Goal: Task Accomplishment & Management: Use online tool/utility

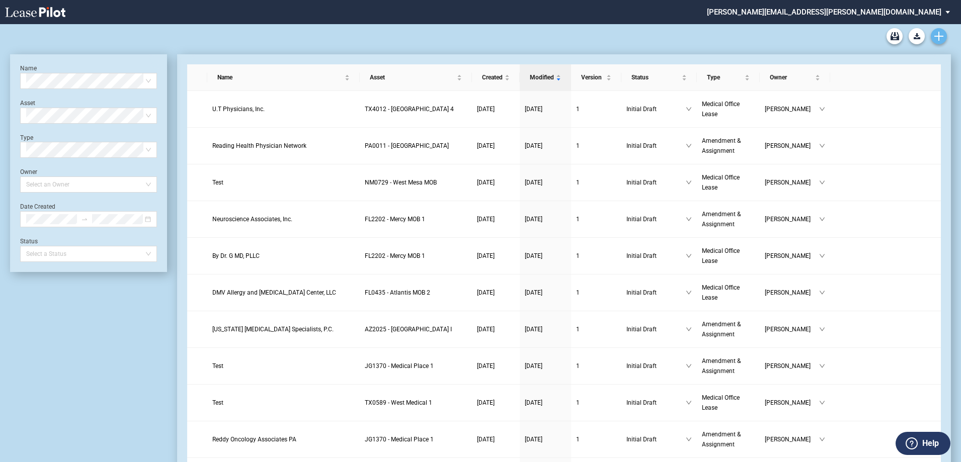
click at [937, 34] on icon "Create new document" at bounding box center [938, 36] width 9 height 9
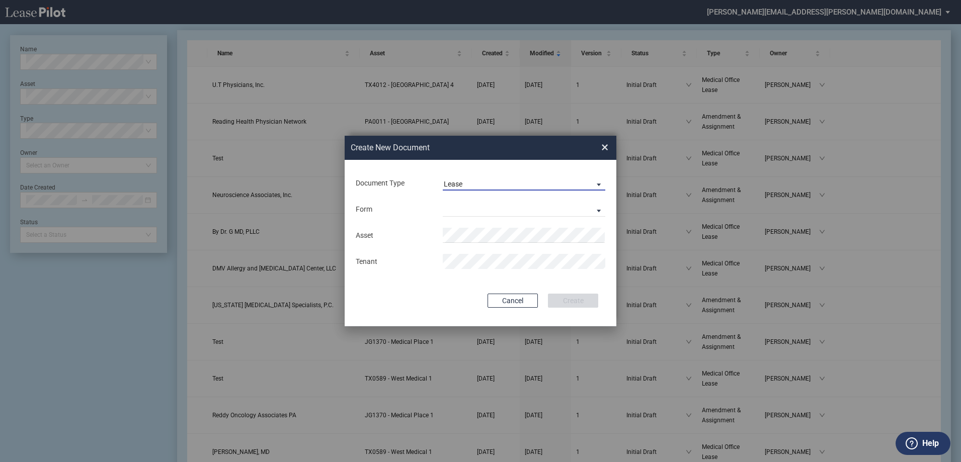
click at [596, 182] on span "Document Type: \aLease\a" at bounding box center [596, 184] width 12 height 10
click at [516, 207] on md-option "Amendment" at bounding box center [525, 208] width 179 height 24
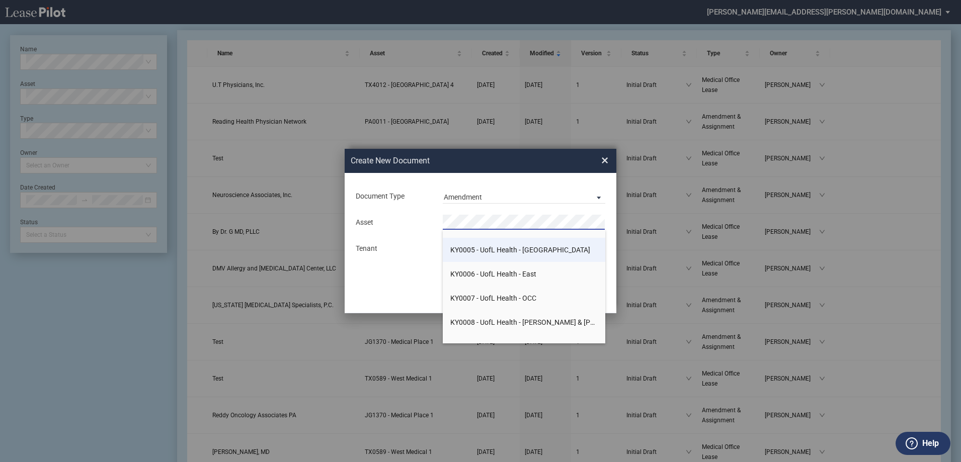
scroll to position [5182, 0]
click at [521, 296] on span "KY0005 - UofL Health - Plaza II" at bounding box center [520, 300] width 140 height 8
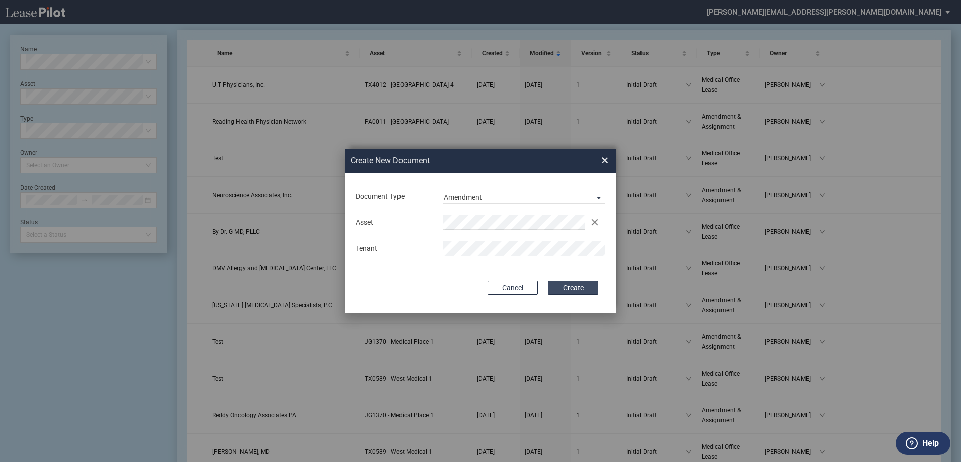
click at [575, 286] on button "Create" at bounding box center [573, 288] width 50 height 14
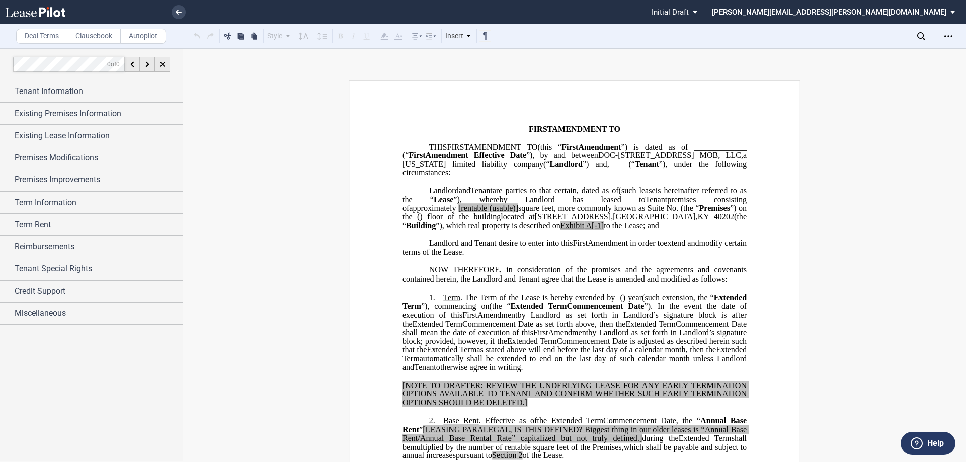
click at [949, 12] on md-select "[PERSON_NAME][EMAIL_ADDRESS][PERSON_NAME][DOMAIN_NAME] Settings Sign Out" at bounding box center [837, 11] width 253 height 23
click at [933, 91] on md-backdrop at bounding box center [483, 231] width 966 height 462
click at [946, 35] on icon "Open Lease options menu" at bounding box center [948, 36] width 8 height 8
click at [876, 55] on div "Download" at bounding box center [890, 54] width 123 height 9
click at [529, 127] on span "FIRST" at bounding box center [540, 129] width 23 height 9
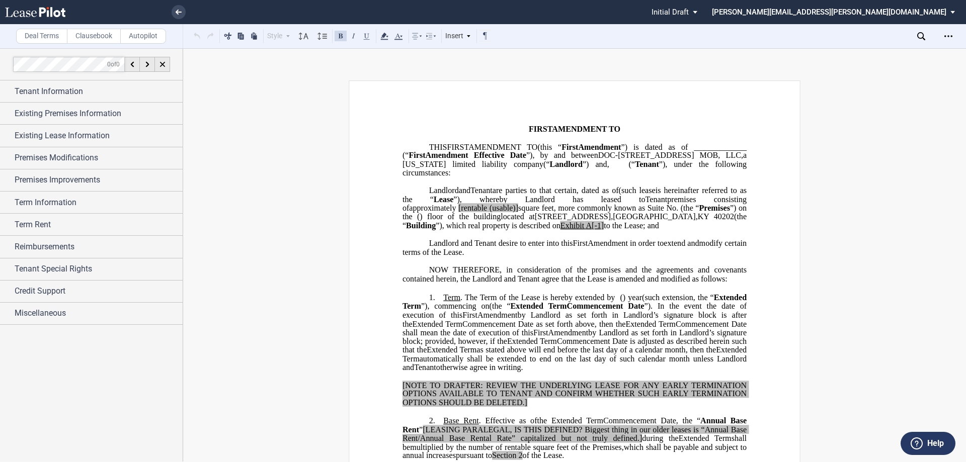
click at [925, 442] on button "Help" at bounding box center [928, 443] width 55 height 23
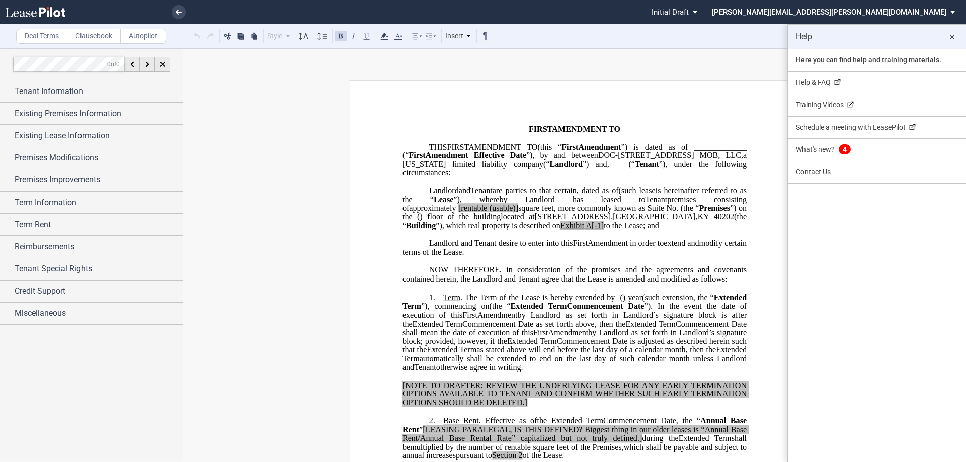
click at [949, 36] on md-icon "close" at bounding box center [952, 37] width 12 height 12
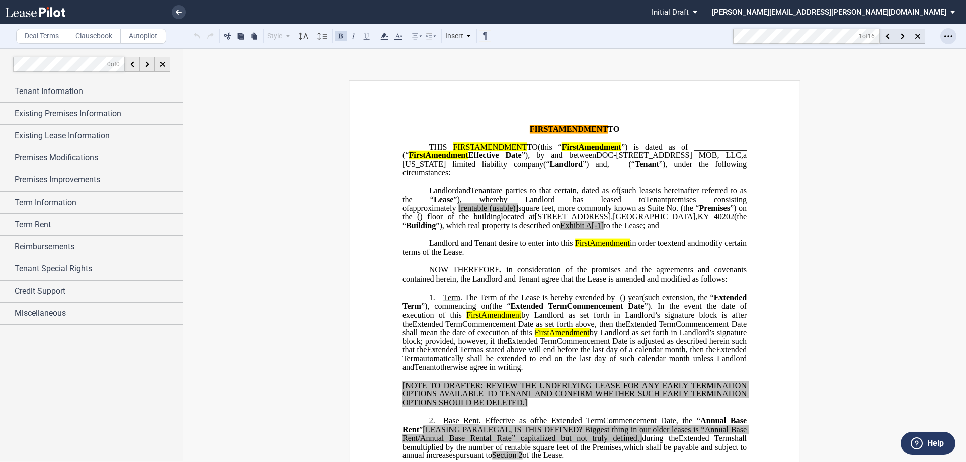
click at [944, 33] on icon "Open Lease options menu" at bounding box center [948, 36] width 8 height 8
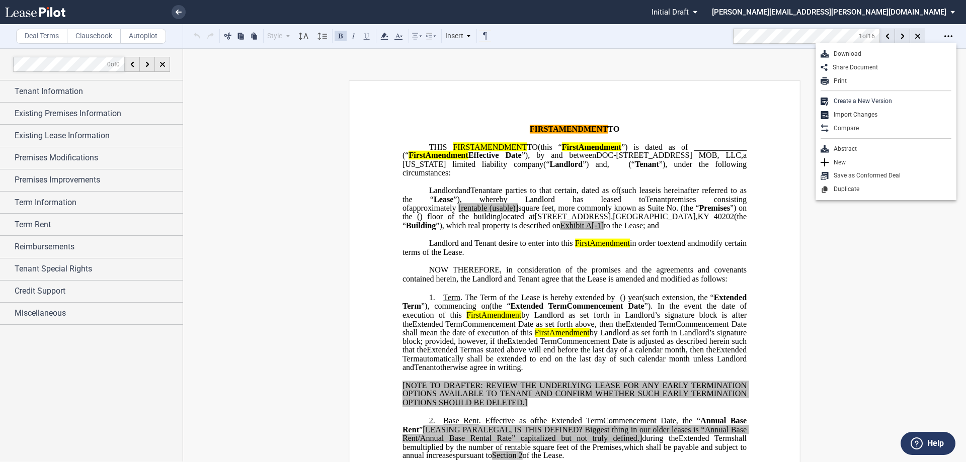
click at [488, 65] on div "Deal Terms Clausebook Autopilot Style Normal 8pt 9pt 10pt 10.5pt 11pt 12pt 14pt…" at bounding box center [483, 255] width 966 height 414
click at [553, 127] on mark "AMENDMENT" at bounding box center [580, 129] width 55 height 9
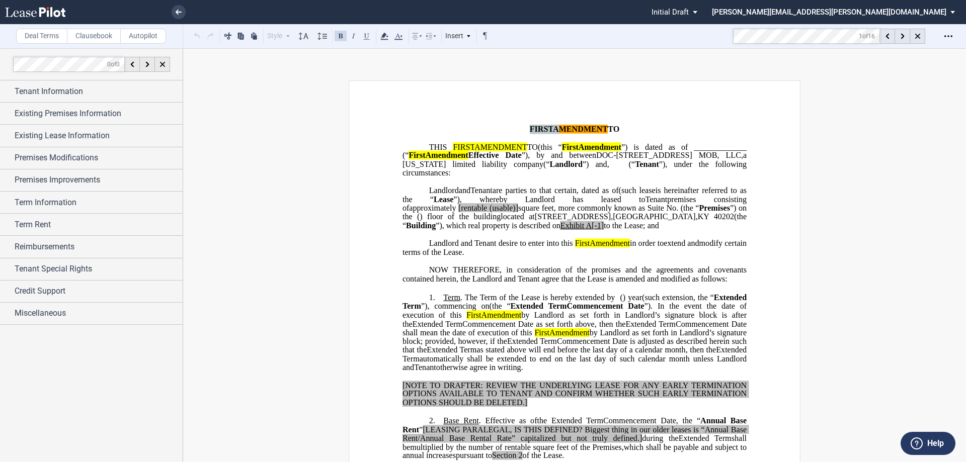
drag, startPoint x: 426, startPoint y: 128, endPoint x: 397, endPoint y: 128, distance: 28.2
drag, startPoint x: 403, startPoint y: 128, endPoint x: 401, endPoint y: 106, distance: 22.2
click at [553, 130] on mark "AMENDMENT" at bounding box center [580, 129] width 55 height 9
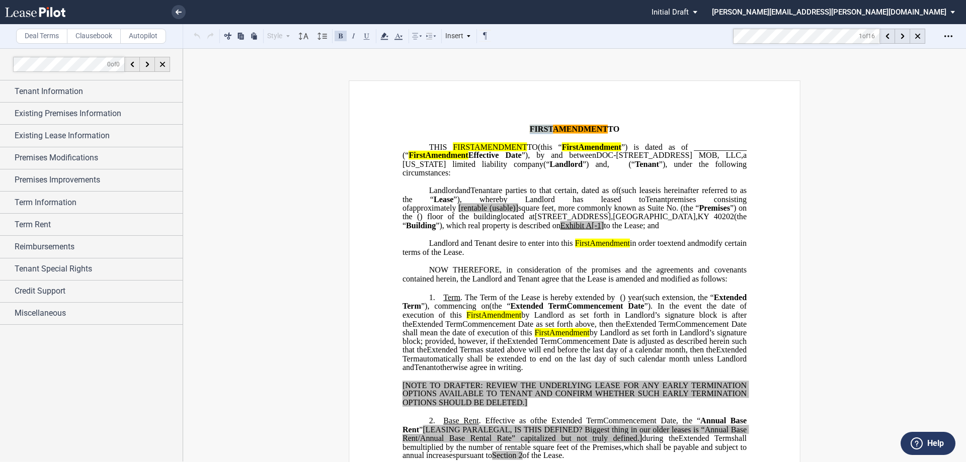
drag, startPoint x: 401, startPoint y: 128, endPoint x: 424, endPoint y: 129, distance: 23.1
click at [424, 129] on p "﻿ ﻿ FIRST AMENDMENT TO ﻿ ﻿" at bounding box center [574, 129] width 344 height 9
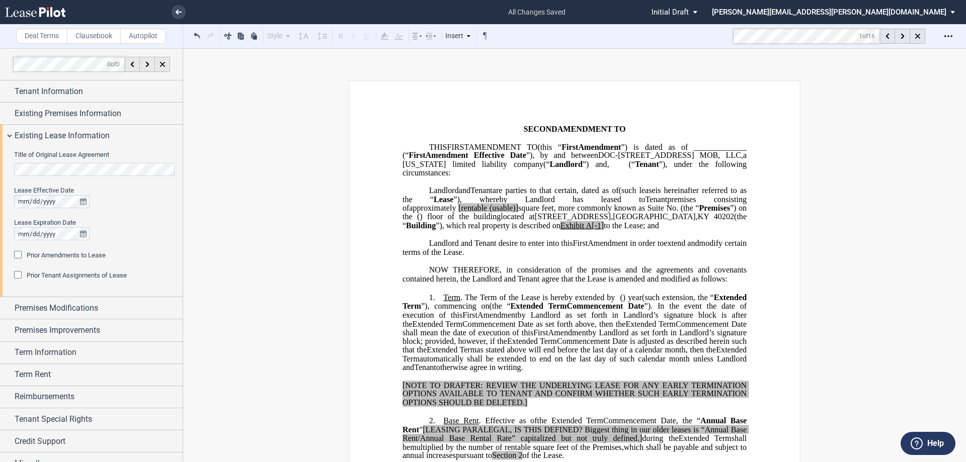
click at [0, 166] on html ".bocls-1{fill:#26354a;fill-rule:evenodd} Loading... × all changes saved Pending…" at bounding box center [483, 231] width 966 height 462
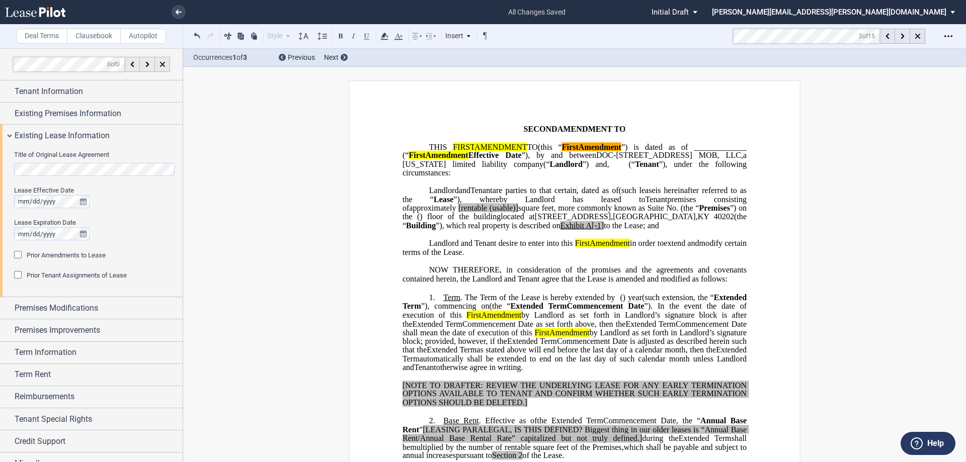
click at [621, 151] on span "”) is dated as of" at bounding box center [654, 146] width 66 height 9
drag, startPoint x: 471, startPoint y: 146, endPoint x: 451, endPoint y: 148, distance: 19.7
click at [453, 148] on mark "FIRST" at bounding box center [464, 146] width 22 height 9
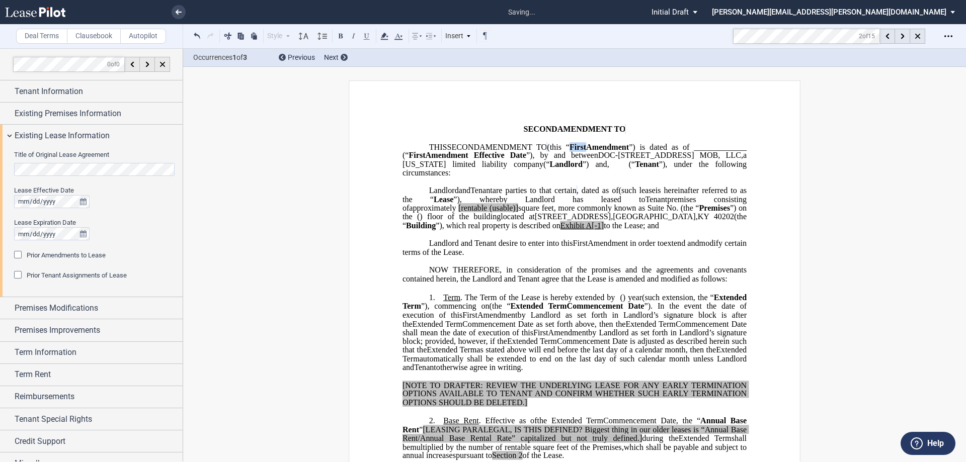
drag, startPoint x: 728, startPoint y: 144, endPoint x: 744, endPoint y: 144, distance: 16.1
click at [744, 144] on p "THIS ﻿ ﻿ SECOND AMENDMENT TO ﻿ ﻿ (this “ ﻿ ﻿ First Amendment ”) is dated as of …" at bounding box center [574, 160] width 344 height 35
click at [904, 38] on div at bounding box center [902, 36] width 15 height 15
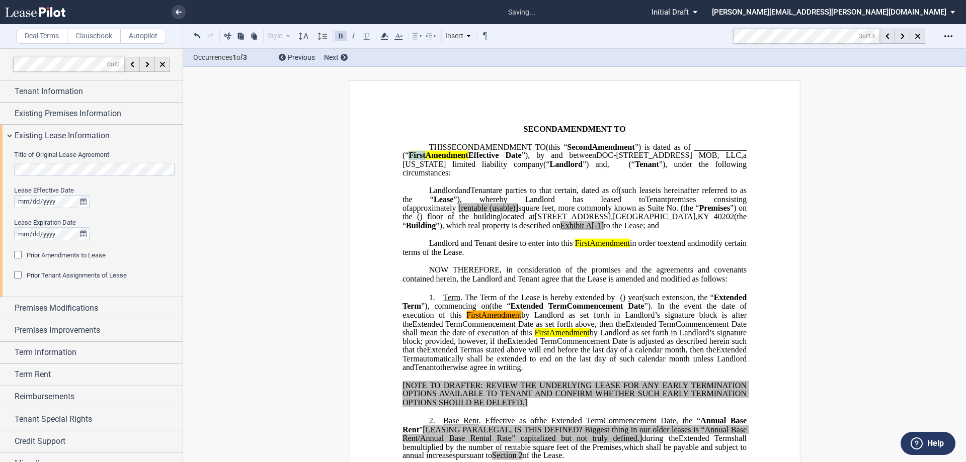
drag, startPoint x: 580, startPoint y: 156, endPoint x: 565, endPoint y: 157, distance: 14.1
click at [425, 157] on mark "First" at bounding box center [417, 155] width 17 height 9
drag, startPoint x: 537, startPoint y: 322, endPoint x: 521, endPoint y: 322, distance: 16.6
click at [517, 319] on span "﻿ ﻿ First Amendment" at bounding box center [489, 314] width 55 height 9
click at [901, 35] on icon at bounding box center [903, 37] width 4 height 6
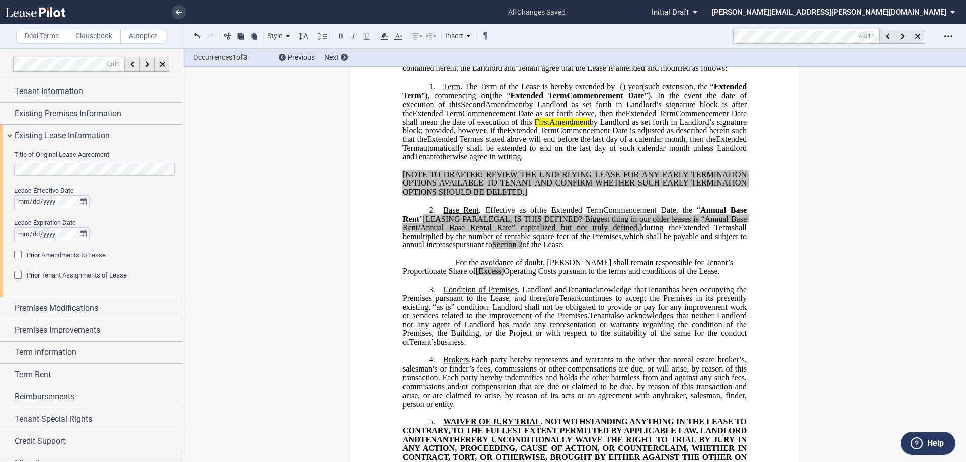
scroll to position [25, 0]
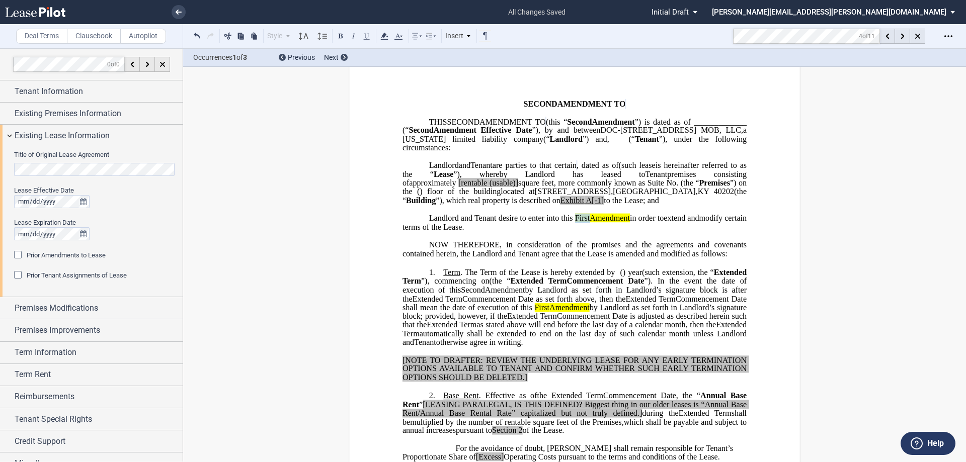
drag, startPoint x: 596, startPoint y: 229, endPoint x: 581, endPoint y: 229, distance: 14.6
click at [581, 229] on p "Landlord and Tenant desire to enter into this ﻿ ﻿ First Amendment in order to e…" at bounding box center [574, 223] width 344 height 18
click at [573, 222] on span "Landlord and Tenant desire to enter into this" at bounding box center [505, 217] width 153 height 9
drag, startPoint x: 600, startPoint y: 229, endPoint x: 618, endPoint y: 227, distance: 18.3
click at [601, 228] on p "Landlord and Tenant desire to enter into this ﻿ ﻿ Second Amendment in order to …" at bounding box center [574, 223] width 344 height 18
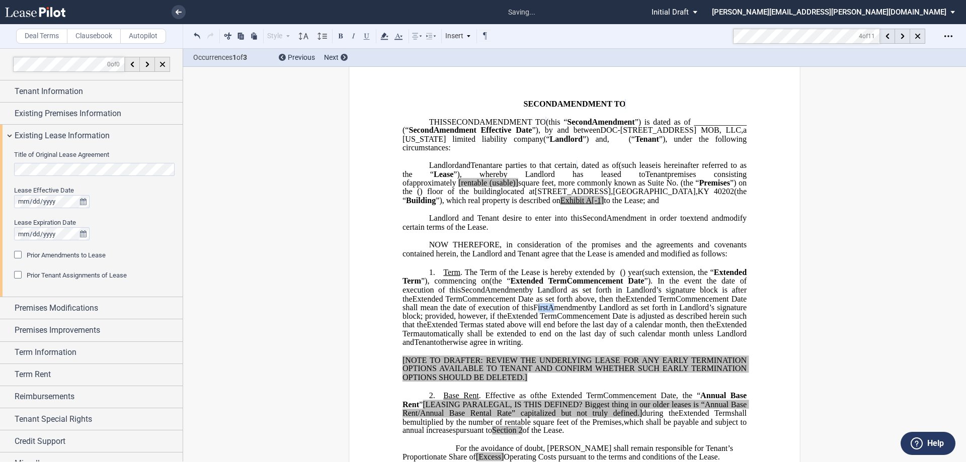
drag, startPoint x: 622, startPoint y: 317, endPoint x: 608, endPoint y: 316, distance: 14.6
click at [588, 312] on span "﻿ ﻿ First Amendment" at bounding box center [560, 307] width 55 height 9
click at [904, 38] on icon at bounding box center [903, 37] width 4 height 6
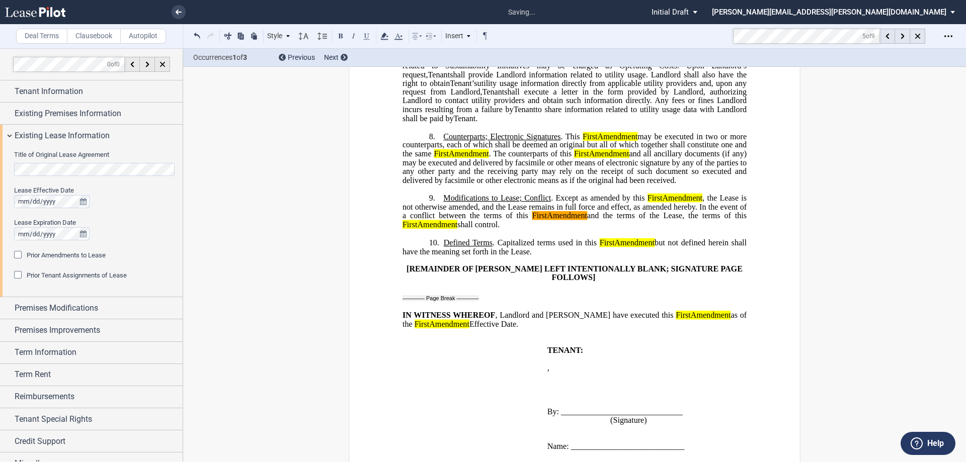
scroll to position [1043, 0]
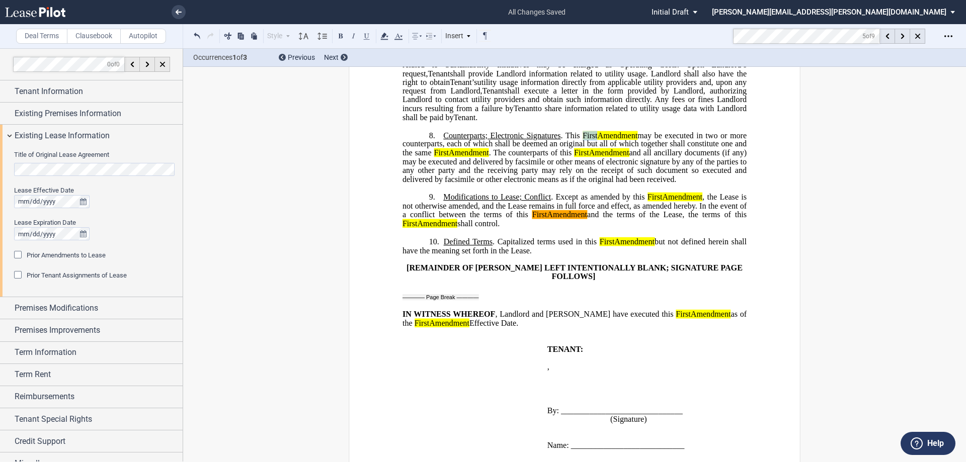
drag, startPoint x: 578, startPoint y: 145, endPoint x: 592, endPoint y: 143, distance: 14.2
click at [592, 140] on mark "First" at bounding box center [590, 135] width 15 height 9
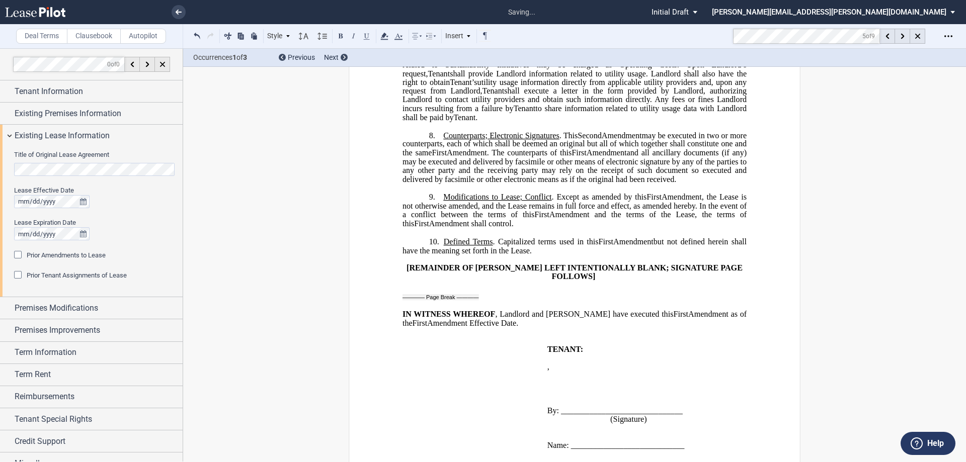
drag, startPoint x: 625, startPoint y: 162, endPoint x: 637, endPoint y: 160, distance: 12.7
click at [626, 157] on span "﻿ ﻿ First Amendment" at bounding box center [599, 152] width 55 height 9
drag, startPoint x: 466, startPoint y: 162, endPoint x: 482, endPoint y: 162, distance: 15.6
click at [482, 157] on span "﻿ ﻿ First Amendment" at bounding box center [460, 152] width 55 height 9
click at [900, 37] on div at bounding box center [902, 36] width 15 height 15
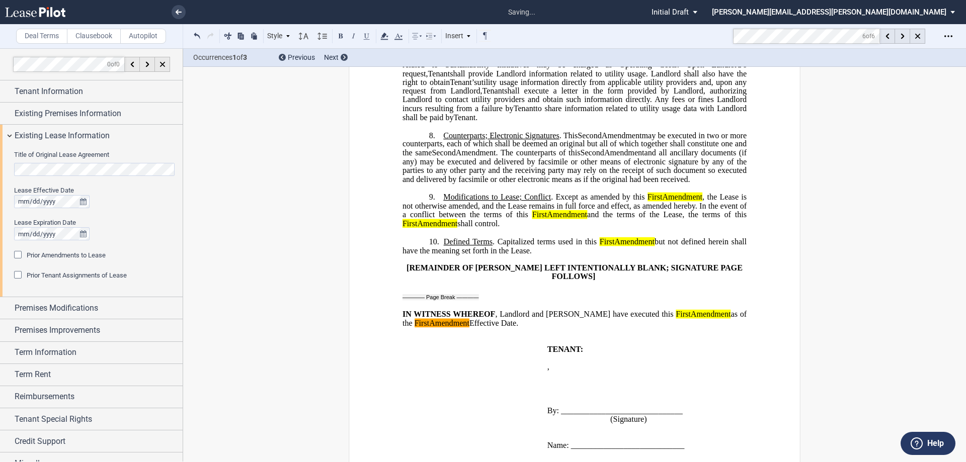
click at [652, 202] on mark "First" at bounding box center [654, 197] width 15 height 9
drag, startPoint x: 642, startPoint y: 205, endPoint x: 649, endPoint y: 205, distance: 7.6
click at [649, 202] on span "First" at bounding box center [654, 197] width 18 height 9
click at [649, 202] on mark "First" at bounding box center [654, 197] width 15 height 9
click at [645, 202] on span "First" at bounding box center [654, 197] width 18 height 9
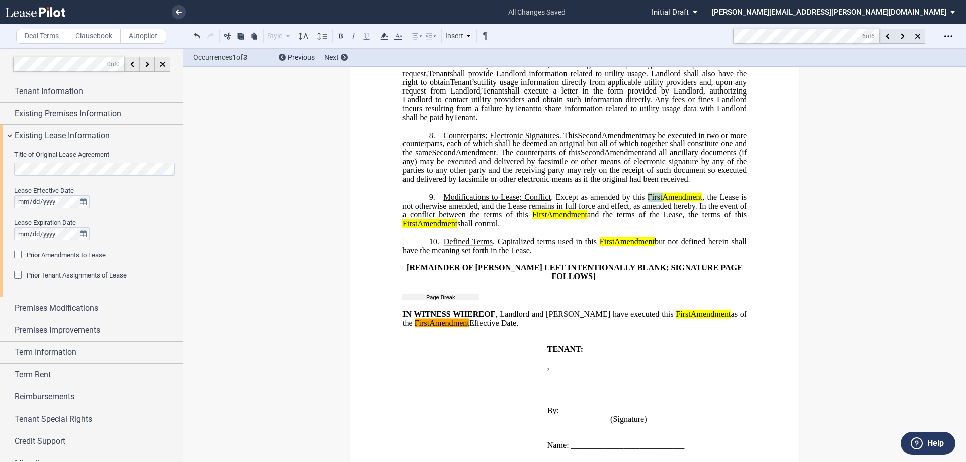
drag, startPoint x: 644, startPoint y: 206, endPoint x: 658, endPoint y: 206, distance: 13.6
click at [658, 202] on mark "First" at bounding box center [654, 197] width 15 height 9
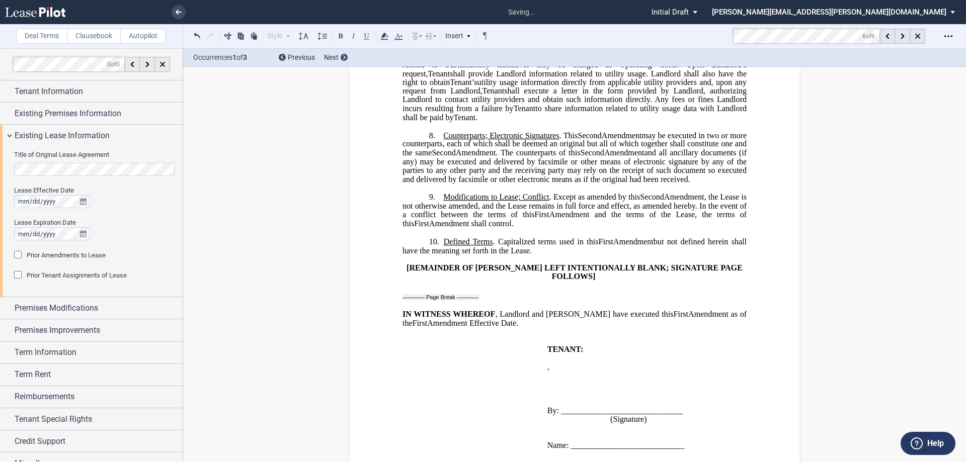
drag, startPoint x: 730, startPoint y: 222, endPoint x: 744, endPoint y: 222, distance: 14.1
click at [429, 222] on span "First" at bounding box center [421, 223] width 15 height 9
drag, startPoint x: 533, startPoint y: 222, endPoint x: 547, endPoint y: 222, distance: 14.1
click at [547, 219] on span "First" at bounding box center [541, 214] width 15 height 9
drag, startPoint x: 595, startPoint y: 250, endPoint x: 609, endPoint y: 251, distance: 14.1
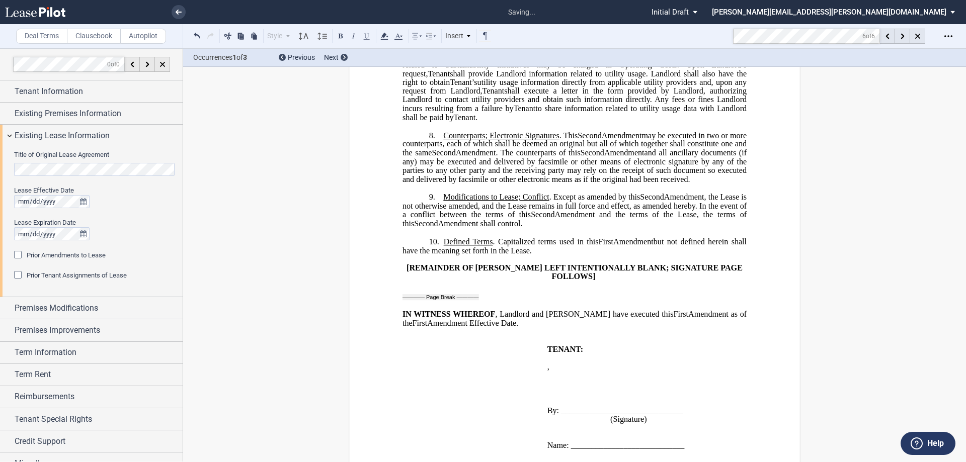
click at [609, 246] on span "﻿ ﻿ First Amendment" at bounding box center [626, 241] width 55 height 9
drag, startPoint x: 640, startPoint y: 313, endPoint x: 651, endPoint y: 314, distance: 10.6
click at [651, 314] on p "IN WITNESS WHEREOF , Landlord and Tenant have executed this ﻿ ﻿ First Amendment…" at bounding box center [574, 319] width 344 height 18
drag, startPoint x: 731, startPoint y: 313, endPoint x: 745, endPoint y: 313, distance: 13.1
click at [745, 313] on p "IN WITNESS WHEREOF , Landlord and Tenant have executed this ﻿ ﻿ Second Amendmen…" at bounding box center [574, 319] width 344 height 18
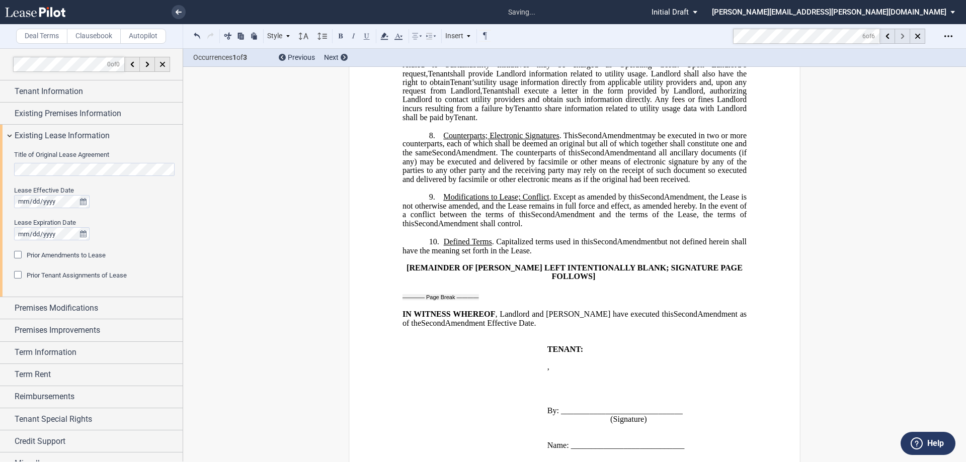
click at [903, 35] on use at bounding box center [903, 37] width 4 height 6
click at [656, 255] on p "10. Defined Terms . Capitalized terms used in this ﻿ ﻿ Second Amendment Assignm…" at bounding box center [574, 246] width 344 height 18
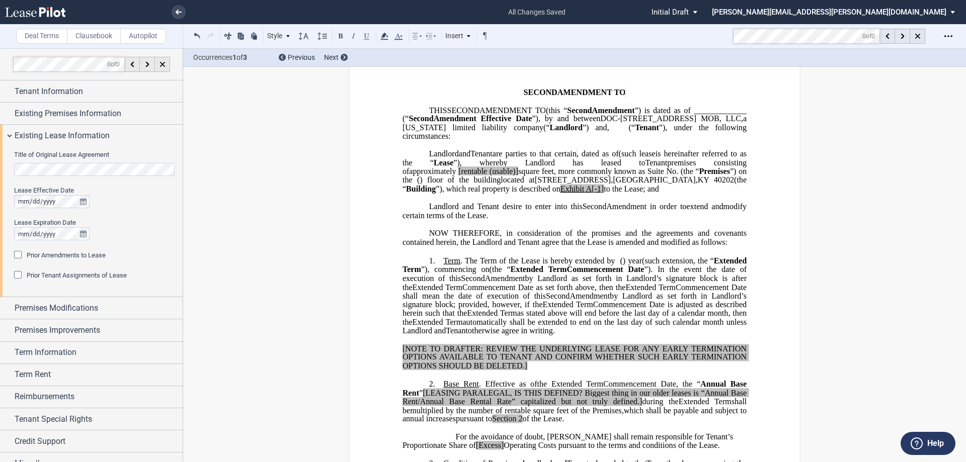
scroll to position [0, 0]
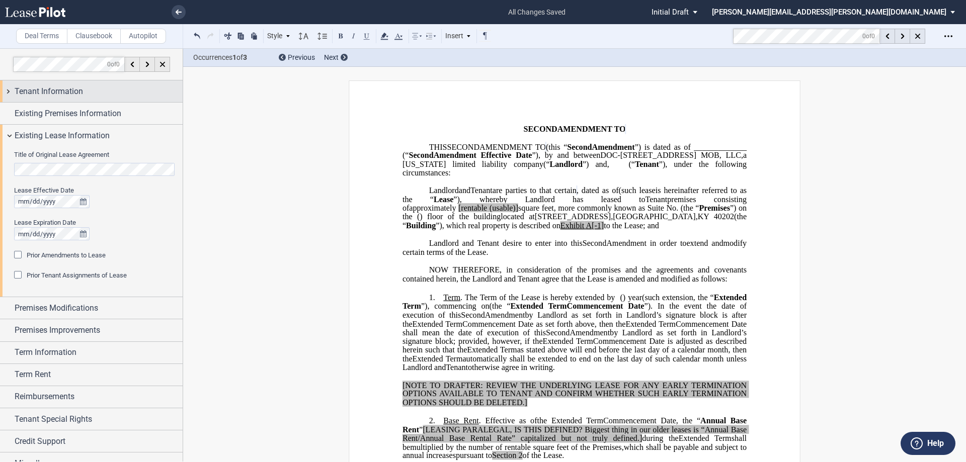
click at [75, 89] on span "Tenant Information" at bounding box center [49, 92] width 68 height 12
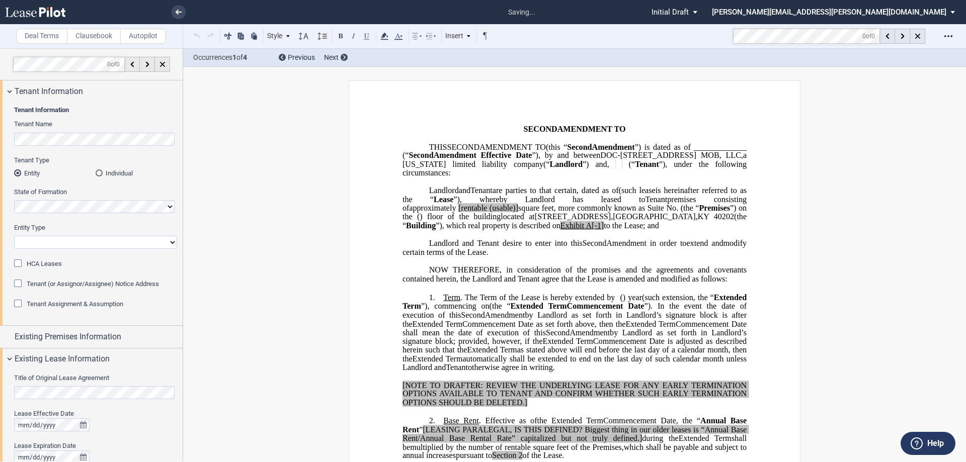
click at [59, 240] on select "Corporation Limited Liability Company General Partnership Limited Partnership O…" at bounding box center [95, 242] width 163 height 13
select select "limited liability company"
click at [14, 236] on select "Corporation Limited Liability Company General Partnership Limited Partnership O…" at bounding box center [95, 242] width 163 height 13
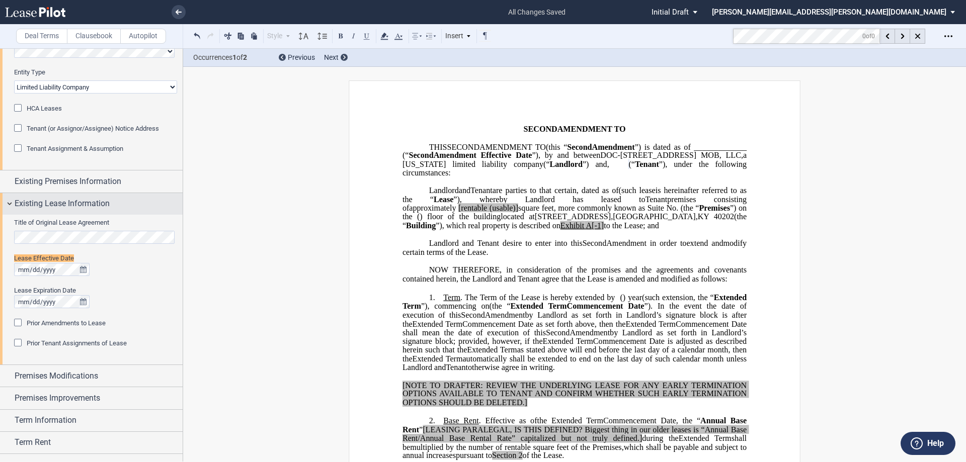
scroll to position [158, 0]
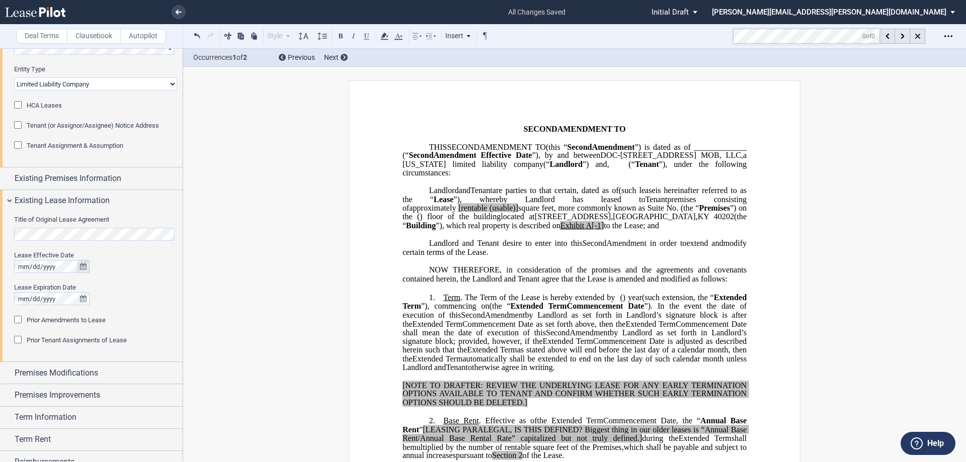
click at [88, 265] on button "true" at bounding box center [83, 266] width 13 height 13
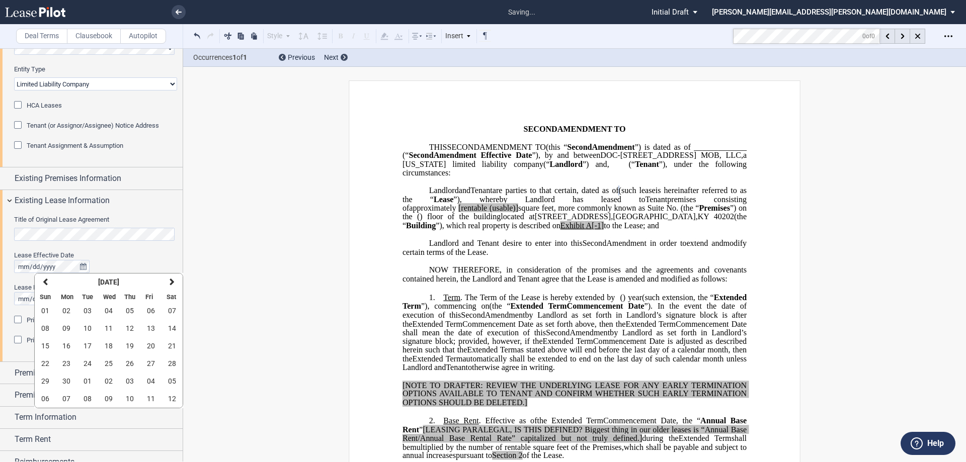
click at [119, 256] on div "Lease Effective Date" at bounding box center [95, 255] width 163 height 9
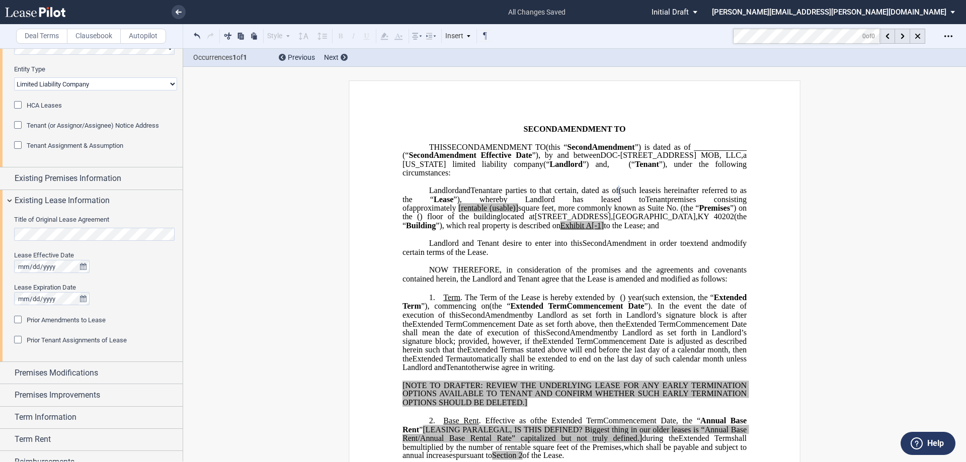
click at [619, 195] on span "(such lease" at bounding box center [637, 190] width 37 height 9
click at [621, 195] on span "(as amended, such lease" at bounding box center [662, 190] width 82 height 9
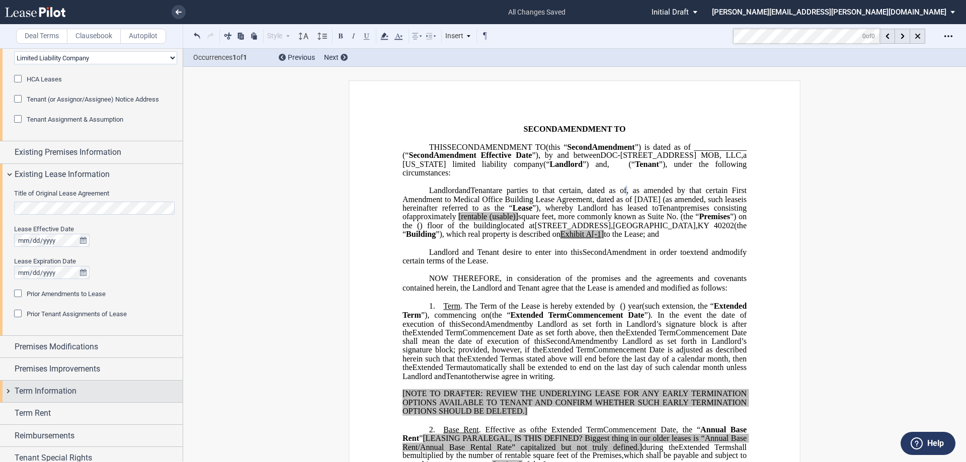
scroll to position [237, 0]
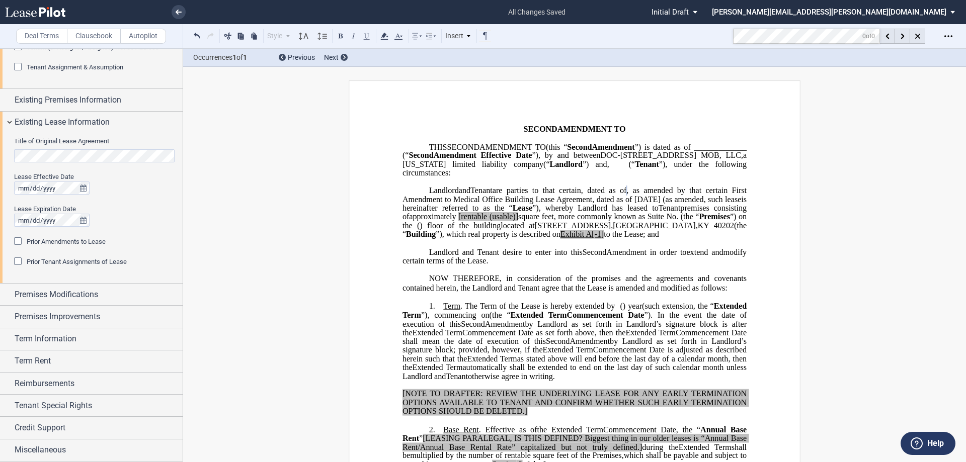
drag, startPoint x: 664, startPoint y: 208, endPoint x: 658, endPoint y: 209, distance: 6.2
click at [658, 204] on span ", as amended by that certain First Amendment to Medical Office Building Lease A…" at bounding box center [575, 195] width 346 height 18
drag, startPoint x: 667, startPoint y: 208, endPoint x: 641, endPoint y: 209, distance: 25.7
click at [641, 204] on span ", as amended by that certain First Amendment to Medical Office Building Lease A…" at bounding box center [575, 195] width 346 height 18
click at [456, 221] on span "approximately" at bounding box center [432, 216] width 47 height 9
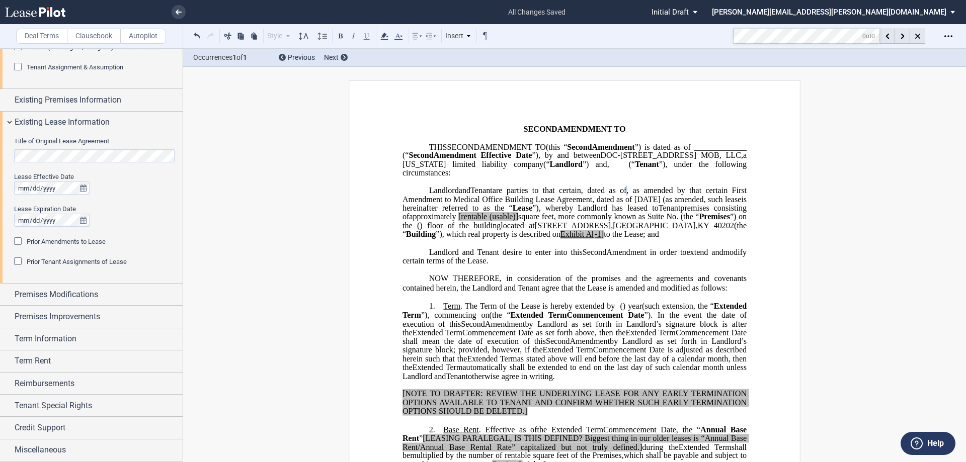
click at [625, 248] on p "﻿" at bounding box center [574, 243] width 344 height 9
click at [39, 239] on span "Prior Amendments to Lease" at bounding box center [66, 242] width 79 height 8
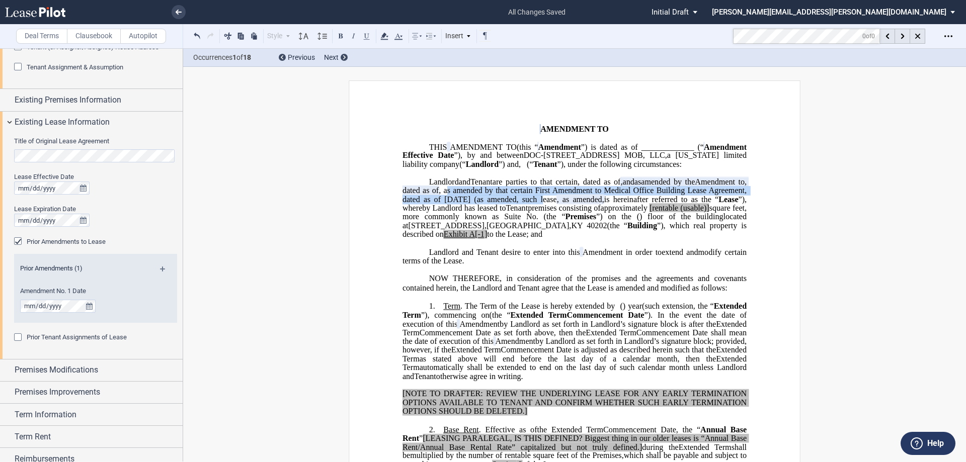
drag, startPoint x: 448, startPoint y: 218, endPoint x: 527, endPoint y: 229, distance: 80.3
click at [527, 204] on span ", as amended by that certain First Amendment to Medical Office Building Lease A…" at bounding box center [575, 195] width 346 height 18
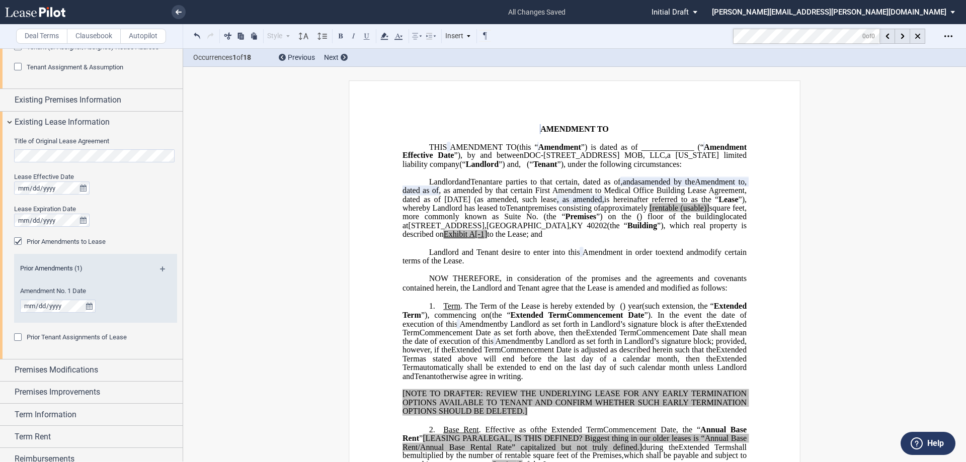
click at [529, 204] on span ", as amended by that certain First Amendment to Medical Office Building Lease A…" at bounding box center [575, 195] width 346 height 18
click at [531, 204] on span ", as amended by that certain First Amendment to Medical Office Building Lease A…" at bounding box center [575, 195] width 346 height 18
drag, startPoint x: 529, startPoint y: 226, endPoint x: 488, endPoint y: 228, distance: 40.8
click at [488, 204] on span ", as amended by that certain First Amendment to Medical Office Building Lease A…" at bounding box center [575, 195] width 346 height 18
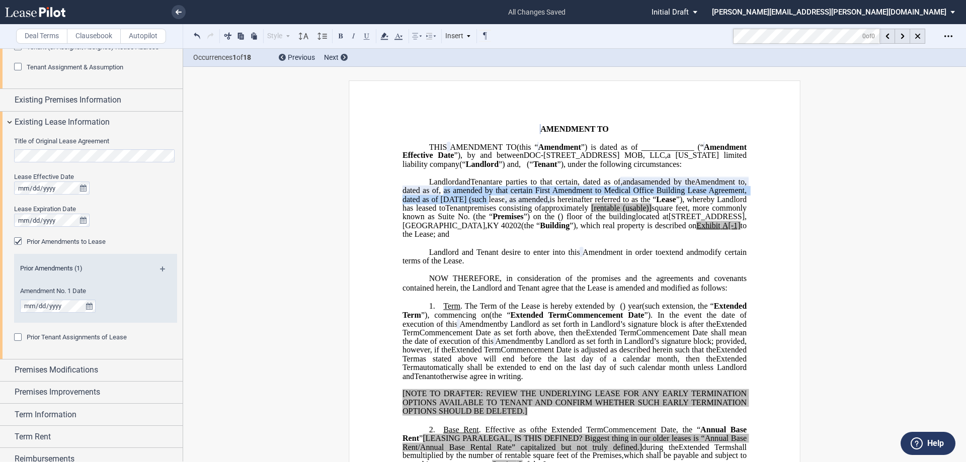
drag, startPoint x: 447, startPoint y: 217, endPoint x: 484, endPoint y: 223, distance: 37.6
click at [484, 204] on span ", as amended by that certain First Amendment to Medical Office Building Lease A…" at bounding box center [575, 195] width 346 height 18
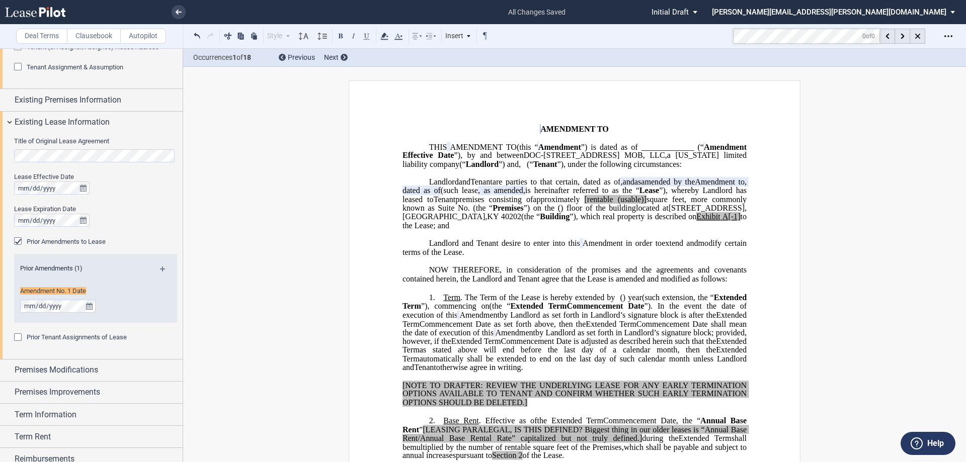
scroll to position [273, 0]
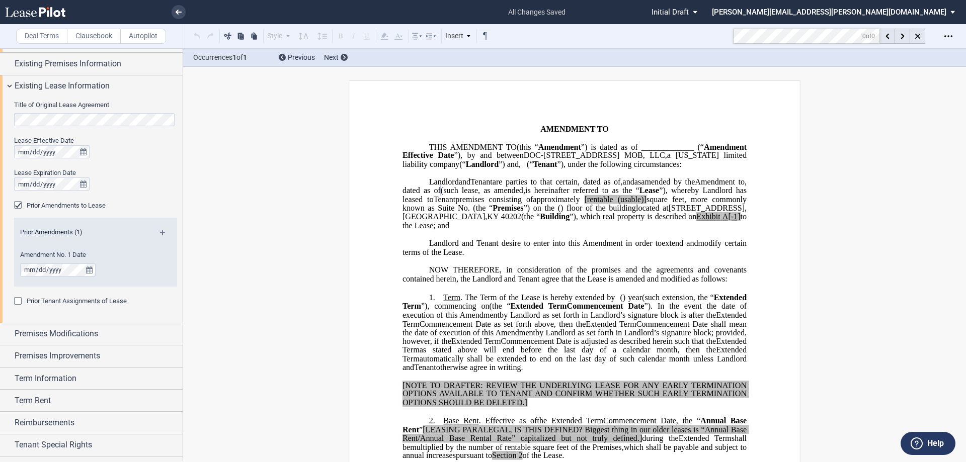
click at [581, 284] on span "NOW THEREFORE, in consideration of the promises and the agreements and covenant…" at bounding box center [575, 275] width 346 height 18
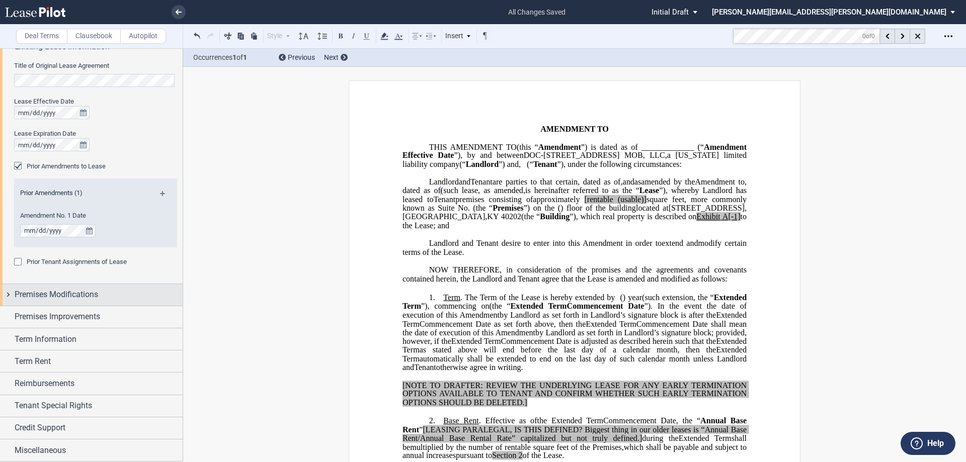
click at [64, 296] on span "Premises Modifications" at bounding box center [57, 295] width 84 height 12
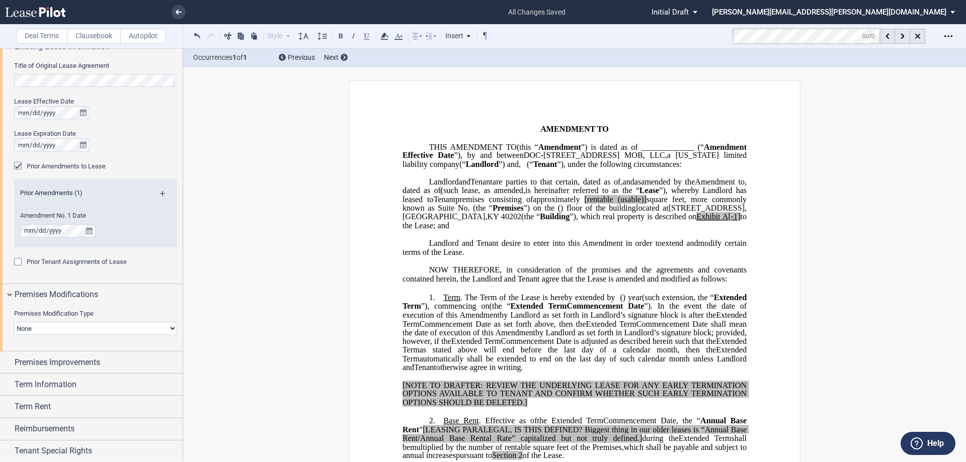
click at [584, 204] on span at bounding box center [582, 199] width 5 height 9
click at [620, 204] on span "[rentable" at bounding box center [605, 199] width 29 height 9
click at [682, 212] on span "square feet, more commonly known as Suite No." at bounding box center [575, 204] width 346 height 18
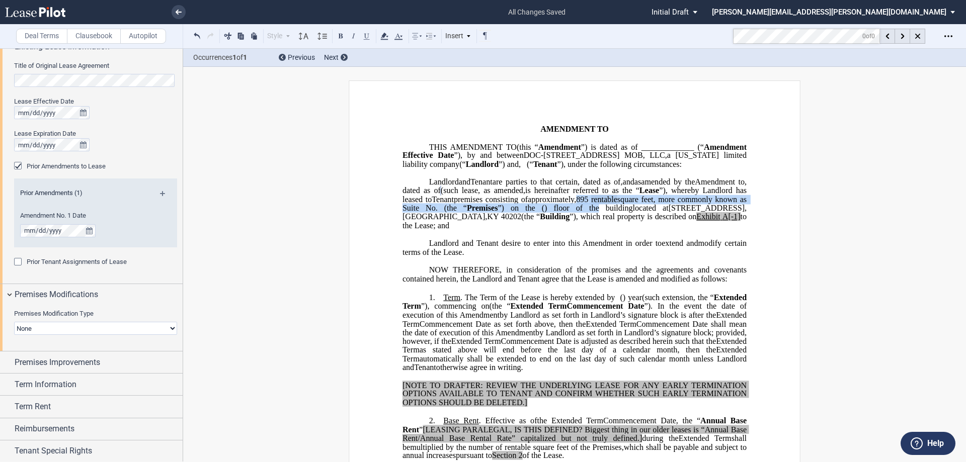
drag, startPoint x: 647, startPoint y: 228, endPoint x: 606, endPoint y: 223, distance: 41.6
click at [606, 212] on span "approximately ﻿ ﻿, ﻿895 rentable square feet, more commonly known as Suite No. …" at bounding box center [575, 204] width 346 height 18
drag, startPoint x: 631, startPoint y: 227, endPoint x: 610, endPoint y: 229, distance: 21.2
click at [588, 204] on span "﻿895" at bounding box center [582, 199] width 12 height 9
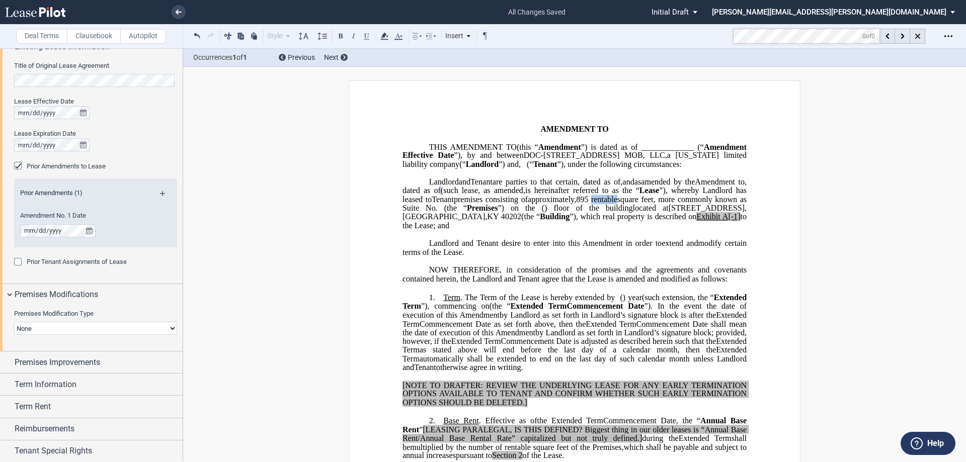
drag, startPoint x: 620, startPoint y: 225, endPoint x: 645, endPoint y: 224, distance: 25.2
click at [645, 212] on span "approximately ﻿ ﻿, ﻿895 rentable square feet, more commonly known as Suite No. …" at bounding box center [575, 204] width 346 height 18
click at [389, 36] on icon at bounding box center [384, 36] width 12 height 12
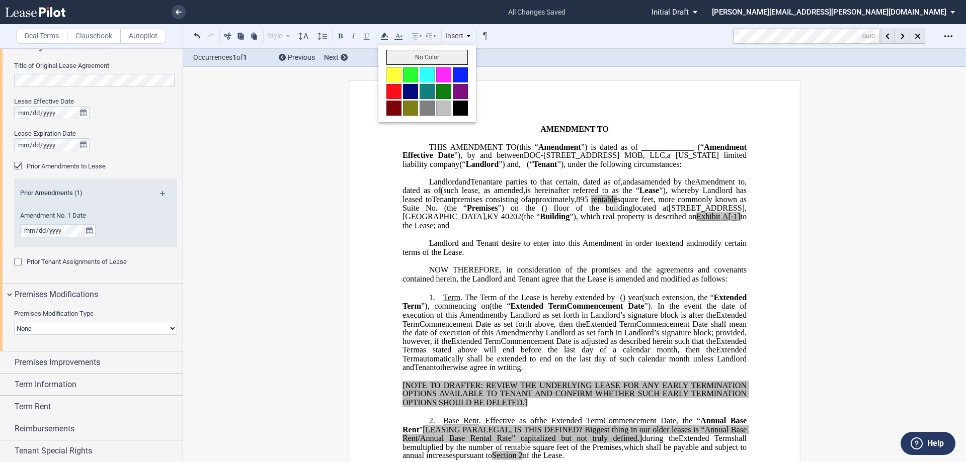
click at [404, 56] on button "No Color" at bounding box center [426, 57] width 81 height 15
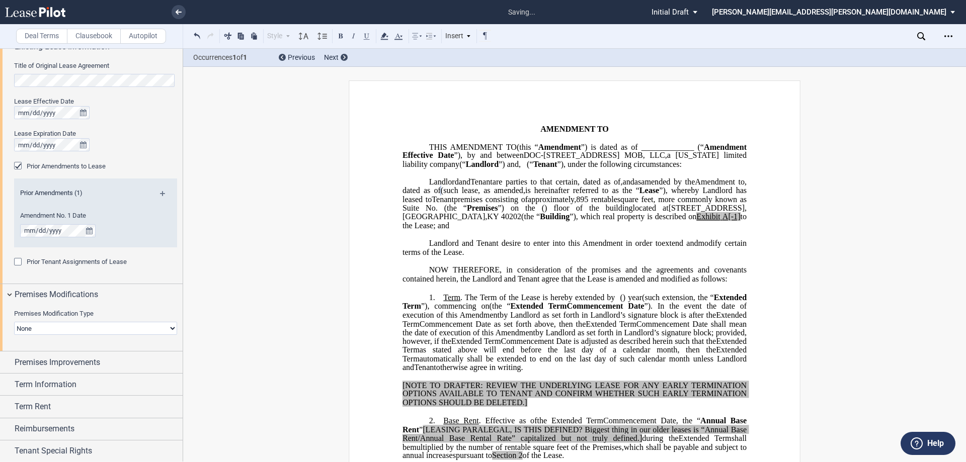
click at [594, 169] on p "THIS ﻿ ﻿ SECOND AMENDMENT TO ﻿ ﻿ (this “ ﻿ ﻿ ﻿Second Amendment ”) is dated as o…" at bounding box center [574, 156] width 344 height 26
click at [506, 195] on span ", as amended," at bounding box center [501, 190] width 47 height 9
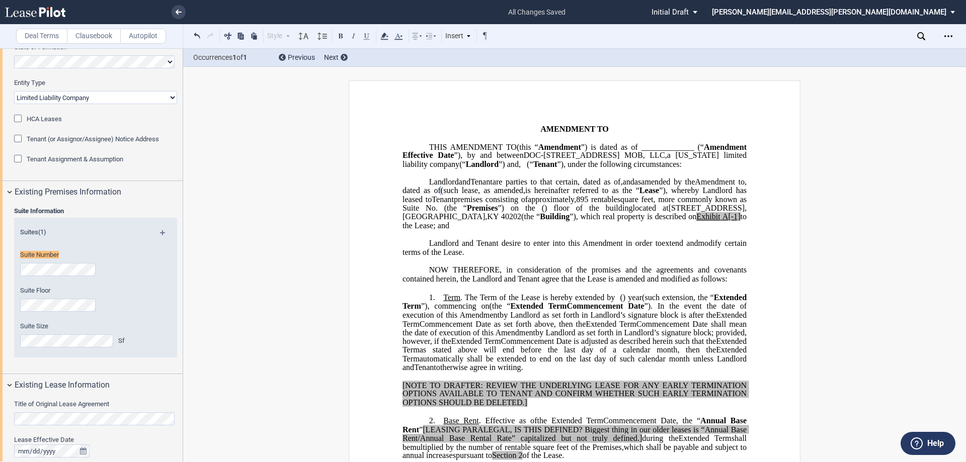
scroll to position [144, 0]
click at [650, 257] on p "Landlord and Tenant desire to enter into this ﻿ ﻿ Second Amendment in order to …" at bounding box center [574, 248] width 344 height 18
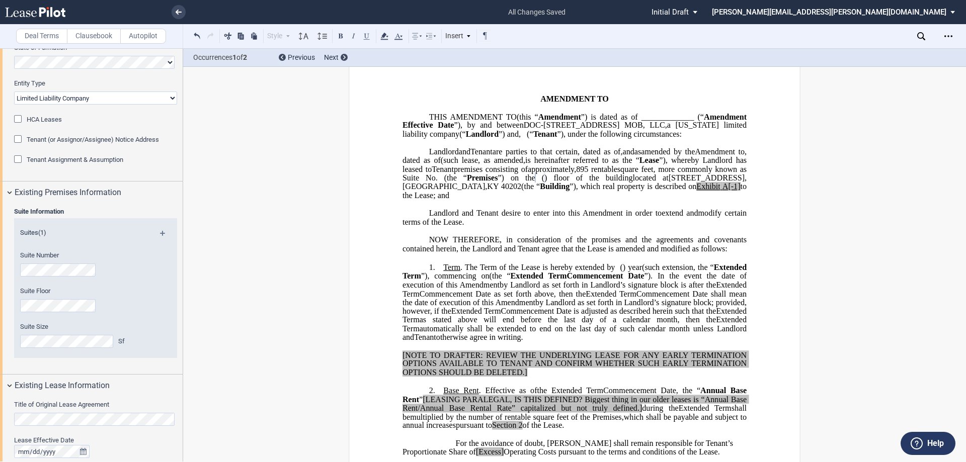
scroll to position [28, 0]
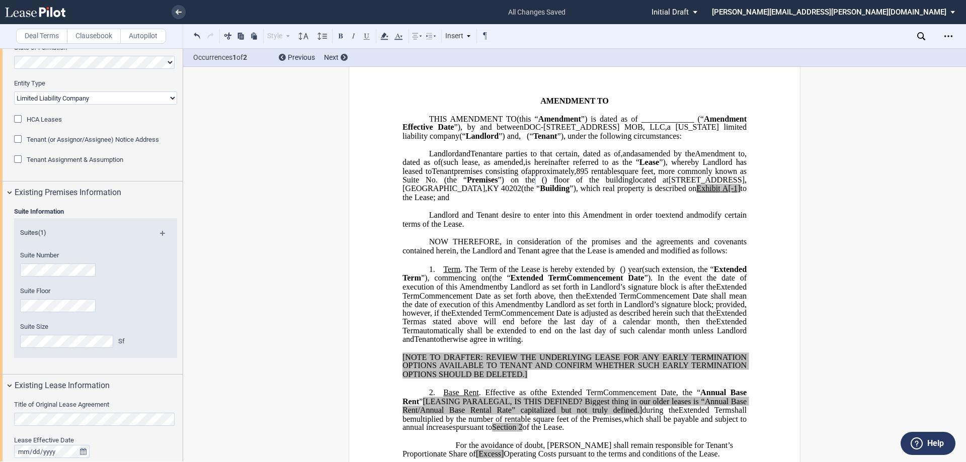
click at [602, 202] on p "DOC-[STREET_ADDRESS] MOB, LLC , a [US_STATE] limited liability company (“ Landl…" at bounding box center [574, 175] width 344 height 53
click at [722, 193] on span "A[-1]" at bounding box center [731, 188] width 18 height 9
drag, startPoint x: 722, startPoint y: 217, endPoint x: 687, endPoint y: 216, distance: 34.7
click at [687, 202] on span "located at [STREET_ADDRESS] (the “ Building ”), which real property is describe…" at bounding box center [575, 189] width 346 height 26
click at [382, 40] on use at bounding box center [384, 36] width 8 height 7
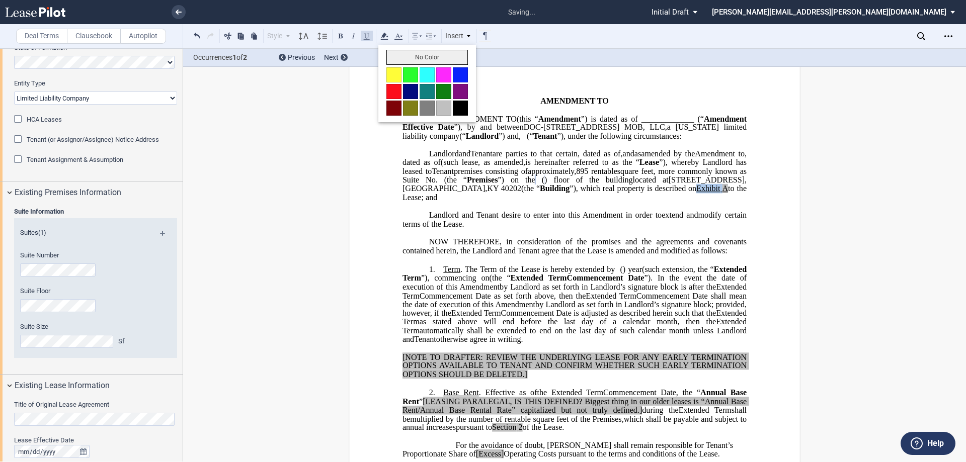
click at [401, 52] on button "No Color" at bounding box center [426, 57] width 81 height 15
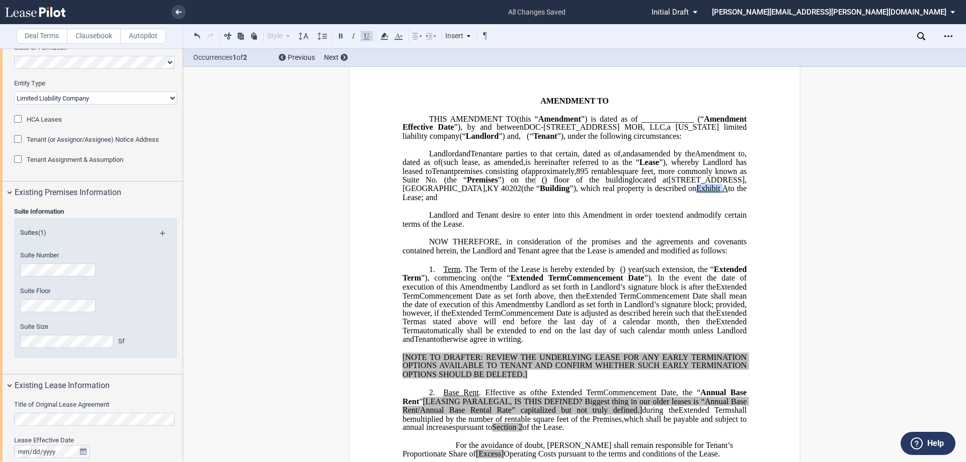
click at [529, 141] on span "(" at bounding box center [528, 136] width 3 height 9
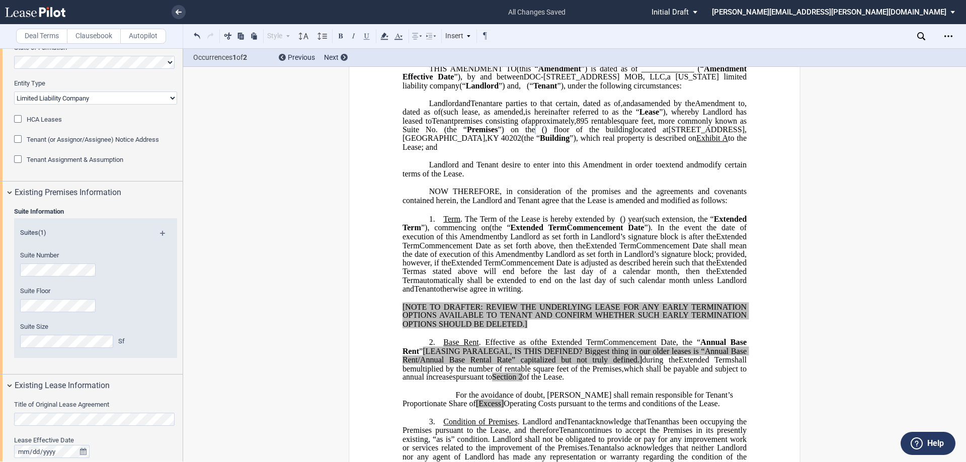
scroll to position [129, 0]
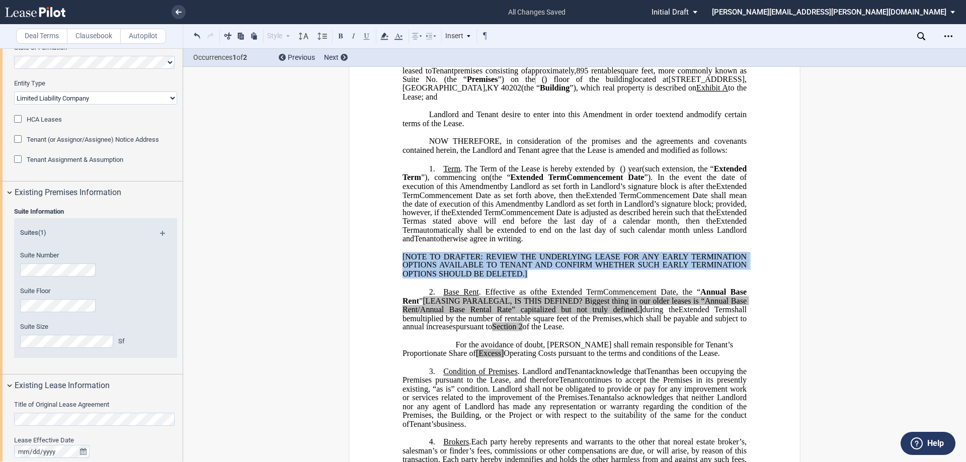
drag, startPoint x: 528, startPoint y: 300, endPoint x: 388, endPoint y: 280, distance: 141.4
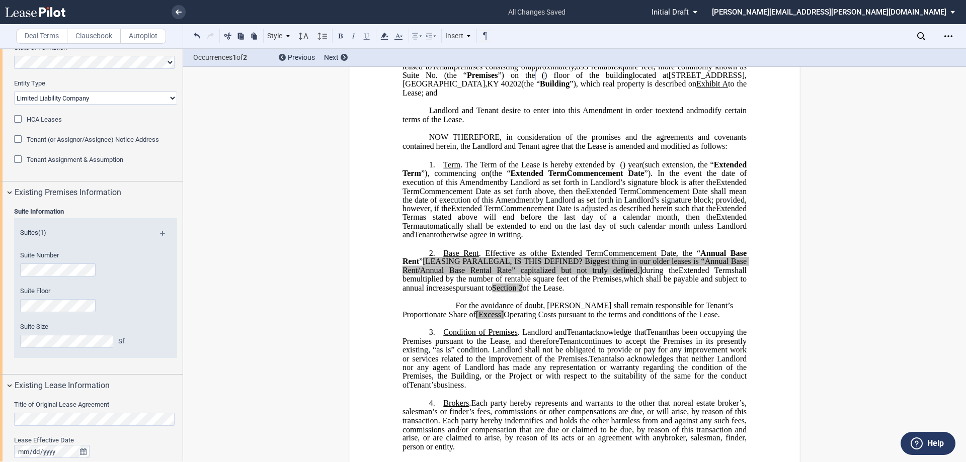
scroll to position [0, 0]
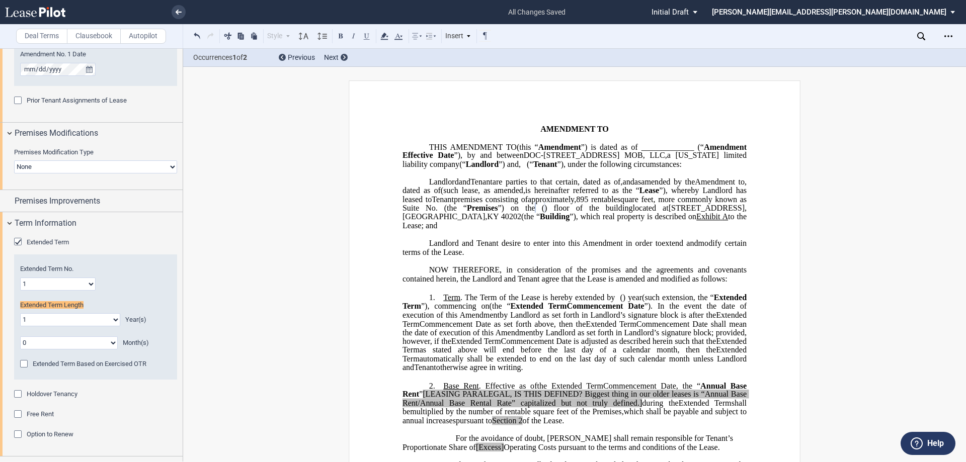
scroll to position [694, 0]
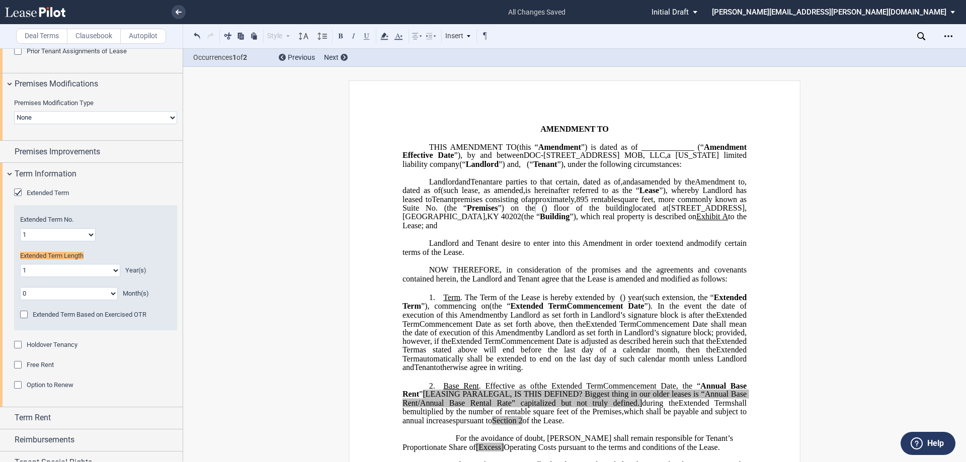
click at [88, 234] on select "1 2 3 4 5 6 7 8 9 10 11 12 13 14 15 16 17 18 19 20" at bounding box center [57, 234] width 75 height 13
click at [20, 228] on select "1 2 3 4 5 6 7 8 9 10 11 12 13 14 15 16 17 18 19 20" at bounding box center [57, 234] width 75 height 13
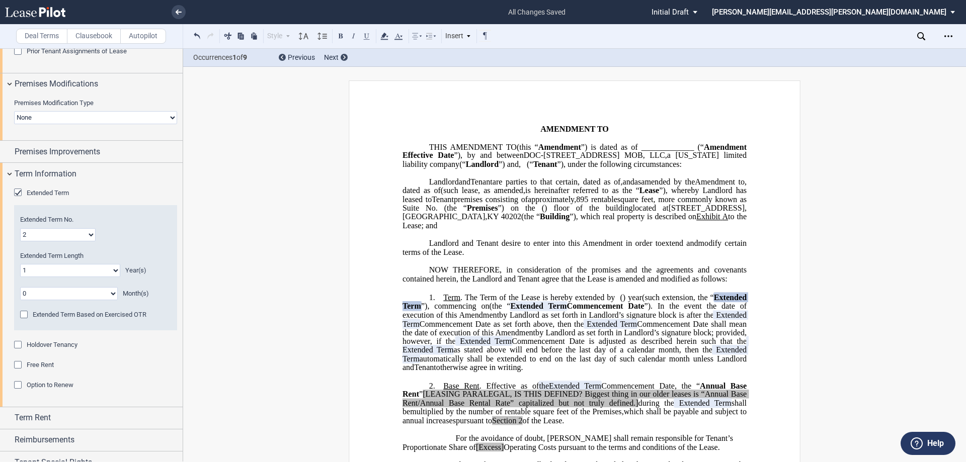
click at [77, 234] on select "1 2 3 4 5 6 7 8 9 10 11 12 13 14 15 16 17 18 19 20" at bounding box center [57, 234] width 75 height 13
select select "number:1"
click at [20, 228] on select "1 2 3 4 5 6 7 8 9 10 11 12 13 14 15 16 17 18 19 20" at bounding box center [57, 234] width 75 height 13
click at [586, 329] on span "Commencement Date as set forth above, then the" at bounding box center [503, 323] width 167 height 9
click at [633, 302] on span "﻿ ﻿ ( ﻿ ﻿ ) year" at bounding box center [628, 297] width 27 height 9
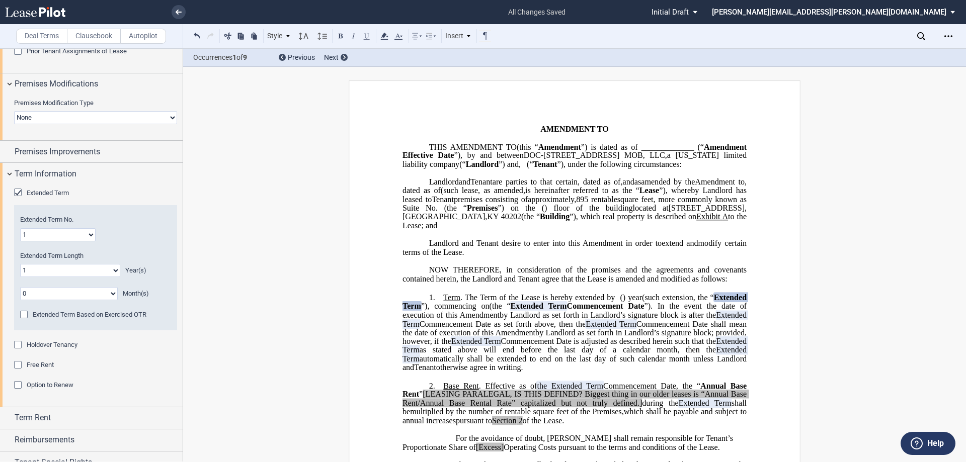
click at [642, 302] on span ") year" at bounding box center [632, 297] width 19 height 9
click at [109, 269] on select "0 1 2 3 4 5 6 7 8 9 10 11 12 13 14 15 16 17 18 19 20" at bounding box center [70, 270] width 100 height 13
select select "number:3"
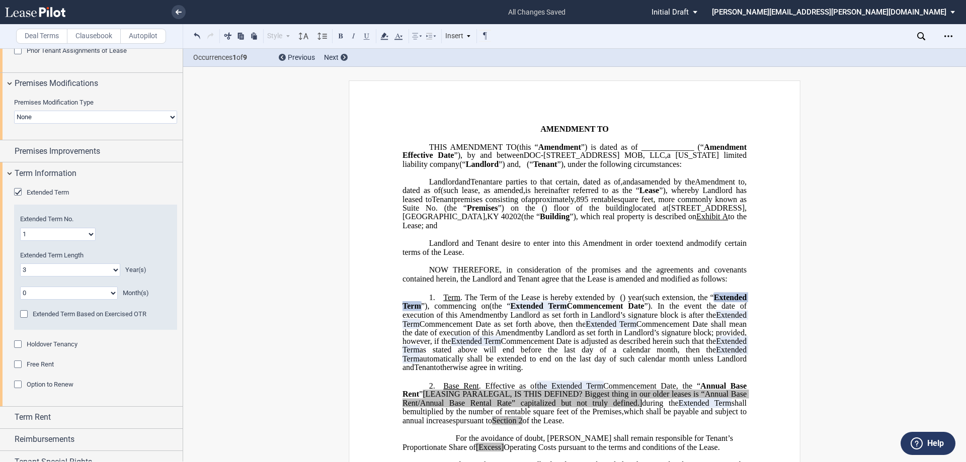
click at [20, 264] on select "0 1 2 3 4 5 6 7 8 9 10 11 12 13 14 15 16 17 18 19 20" at bounding box center [70, 270] width 100 height 13
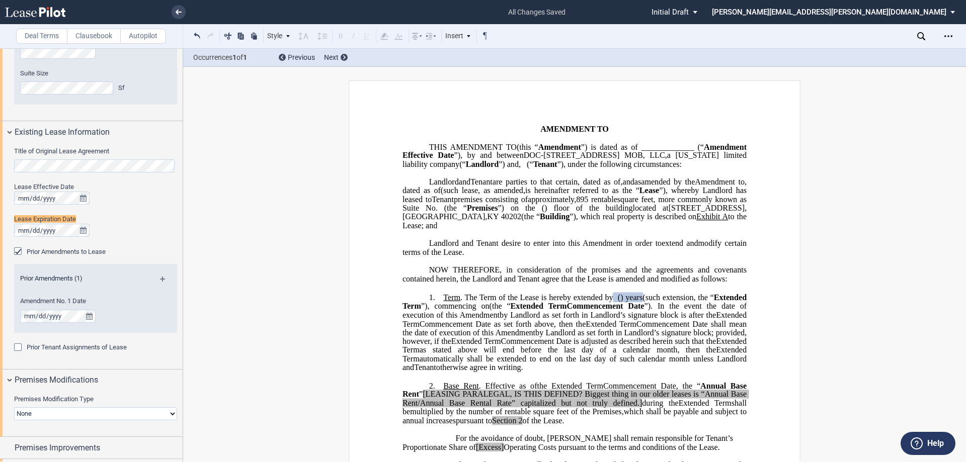
scroll to position [362, 0]
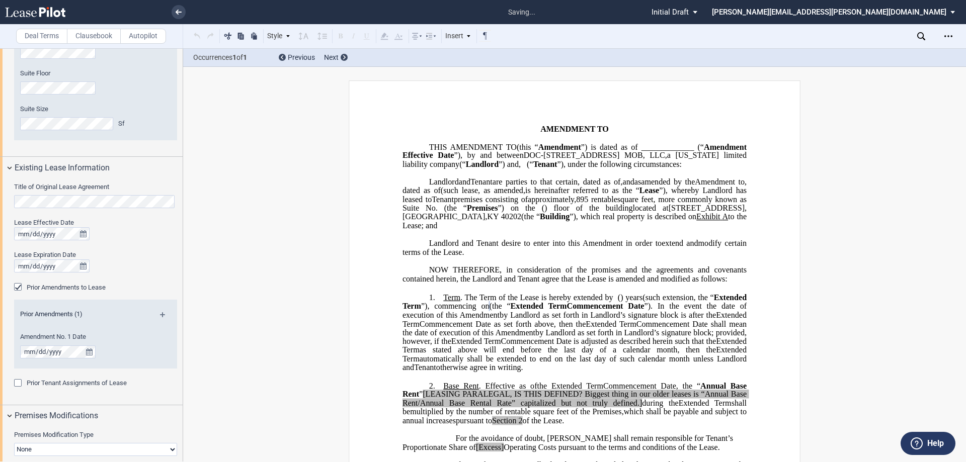
click at [460, 212] on span "square feet, more commonly known as Suite No." at bounding box center [575, 204] width 346 height 18
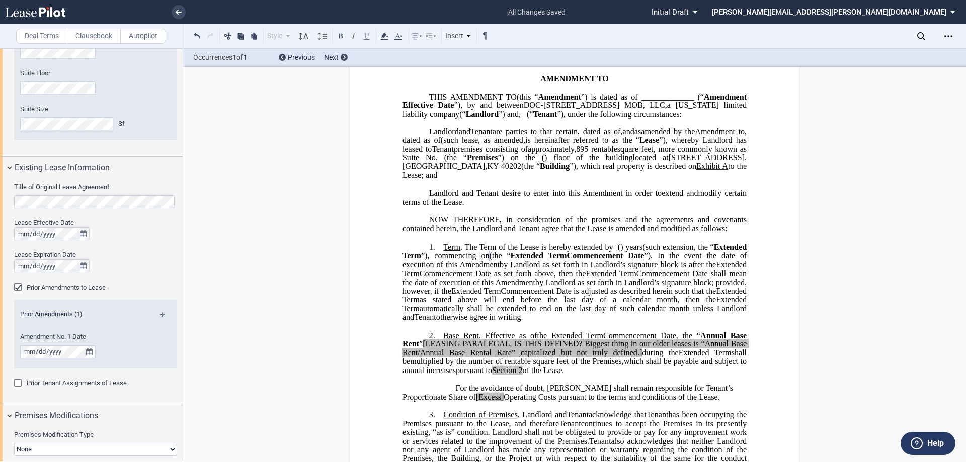
click at [535, 287] on span "Amendment" at bounding box center [515, 282] width 40 height 9
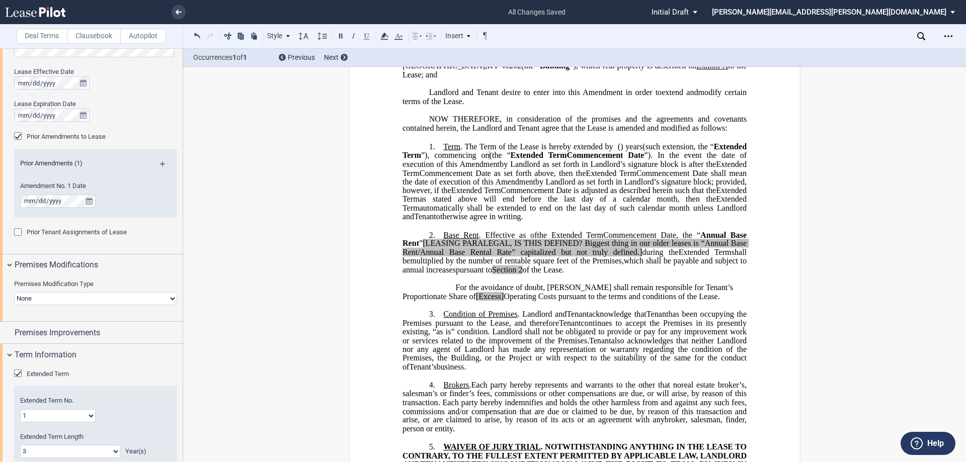
scroll to position [563, 0]
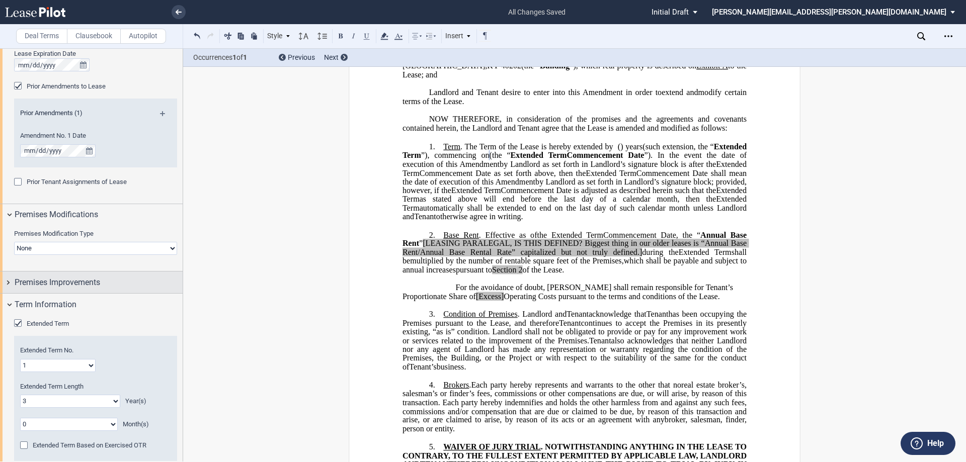
click at [81, 283] on span "Premises Improvements" at bounding box center [58, 283] width 86 height 12
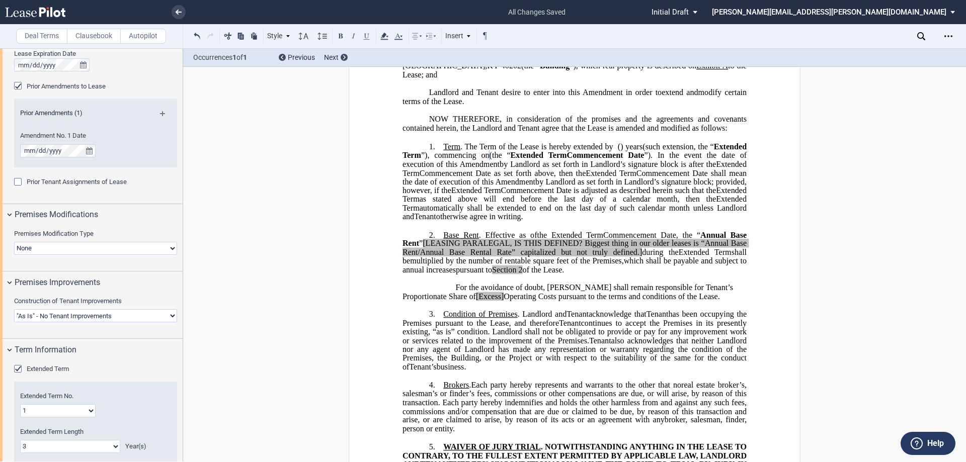
click at [90, 317] on select "Landlord Constructs Tenant Improvements Tenant Constructs Tenant Improvements "…" at bounding box center [95, 315] width 163 height 13
select select "tenant"
click at [14, 309] on select "Landlord Constructs Tenant Improvements Tenant Constructs Tenant Improvements "…" at bounding box center [95, 315] width 163 height 13
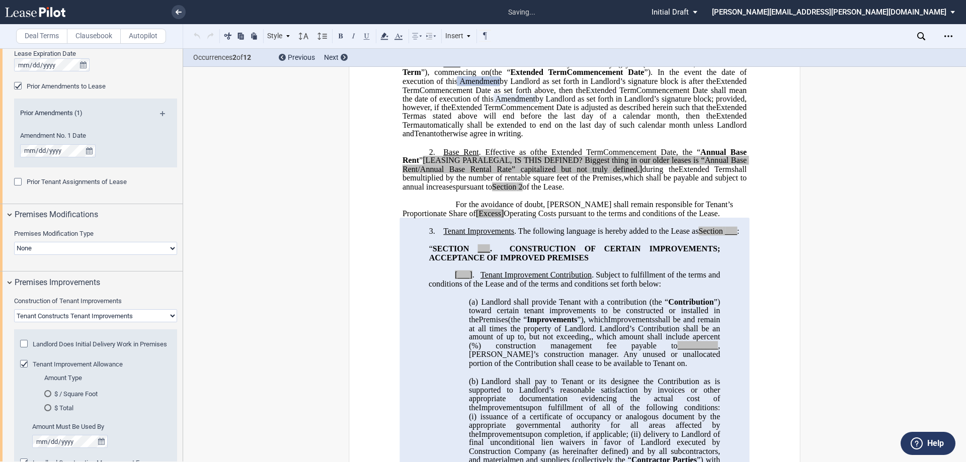
scroll to position [252, 0]
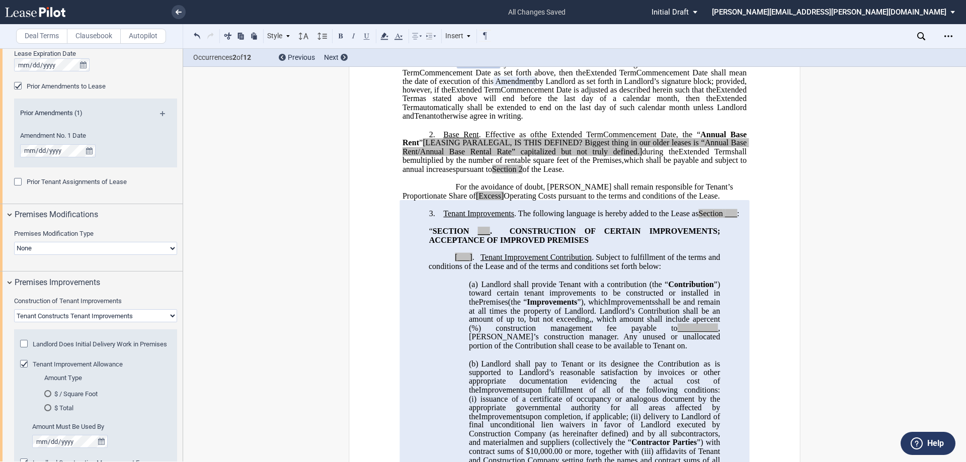
click at [587, 323] on span "shall be and remain at all times the property of Landlord. Landlord’s Contribut…" at bounding box center [595, 310] width 253 height 26
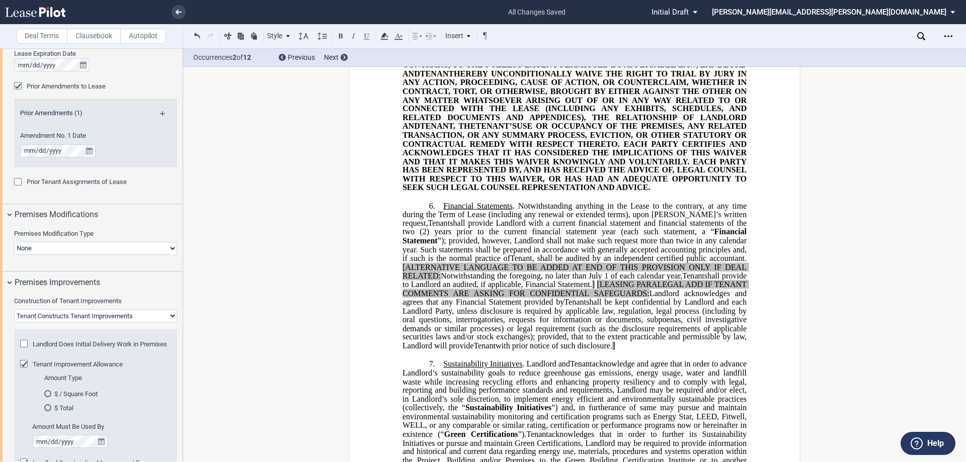
scroll to position [2415, 0]
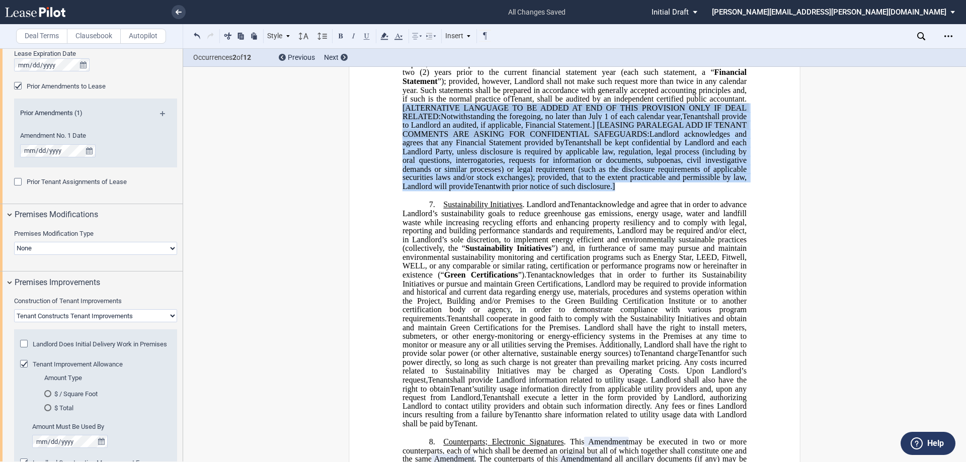
drag, startPoint x: 396, startPoint y: 124, endPoint x: 739, endPoint y: 204, distance: 351.7
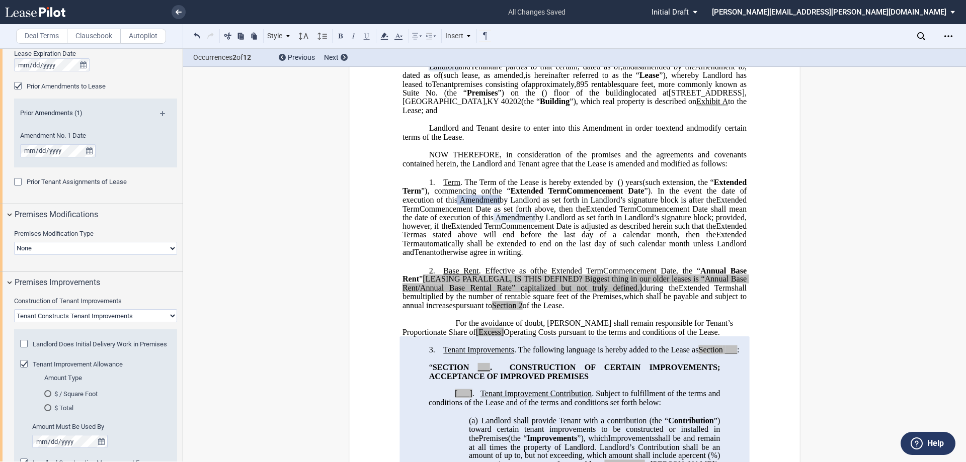
scroll to position [90, 0]
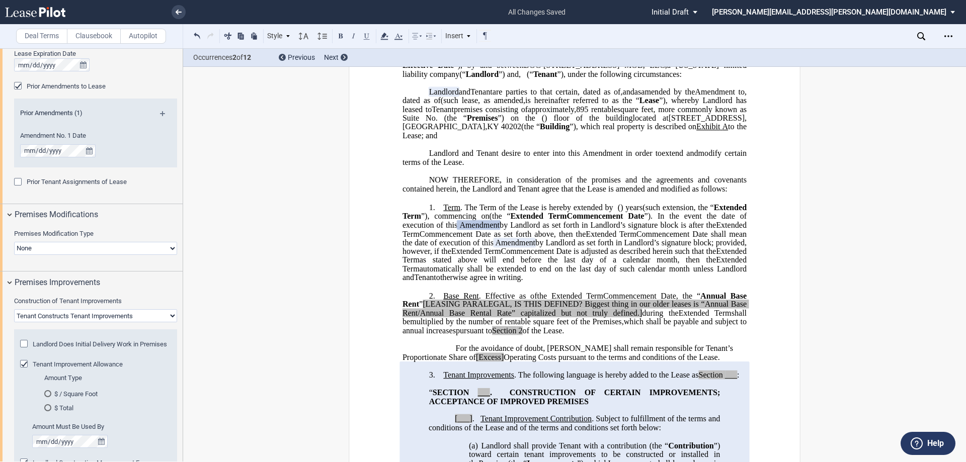
click at [500, 229] on span "Amendment" at bounding box center [479, 224] width 40 height 9
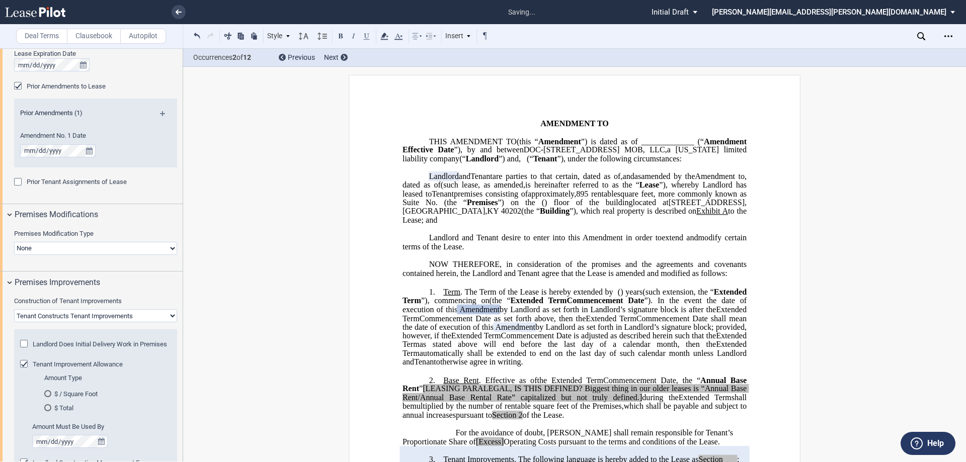
scroll to position [0, 0]
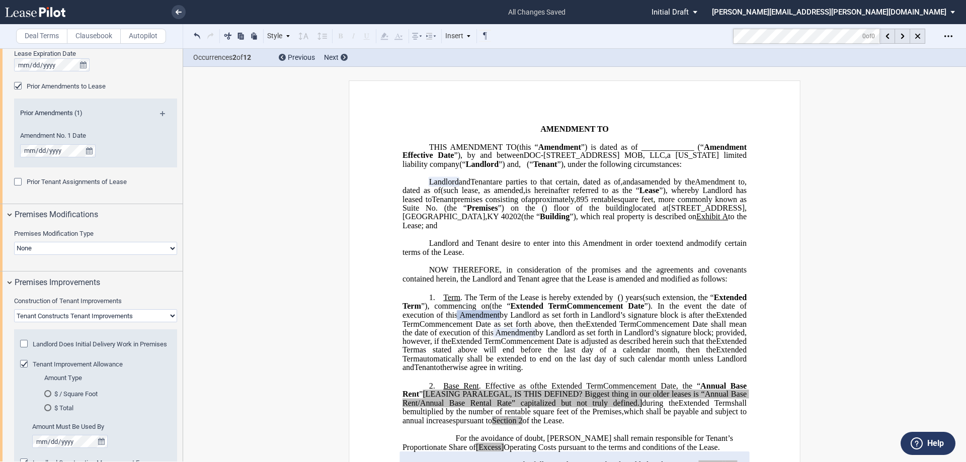
click at [717, 37] on md-toolbar "Deal Terms Clausebook Autopilot Style 1. Section (a) Subsection (a) Subsection …" at bounding box center [483, 36] width 966 height 25
click at [691, 122] on p "﻿" at bounding box center [574, 121] width 344 height 9
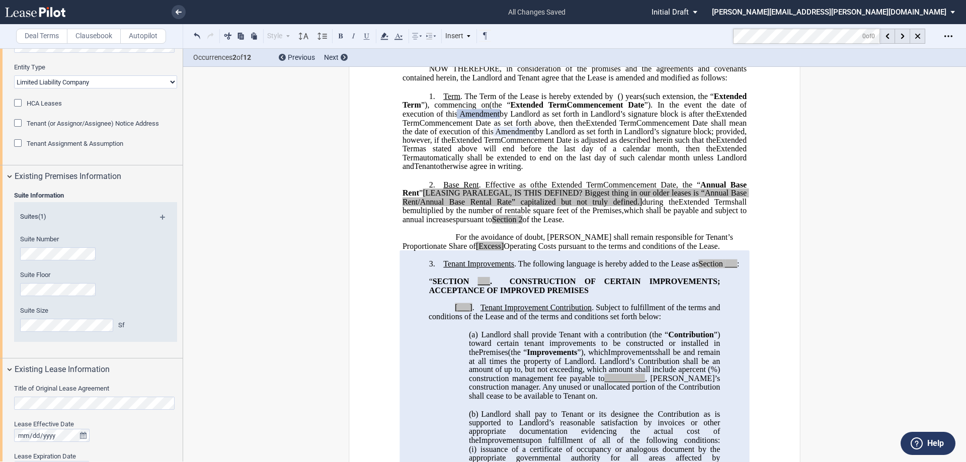
scroll to position [151, 0]
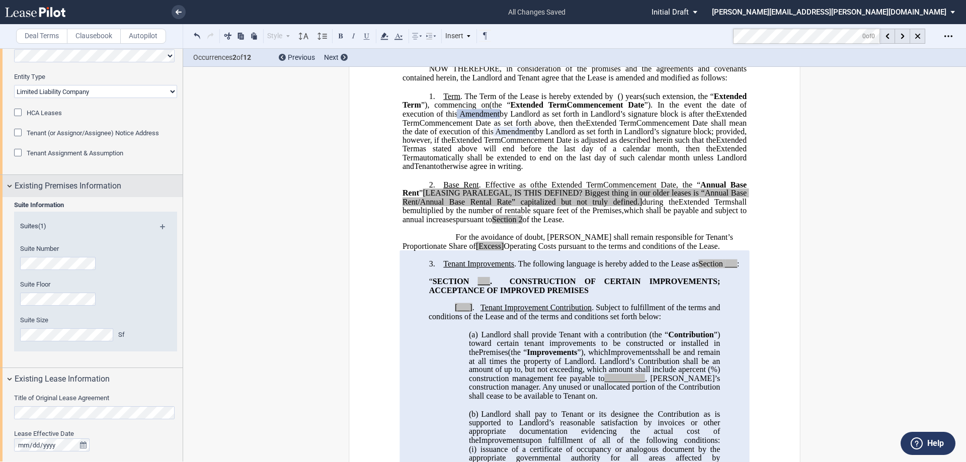
click at [5, 185] on div "Existing Premises Information" at bounding box center [91, 186] width 183 height 22
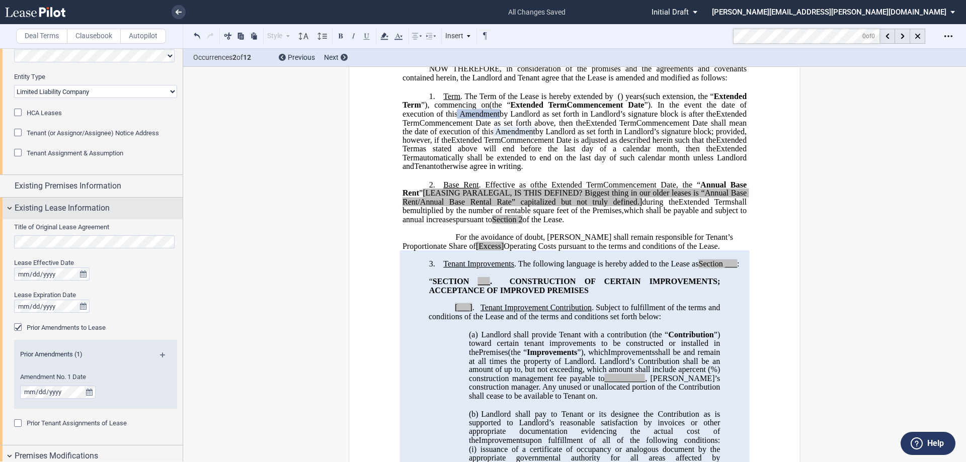
click at [11, 203] on div "Existing Lease Information" at bounding box center [91, 209] width 183 height 22
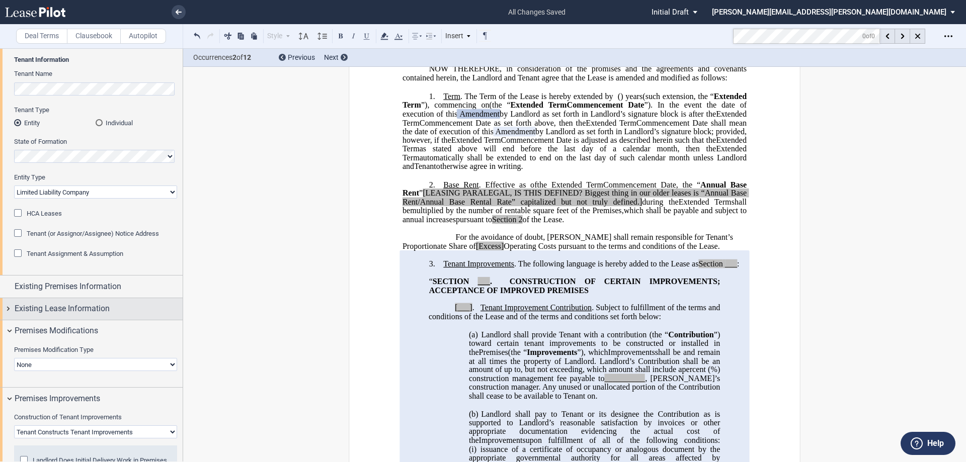
scroll to position [0, 0]
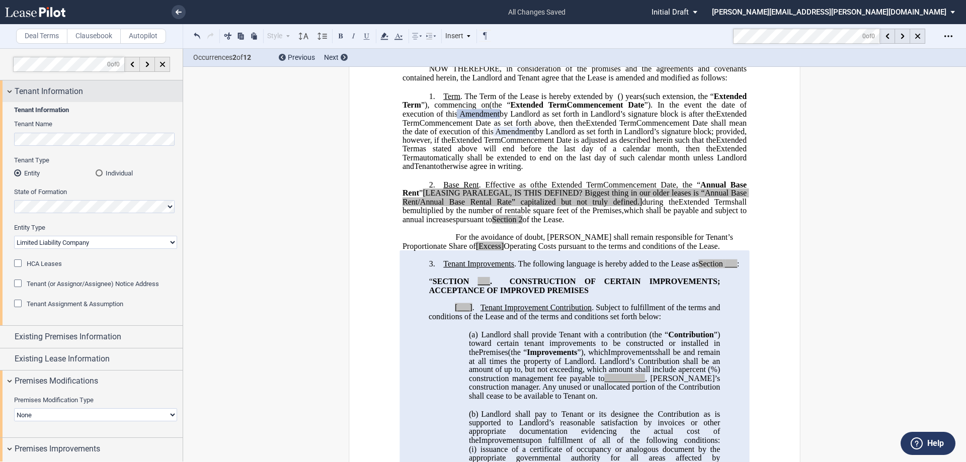
click at [10, 88] on div "Tenant Information" at bounding box center [91, 91] width 183 height 22
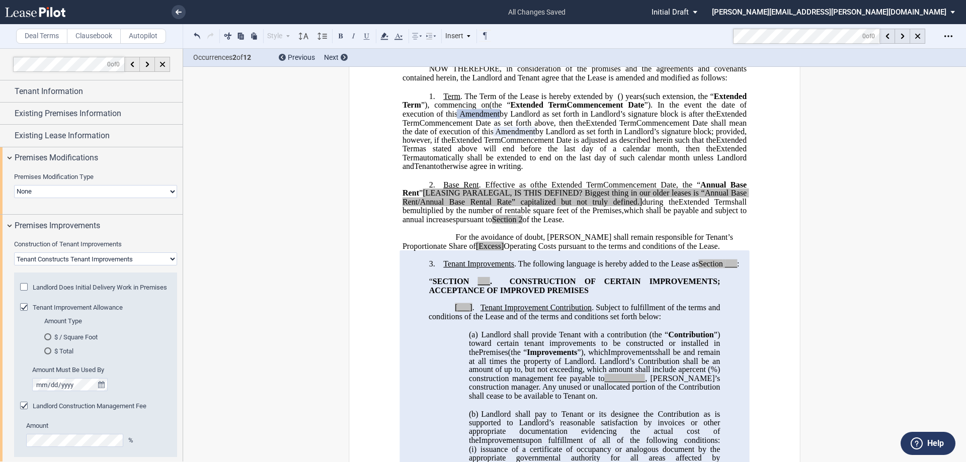
click at [114, 193] on select "None Expansion Relocation" at bounding box center [95, 191] width 163 height 13
click at [131, 174] on label "Premises Modification Type" at bounding box center [95, 177] width 163 height 9
click at [131, 185] on select "None Expansion Relocation" at bounding box center [95, 191] width 163 height 13
click at [11, 154] on div "Premises Modifications" at bounding box center [91, 158] width 183 height 22
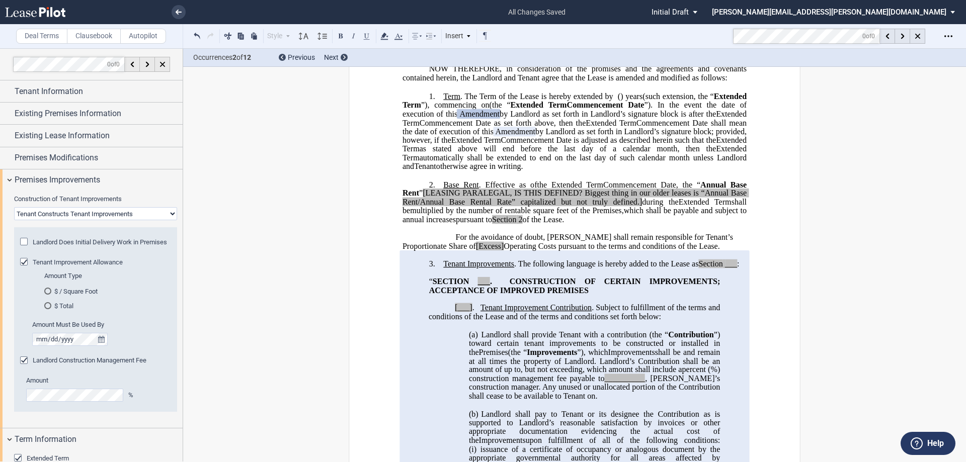
click at [46, 295] on div "$ / Square Foot" at bounding box center [47, 291] width 7 height 7
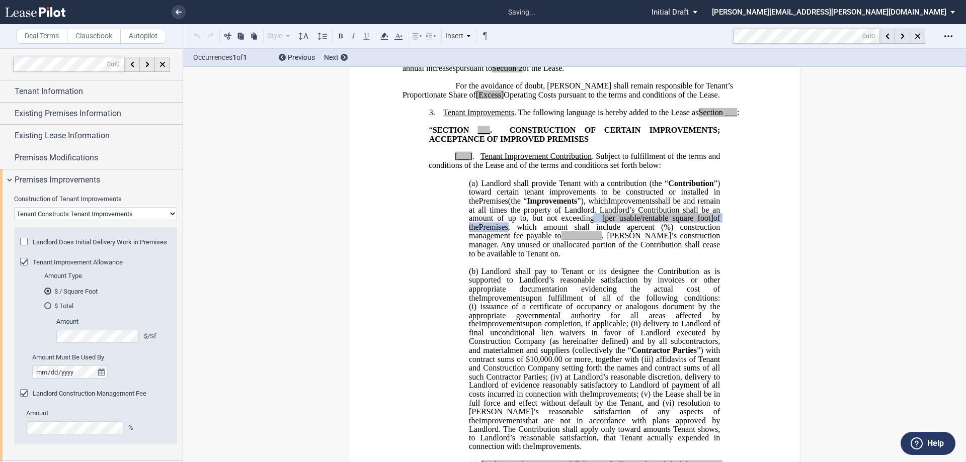
scroll to position [378, 0]
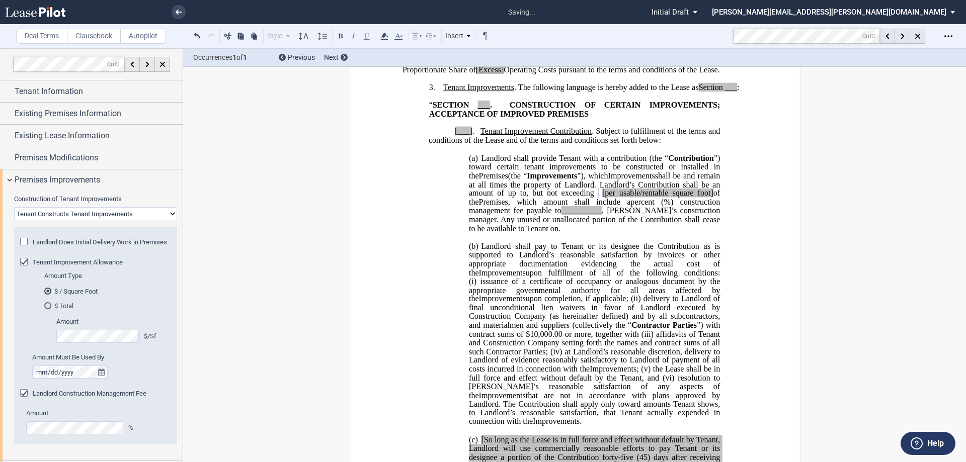
click at [617, 207] on span ", which amount shall include a" at bounding box center [569, 202] width 123 height 9
click at [641, 198] on span "[per usable/rentable square foot]" at bounding box center [657, 193] width 111 height 9
click at [670, 198] on span "per rentable square foot]" at bounding box center [629, 193] width 80 height 9
drag, startPoint x: 701, startPoint y: 221, endPoint x: 610, endPoint y: 222, distance: 90.6
click at [610, 198] on span "﻿ ﻿ per rentable square foot of the" at bounding box center [637, 193] width 103 height 9
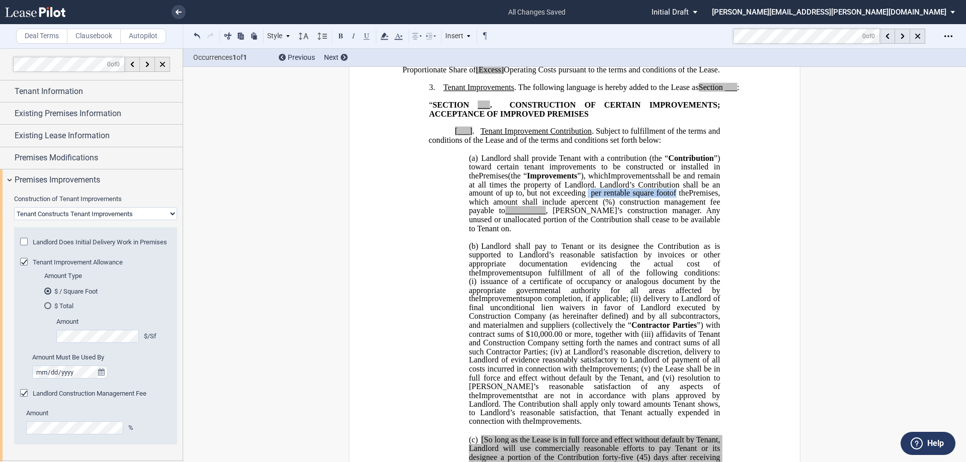
click at [391, 34] on div "Style 1. Section (a) Subsection (a) Subsection 1 a) Subsection 2 Normal Normal …" at bounding box center [341, 36] width 301 height 13
click at [388, 34] on icon at bounding box center [384, 36] width 12 height 12
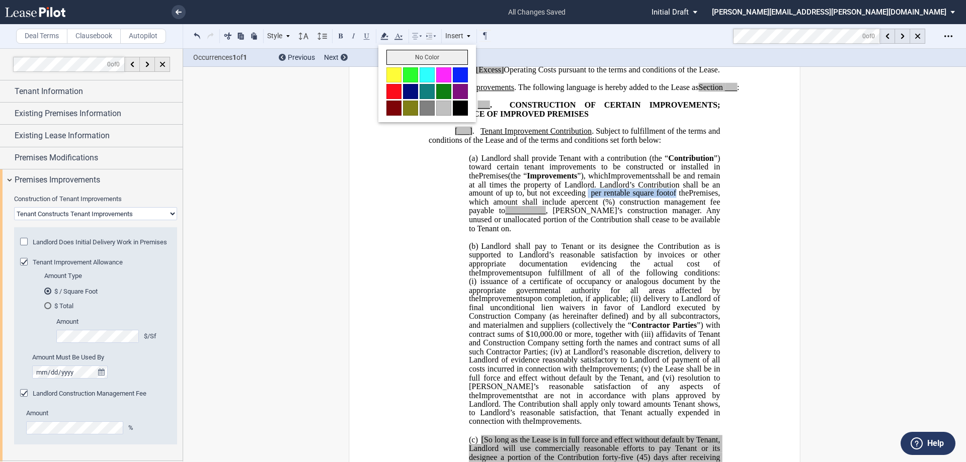
click at [427, 58] on button "No Color" at bounding box center [426, 57] width 81 height 15
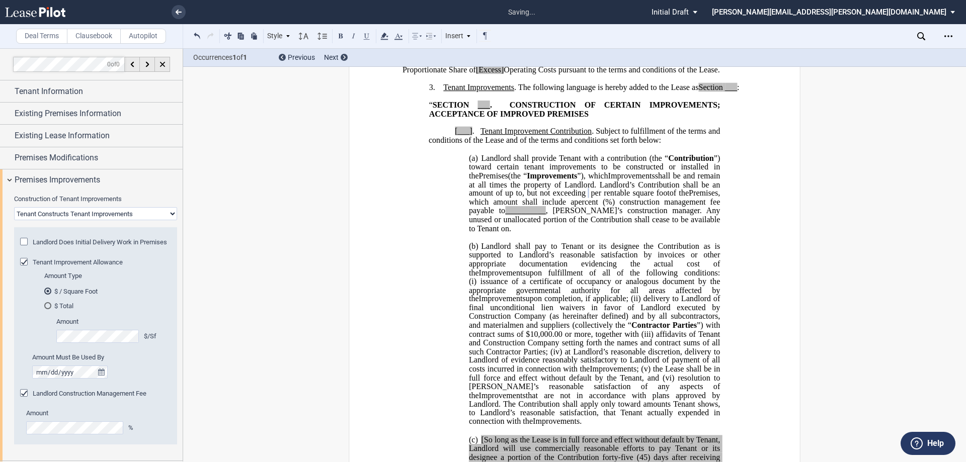
click at [605, 180] on span "”) toward certain tenant improvements to be constructed or installed in the" at bounding box center [595, 166] width 253 height 26
click at [624, 197] on span "shall be and remain at all times the property of Landlord. Landlord’s Contribut…" at bounding box center [595, 184] width 253 height 26
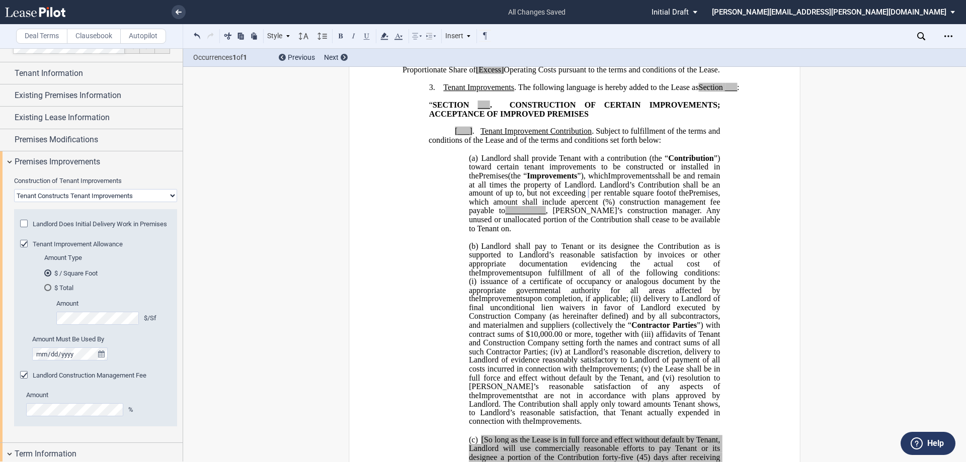
scroll to position [50, 0]
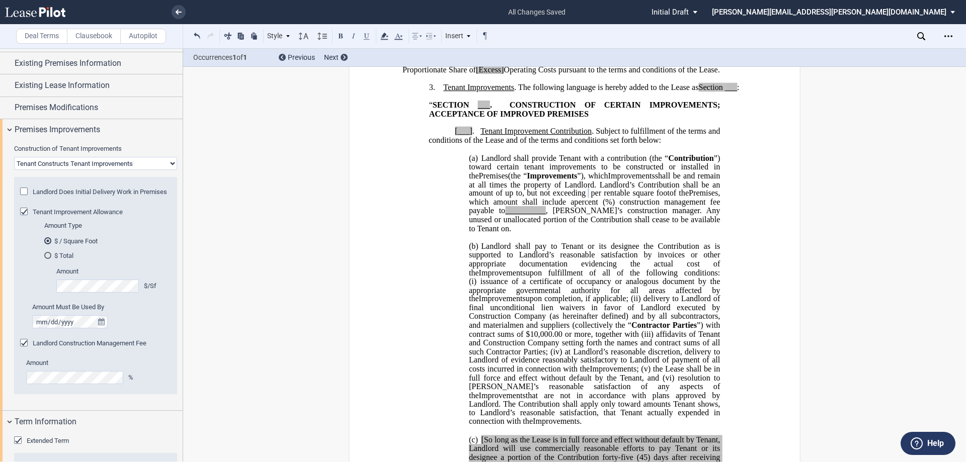
click at [27, 349] on div "Landlord Construction Management Fee" at bounding box center [25, 344] width 10 height 10
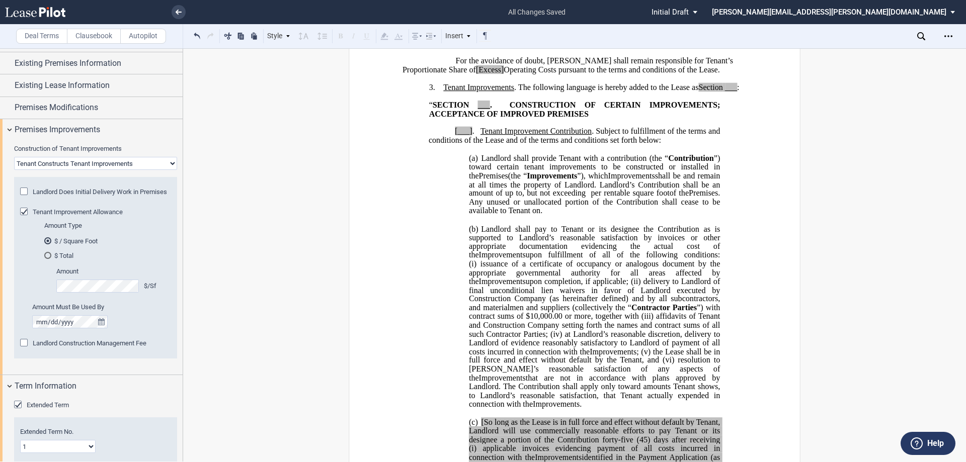
click at [455, 136] on span "[___]" at bounding box center [464, 131] width 18 height 9
drag, startPoint x: 474, startPoint y: 128, endPoint x: 487, endPoint y: 128, distance: 13.1
click at [487, 118] on span "“ SECTION ___ . CONSTRUCTION OF CERTAIN IMPROVEMENTS; ACCEPTANCE OF" at bounding box center [575, 110] width 293 height 18
click at [523, 136] on span "Tenant Improvement Contribution" at bounding box center [535, 131] width 111 height 9
drag, startPoint x: 724, startPoint y: 115, endPoint x: 737, endPoint y: 115, distance: 13.1
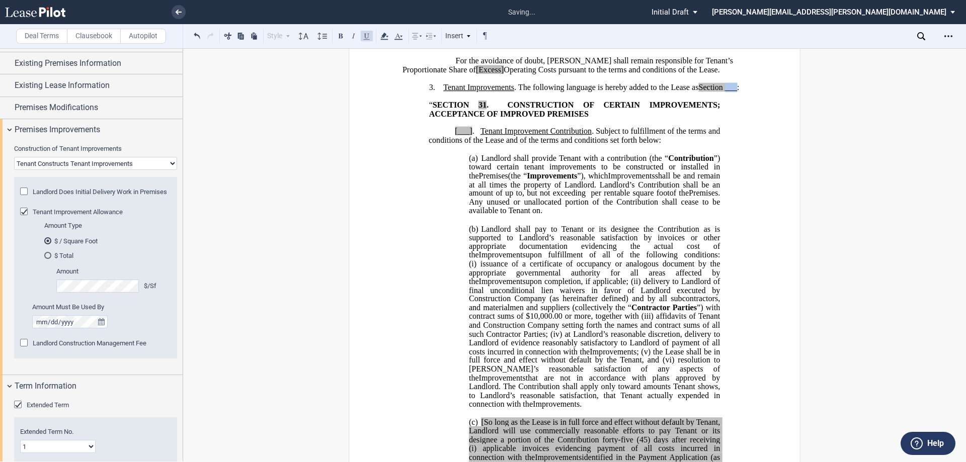
click at [737, 92] on span "Tenant Improvements . The following language is hereby added to the Lease as Se…" at bounding box center [591, 87] width 296 height 9
drag, startPoint x: 451, startPoint y: 157, endPoint x: 469, endPoint y: 157, distance: 18.1
click at [469, 145] on p "[___] . Tenant Improvement Contribution . Subject to fulfillment of the terms a…" at bounding box center [574, 136] width 291 height 18
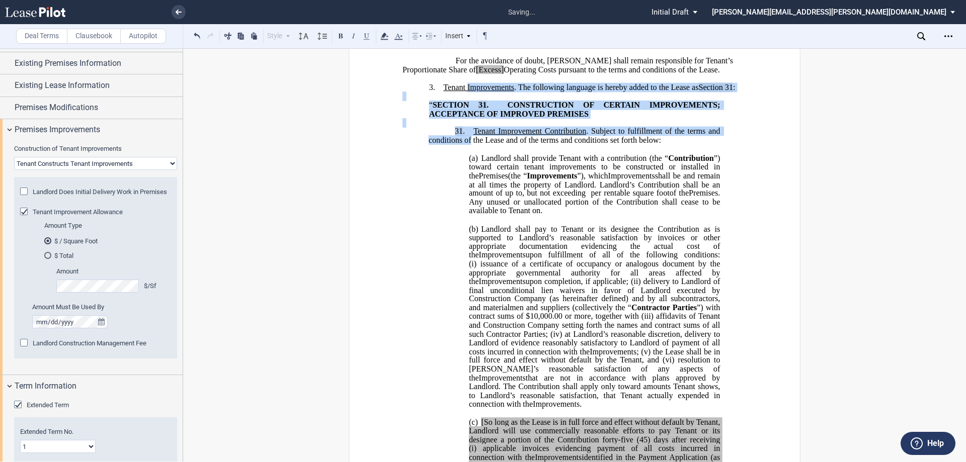
drag, startPoint x: 467, startPoint y: 170, endPoint x: 464, endPoint y: 113, distance: 57.0
click at [386, 36] on use at bounding box center [384, 36] width 8 height 7
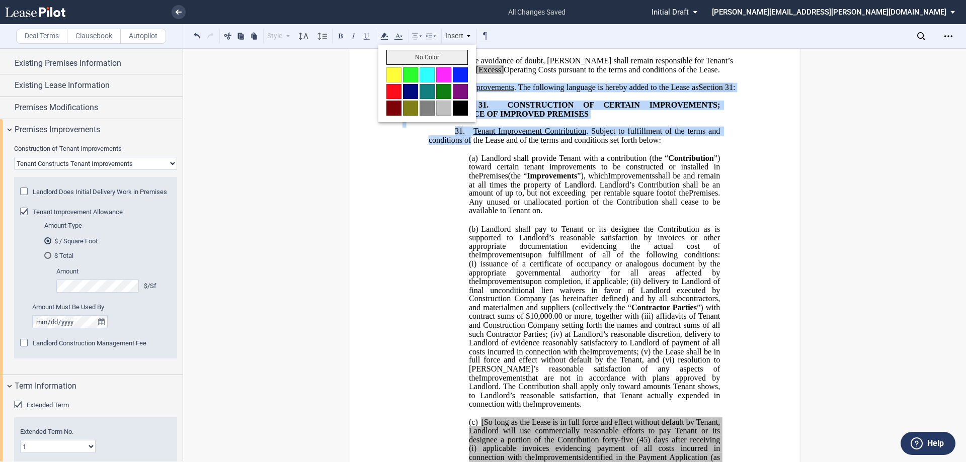
click at [397, 54] on button "No Color" at bounding box center [426, 57] width 81 height 15
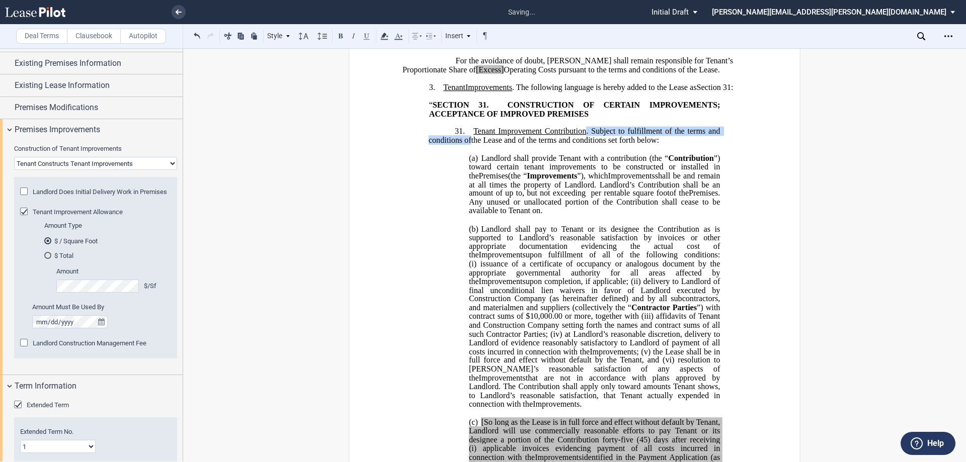
click at [568, 197] on span "shall be and remain at all times the property of Landlord. Landlord’s Contribut…" at bounding box center [595, 184] width 253 height 26
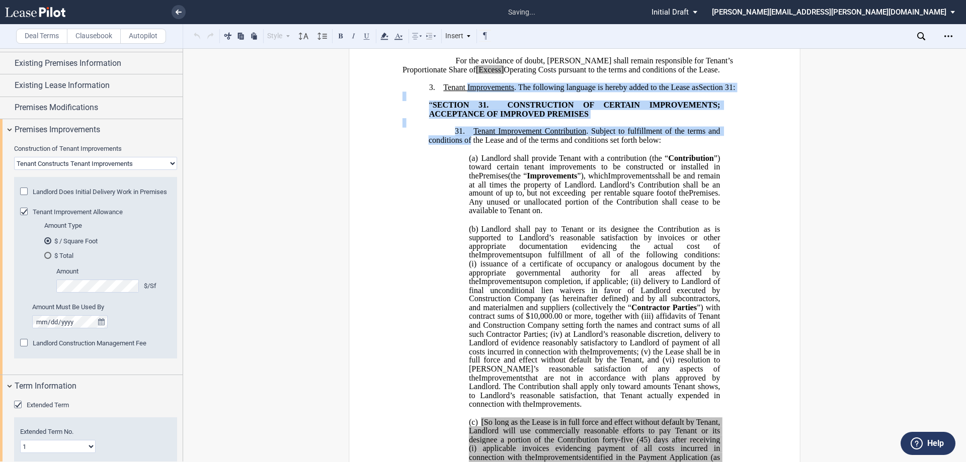
click at [548, 197] on span "shall be and remain at all times the property of Landlord. Landlord’s Contribut…" at bounding box center [595, 184] width 253 height 26
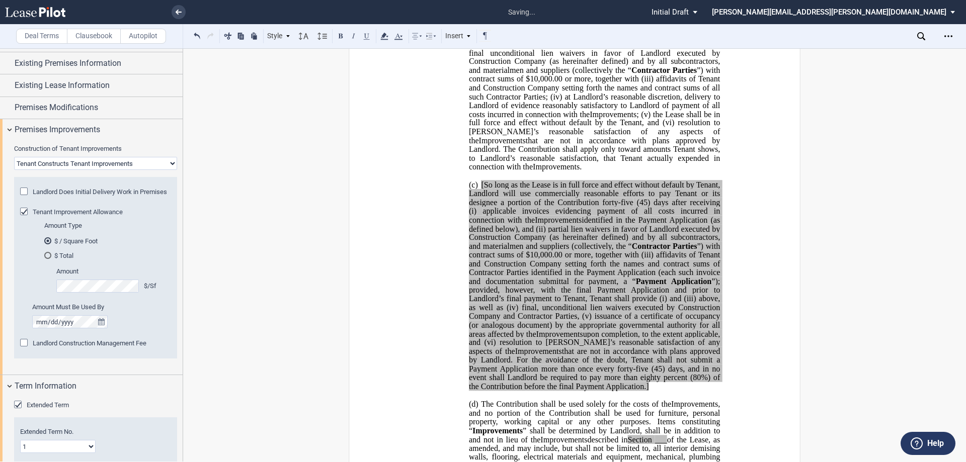
scroll to position [629, 0]
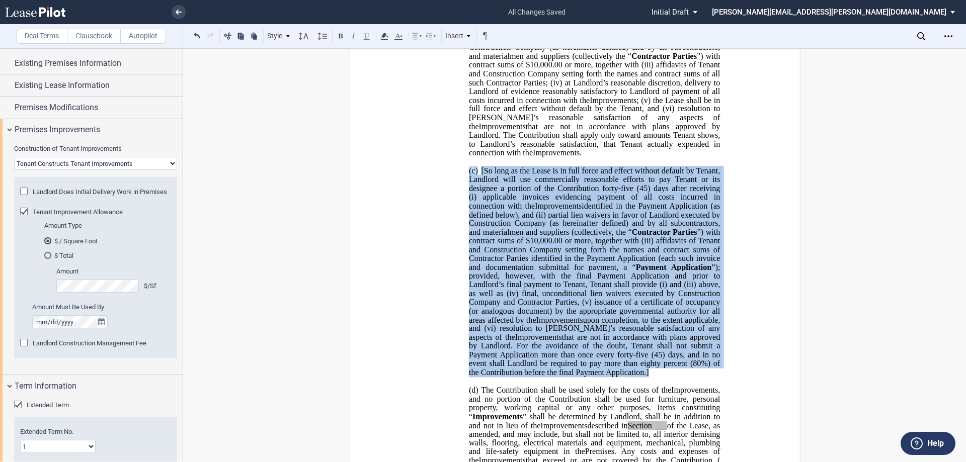
drag, startPoint x: 638, startPoint y: 375, endPoint x: 445, endPoint y: 186, distance: 270.4
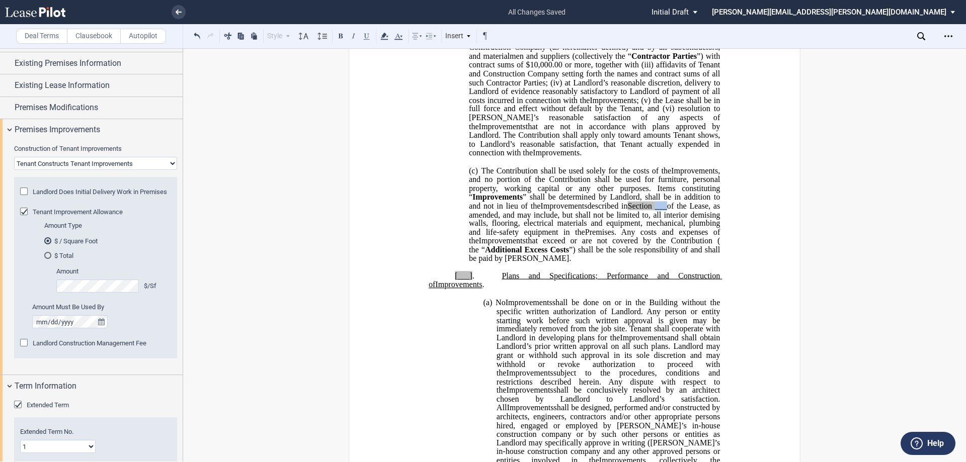
drag, startPoint x: 653, startPoint y: 222, endPoint x: 663, endPoint y: 222, distance: 10.1
click at [663, 210] on span "___" at bounding box center [661, 205] width 12 height 9
drag, startPoint x: 665, startPoint y: 224, endPoint x: 624, endPoint y: 221, distance: 40.4
click at [624, 221] on span "described in Section 31 of the Lease, as amended, and may include, but shall no…" at bounding box center [595, 218] width 253 height 35
click at [384, 37] on icon at bounding box center [384, 36] width 12 height 12
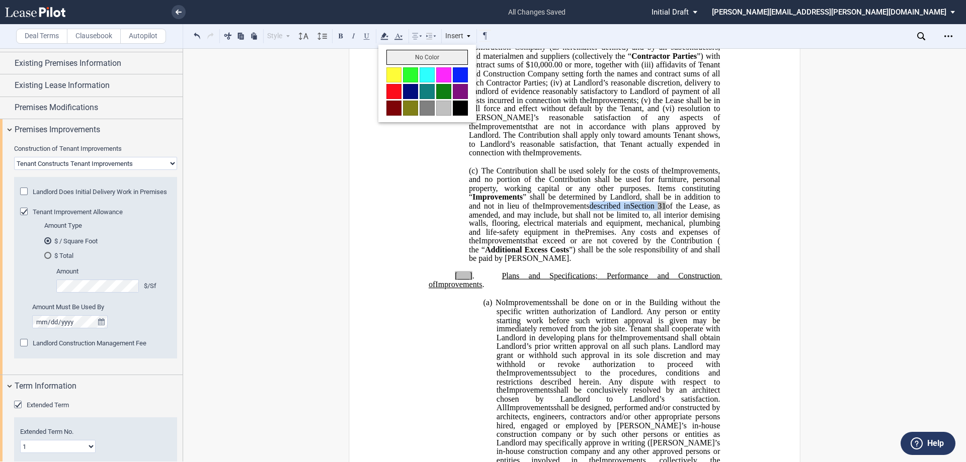
click at [402, 52] on button "No Color" at bounding box center [426, 57] width 81 height 15
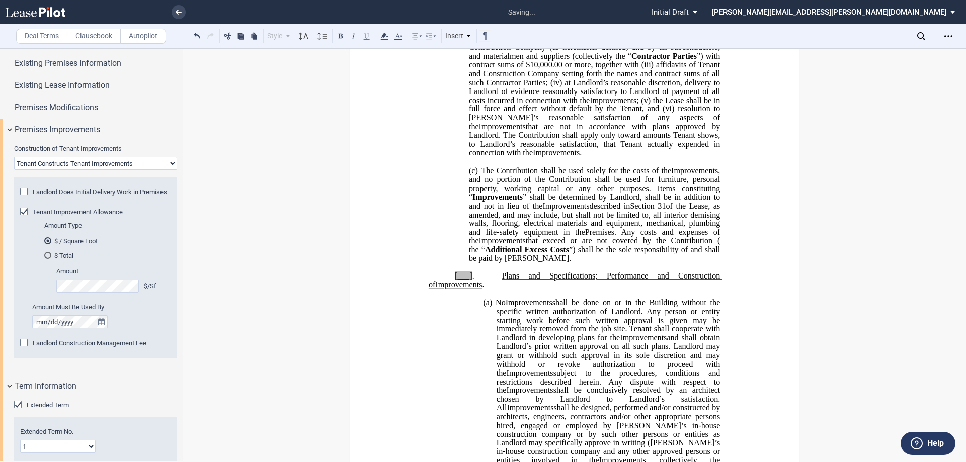
click at [575, 157] on span "that are not in accordance with plans approved by Landlord. The Contribution sh…" at bounding box center [595, 139] width 253 height 35
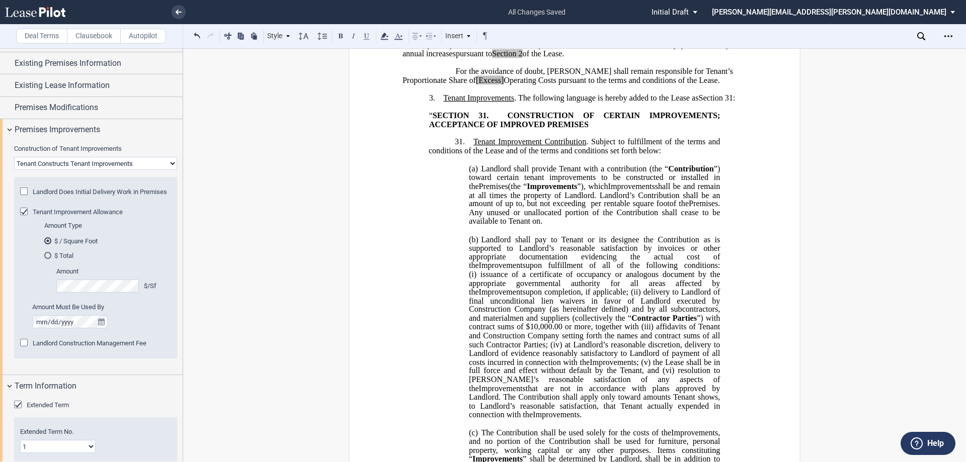
scroll to position [227, 0]
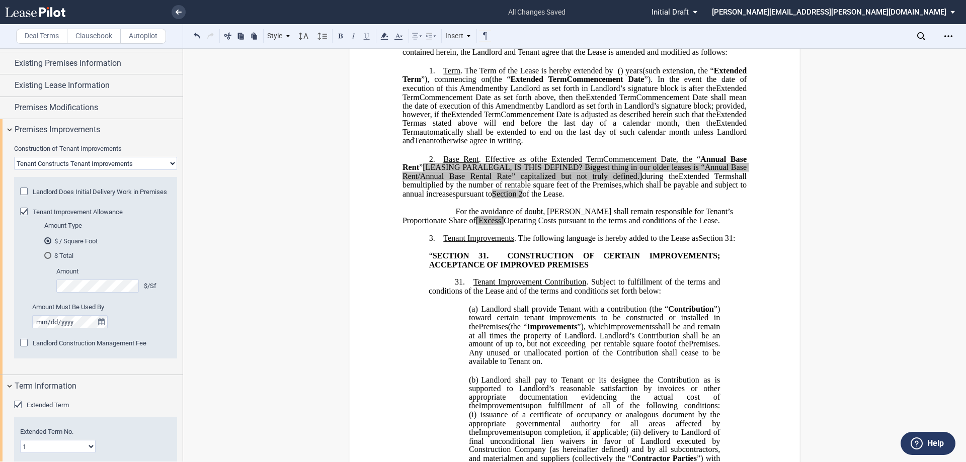
click at [730, 243] on span "31" at bounding box center [729, 238] width 8 height 9
click at [463, 287] on span "." at bounding box center [464, 282] width 2 height 9
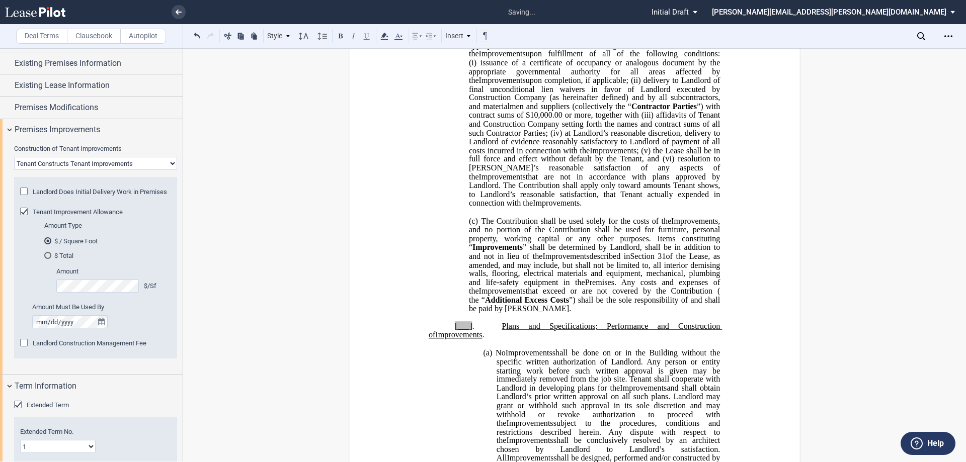
scroll to position [780, 0]
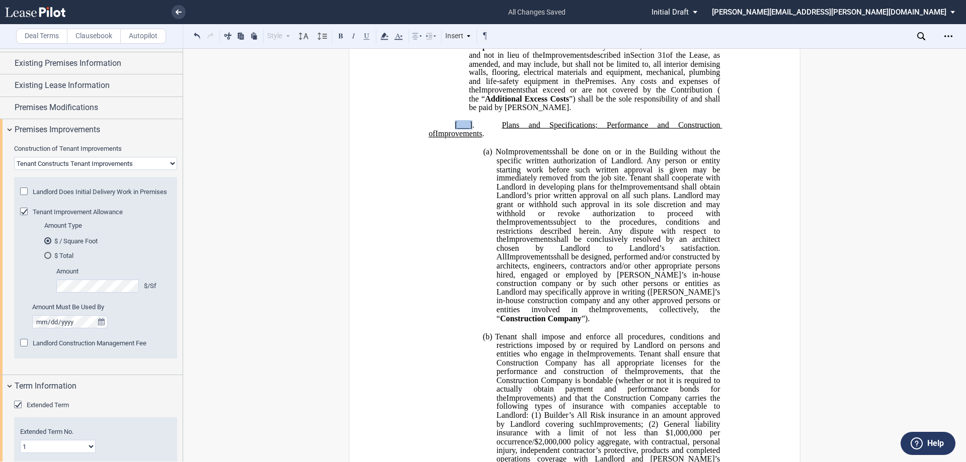
drag, startPoint x: 451, startPoint y: 140, endPoint x: 469, endPoint y: 141, distance: 17.6
click at [469, 139] on p "[___] . Plans and Specifications; Performance and Construction of Expansion Spa…" at bounding box center [574, 130] width 291 height 18
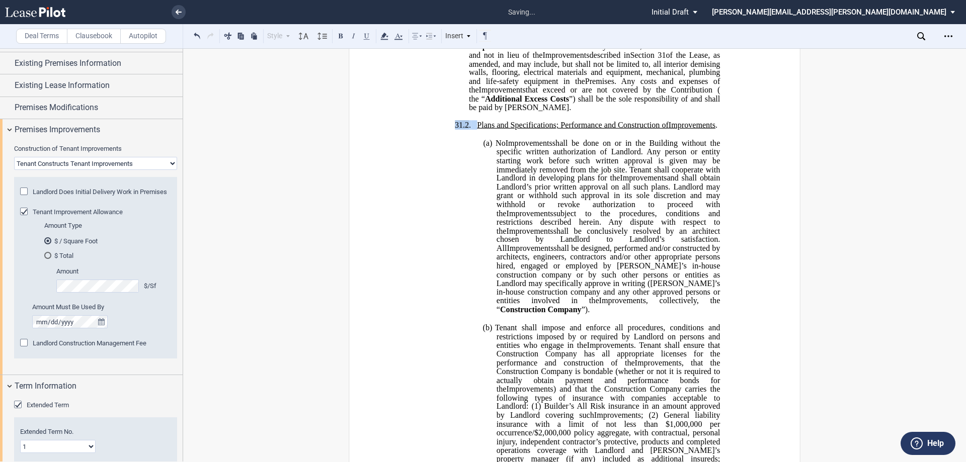
drag, startPoint x: 475, startPoint y: 144, endPoint x: 450, endPoint y: 140, distance: 25.4
click at [450, 130] on p "31.2 . Plans and Specifications; Performance and Construction of Expansion Spac…" at bounding box center [574, 125] width 291 height 9
click at [391, 38] on div "Style 1. Section (a) Subsection (a) Subsection 1 a) Subsection 2 Normal Normal …" at bounding box center [341, 36] width 301 height 13
click at [385, 36] on icon at bounding box center [384, 36] width 12 height 12
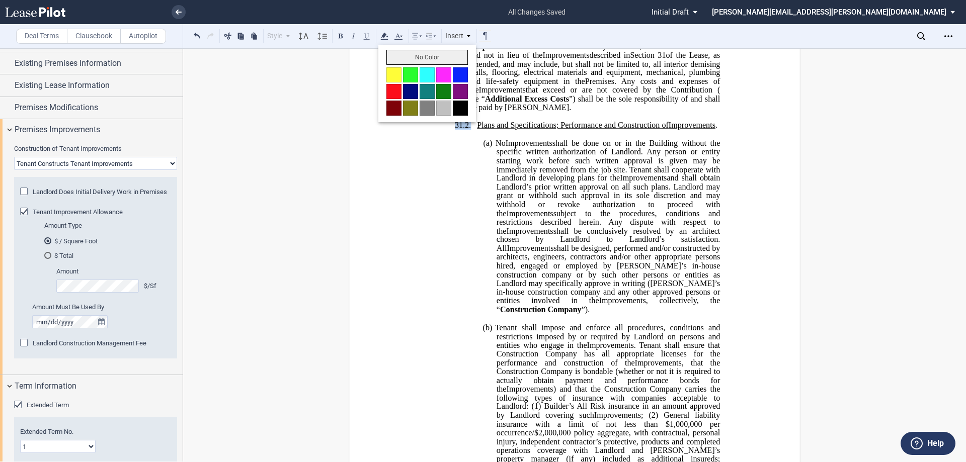
click at [399, 59] on button "No Color" at bounding box center [426, 57] width 81 height 15
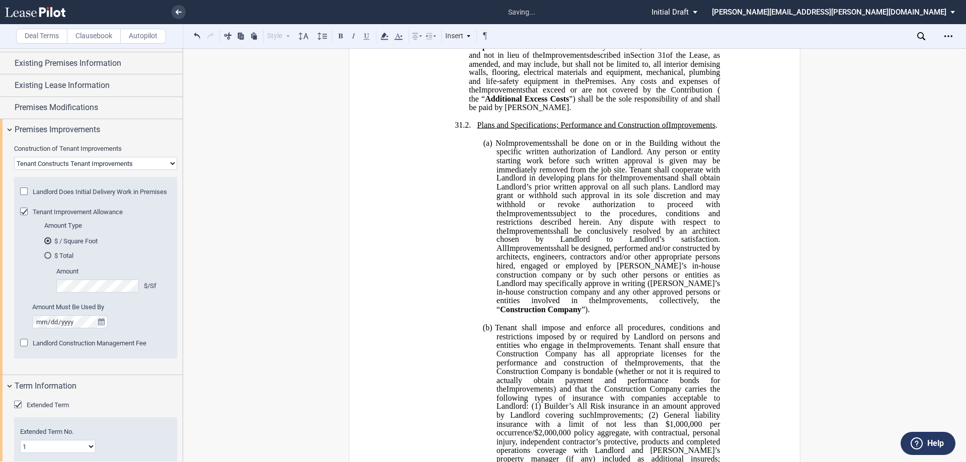
click at [547, 174] on span "shall be done on or in the Building without the specific written authorization …" at bounding box center [610, 161] width 226 height 44
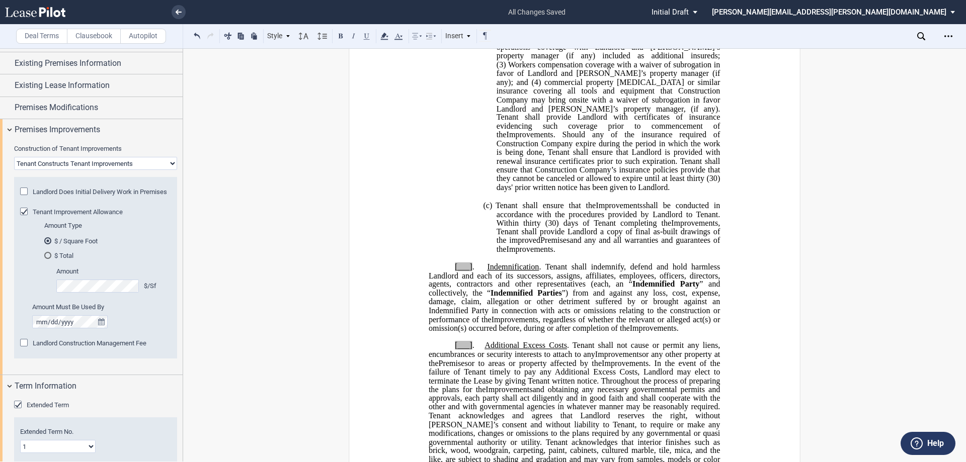
scroll to position [1233, 0]
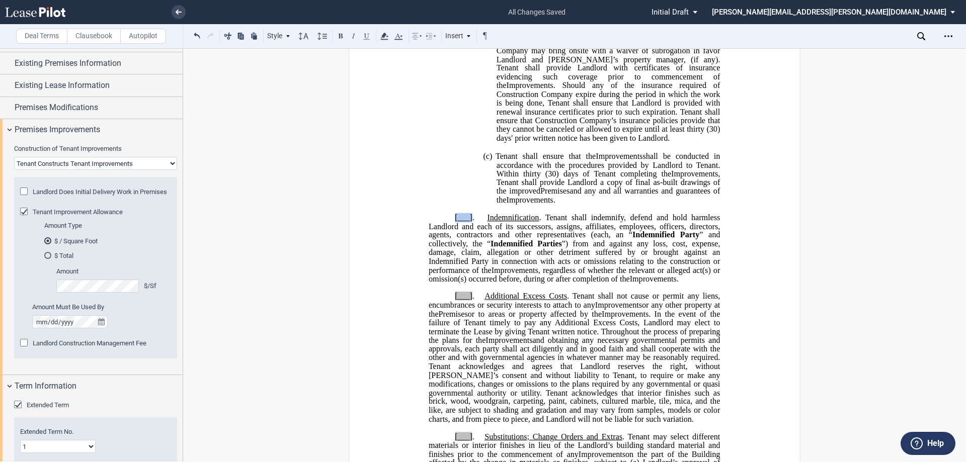
drag, startPoint x: 451, startPoint y: 227, endPoint x: 470, endPoint y: 225, distance: 18.7
click at [470, 225] on p "[___] . Indemnification . Tenant shall indemnify, defend and hold harmless Land…" at bounding box center [574, 249] width 291 height 70
drag, startPoint x: 454, startPoint y: 301, endPoint x: 469, endPoint y: 302, distance: 15.1
click at [469, 301] on span "[___]" at bounding box center [464, 296] width 18 height 9
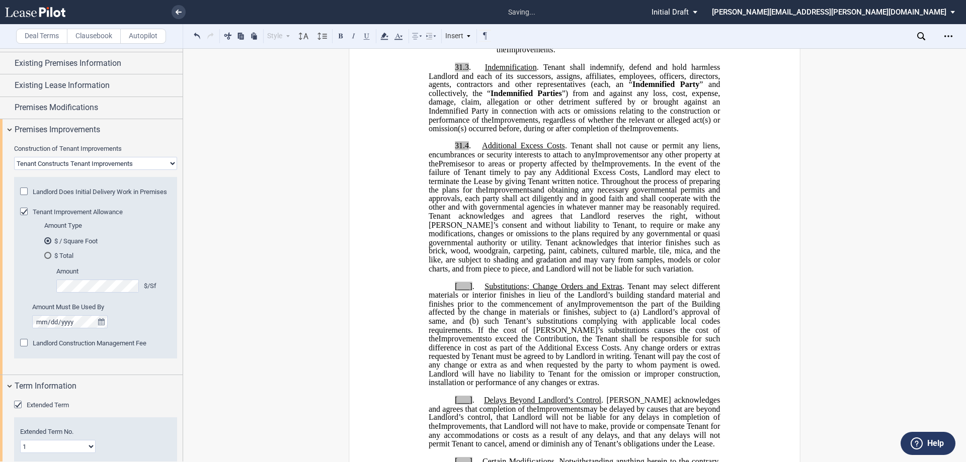
scroll to position [1384, 0]
drag, startPoint x: 454, startPoint y: 294, endPoint x: 469, endPoint y: 294, distance: 15.6
click at [469, 294] on span "[___] . Substitutions; Change Orders and Extras . Tenant may select different m…" at bounding box center [575, 294] width 293 height 26
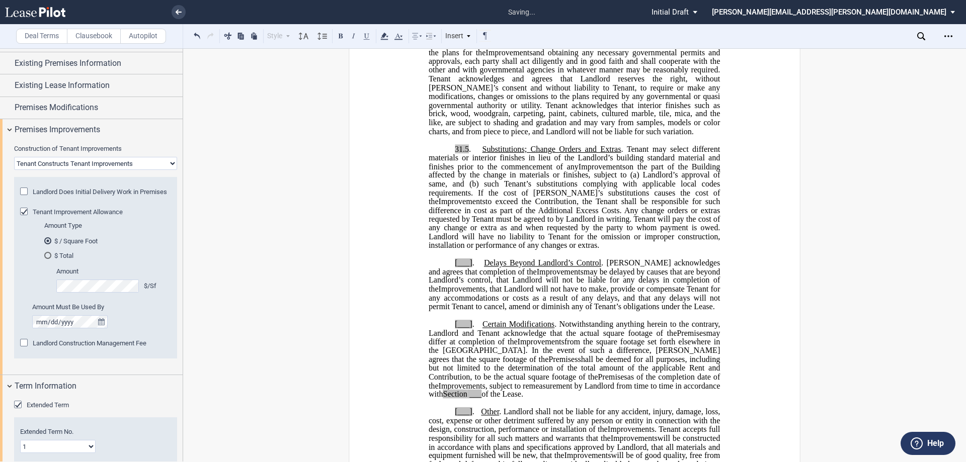
scroll to position [1535, 0]
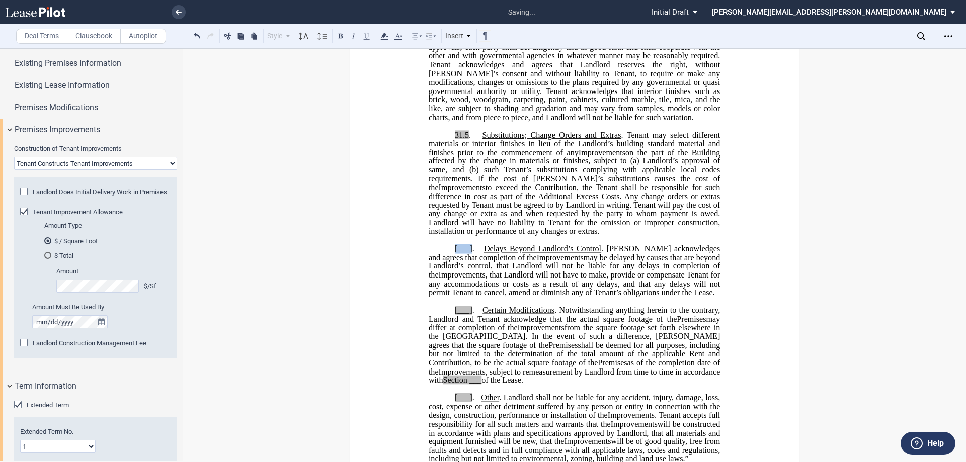
drag, startPoint x: 451, startPoint y: 258, endPoint x: 469, endPoint y: 256, distance: 18.2
click at [469, 256] on p "[___] . Delays Beyond Landlord’s Control . Tenant acknowledges and agrees that …" at bounding box center [574, 271] width 291 height 53
drag, startPoint x: 455, startPoint y: 317, endPoint x: 469, endPoint y: 317, distance: 14.1
click at [469, 315] on span "[___]" at bounding box center [464, 310] width 18 height 9
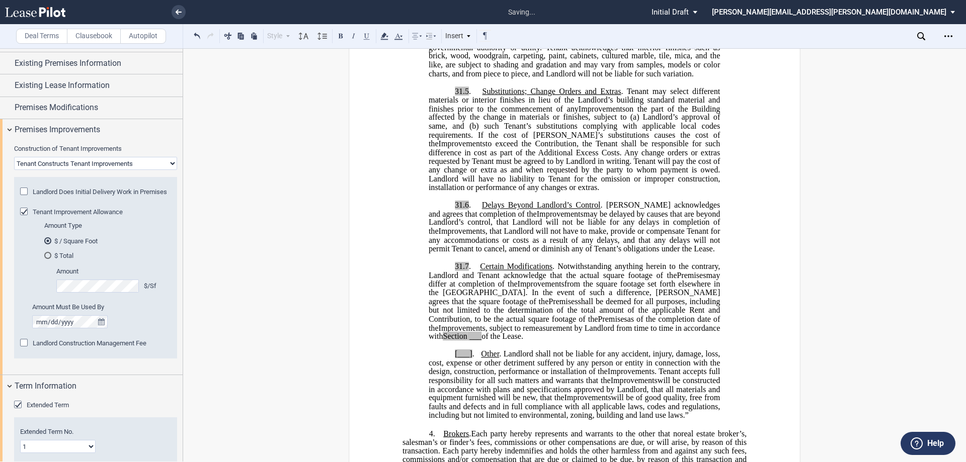
scroll to position [1636, 0]
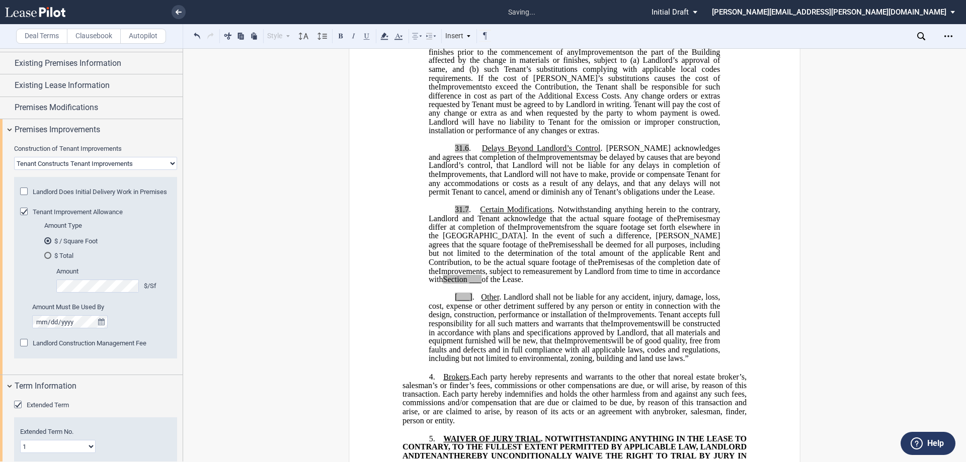
click at [451, 304] on p "[___] . Other . Landlord shall not be liable for any accident, injury, damage, …" at bounding box center [574, 328] width 291 height 70
click at [467, 275] on span "Section" at bounding box center [455, 279] width 24 height 9
drag, startPoint x: 682, startPoint y: 279, endPoint x: 695, endPoint y: 280, distance: 12.6
click at [695, 280] on span ", subject to remeasurement by Landlord from time to time in accordance with Sec…" at bounding box center [575, 276] width 293 height 18
drag, startPoint x: 589, startPoint y: 281, endPoint x: 446, endPoint y: 287, distance: 143.0
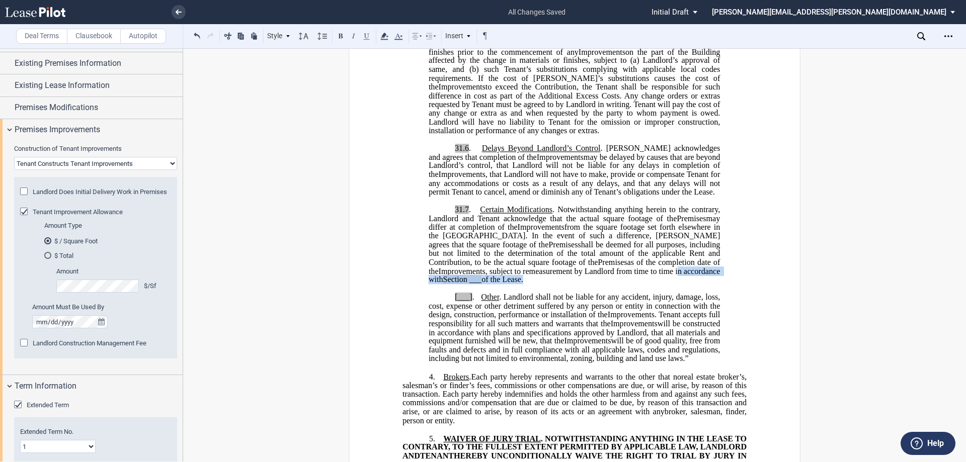
click at [446, 284] on span ", subject to remeasurement by Landlord from time to time in accordance with Sec…" at bounding box center [575, 276] width 293 height 18
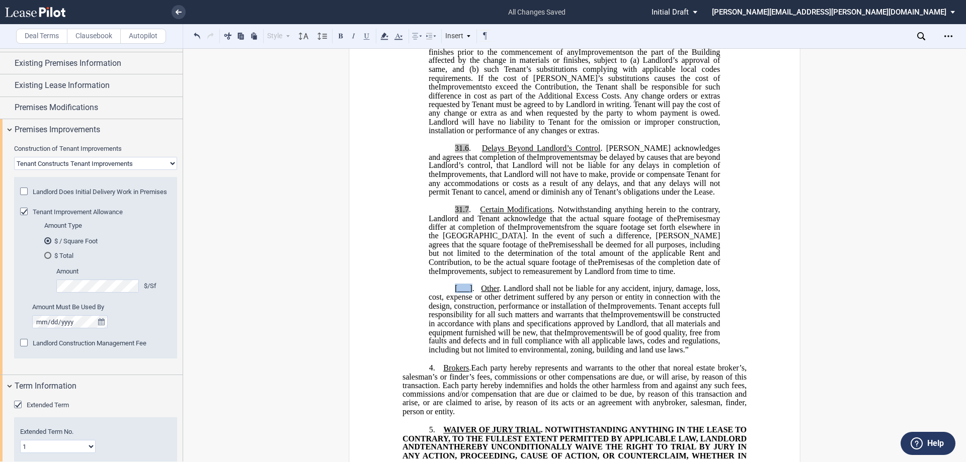
drag, startPoint x: 452, startPoint y: 298, endPoint x: 470, endPoint y: 299, distance: 18.1
click at [470, 299] on span "[___] . Other . Landlord shall not be liable for any accident, injury, damage, …" at bounding box center [575, 297] width 293 height 26
click at [477, 319] on span ". Tenant accepts full responsibility for all such matters and warrants that the" at bounding box center [575, 310] width 293 height 18
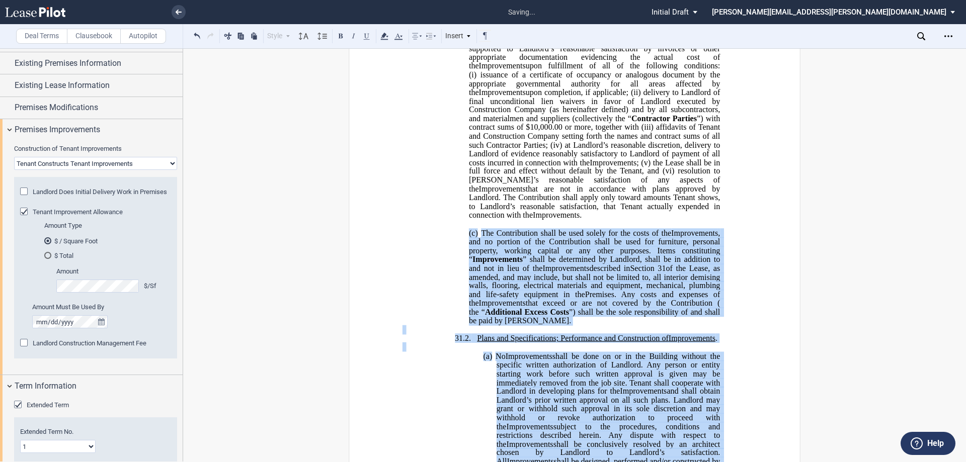
scroll to position [378, 0]
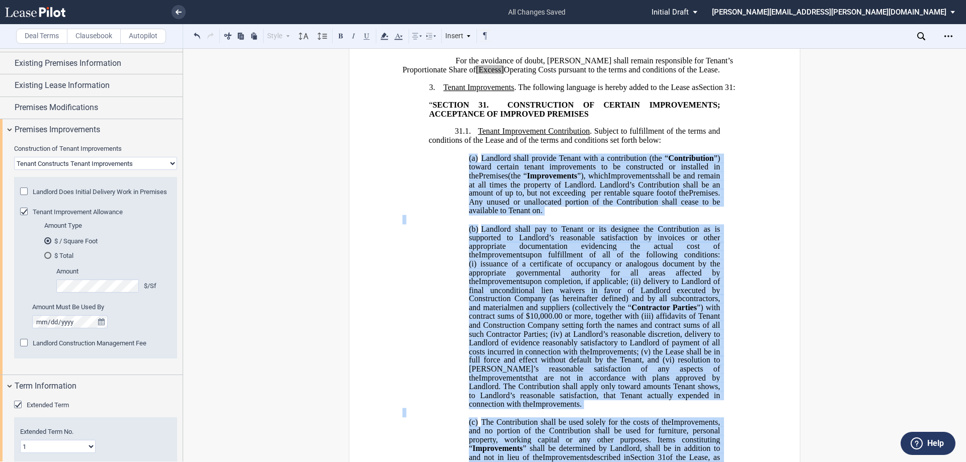
drag, startPoint x: 459, startPoint y: 313, endPoint x: 438, endPoint y: 176, distance: 138.5
click at [391, 36] on div "Style 1. Section (a) Subsection (a) Subsection 1 a) Subsection 2 Normal Normal …" at bounding box center [341, 36] width 301 height 13
click at [389, 37] on icon at bounding box center [384, 36] width 12 height 12
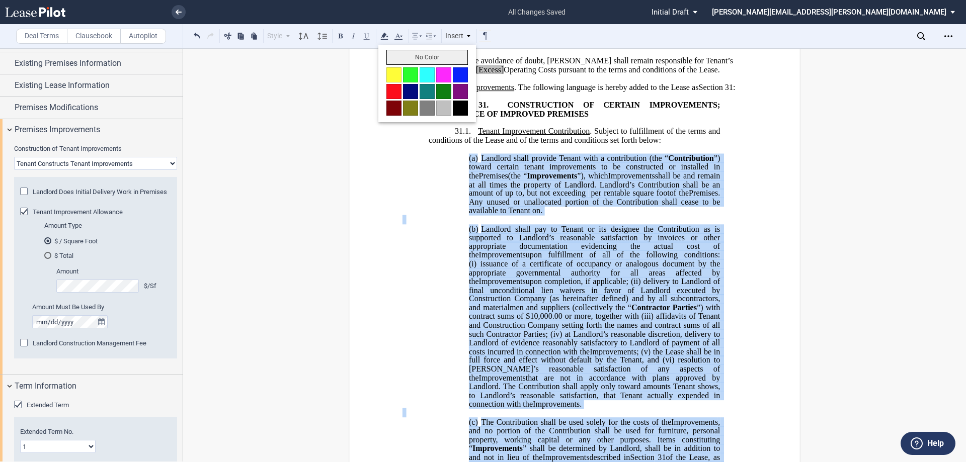
click at [395, 59] on button "No Color" at bounding box center [426, 57] width 81 height 15
click at [566, 180] on span "Improvements" at bounding box center [552, 175] width 50 height 9
click at [581, 268] on span "upon fulfillment of all of the following conditions: (i)" at bounding box center [595, 260] width 253 height 18
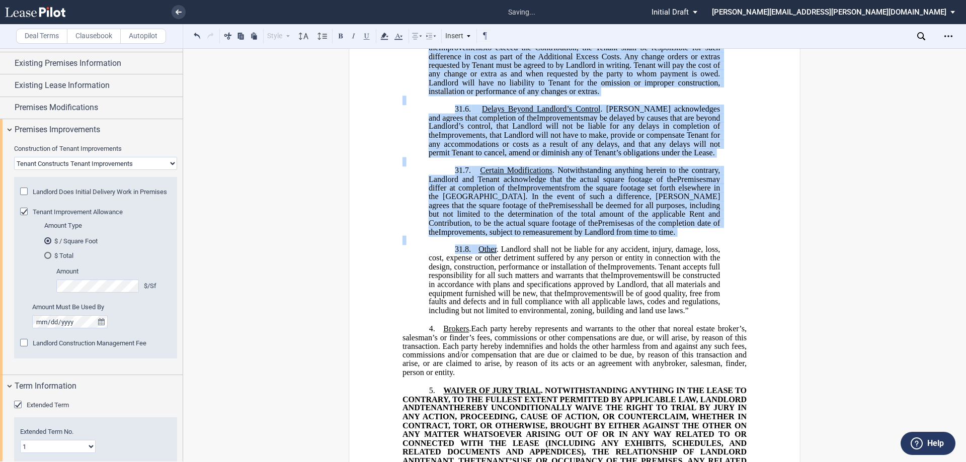
scroll to position [1786, 0]
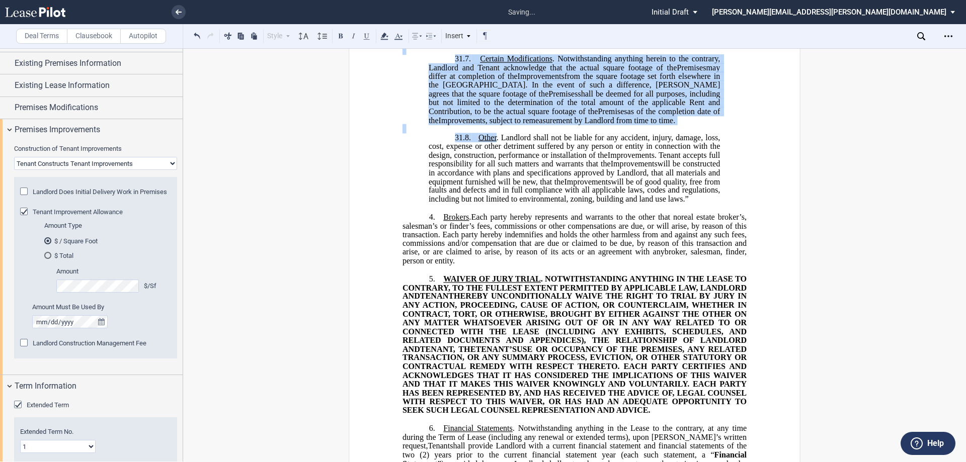
click at [567, 257] on span "real estate broker’s, salesman’s or finder’s fees, commissions or other compens…" at bounding box center [575, 235] width 346 height 44
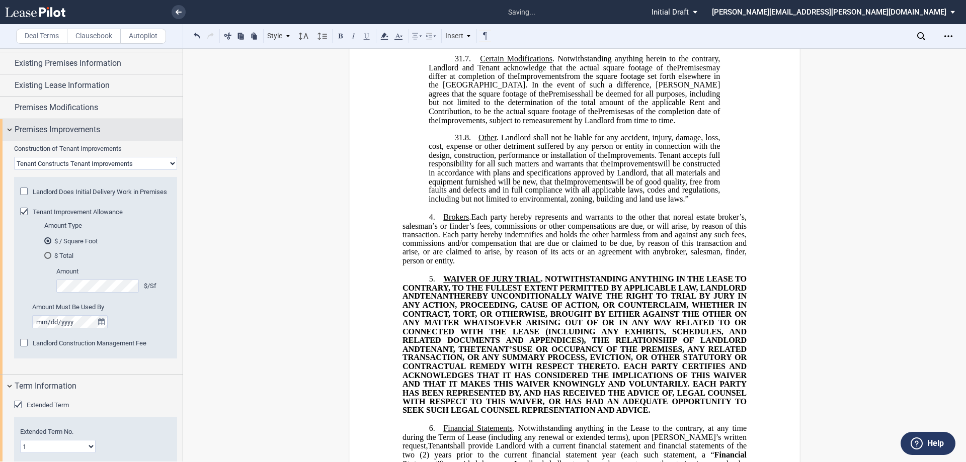
click at [9, 125] on div "Premises Improvements" at bounding box center [91, 130] width 183 height 22
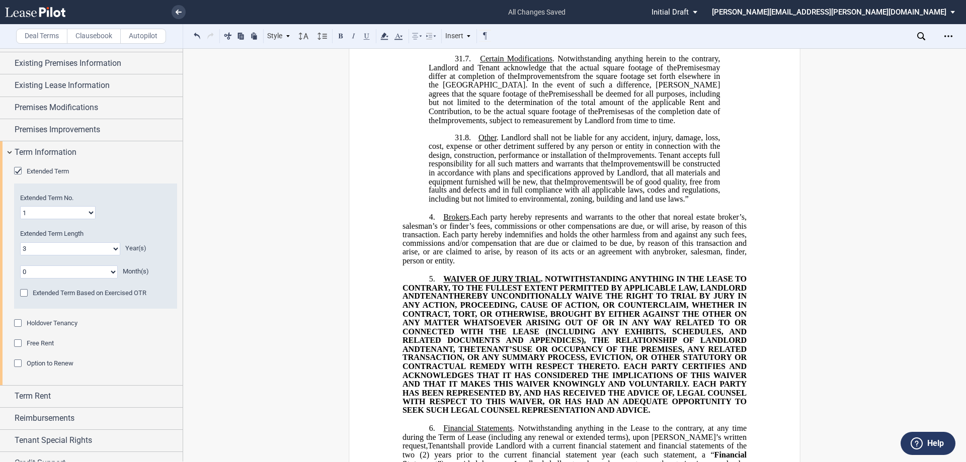
click at [29, 361] on span "Option to Renew" at bounding box center [50, 364] width 47 height 8
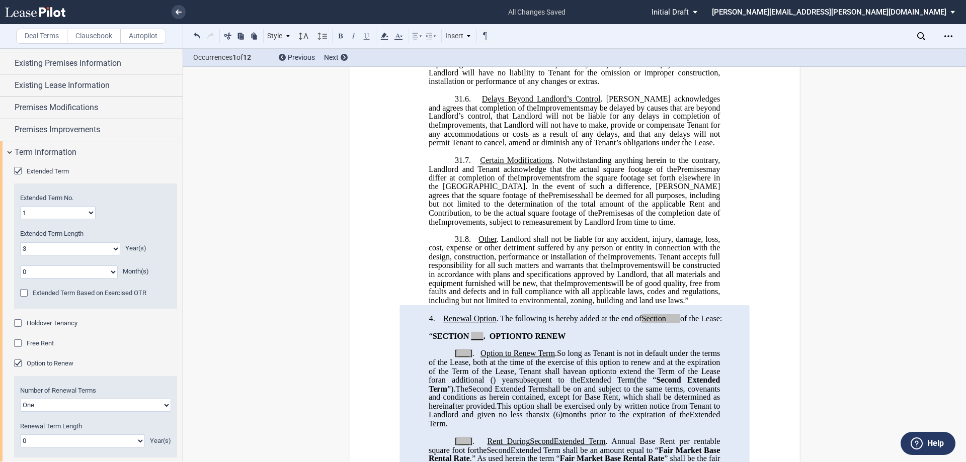
scroll to position [1861, 0]
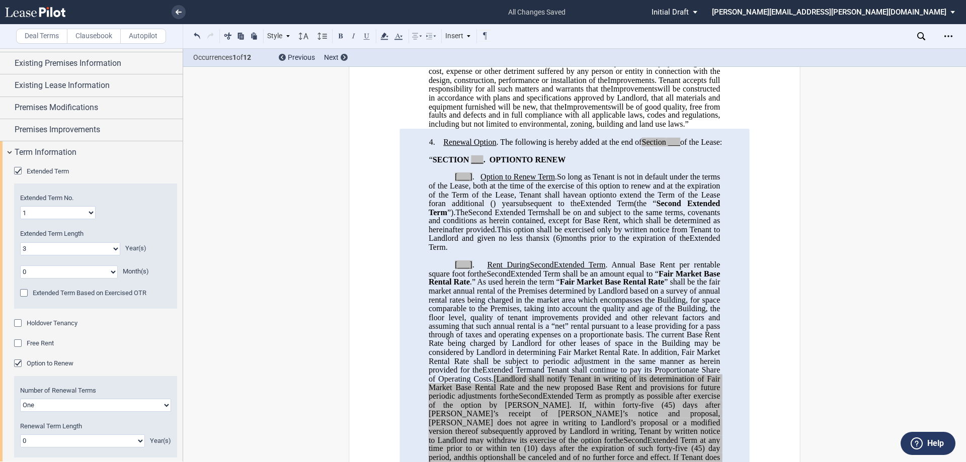
click at [16, 360] on div "Option to Renew" at bounding box center [19, 365] width 10 height 10
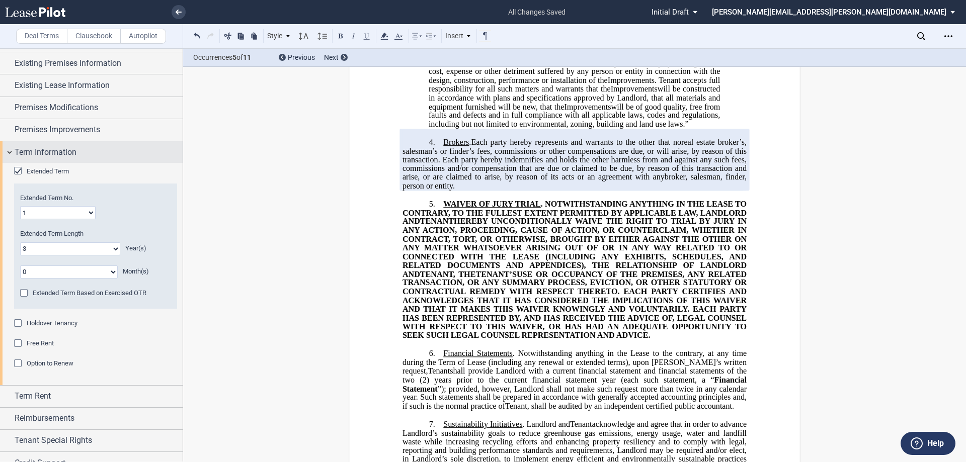
click at [49, 152] on span "Term Information" at bounding box center [46, 152] width 62 height 12
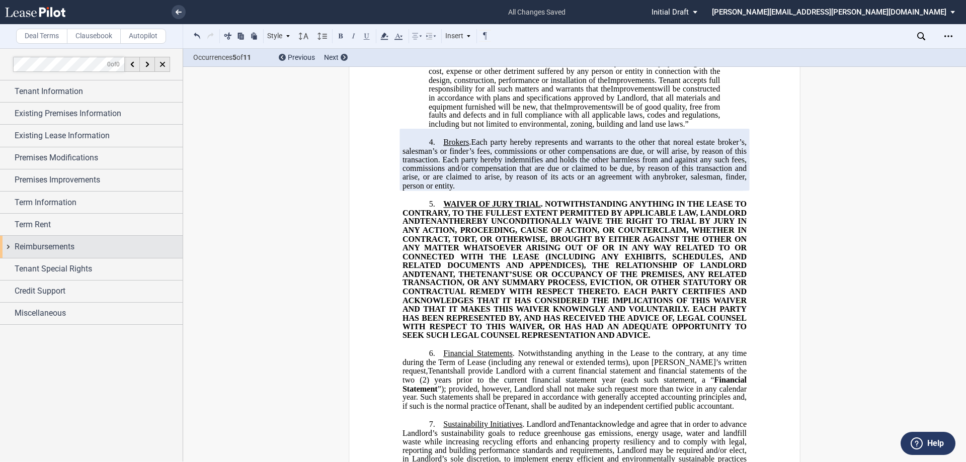
click at [47, 245] on span "Reimbursements" at bounding box center [45, 247] width 60 height 12
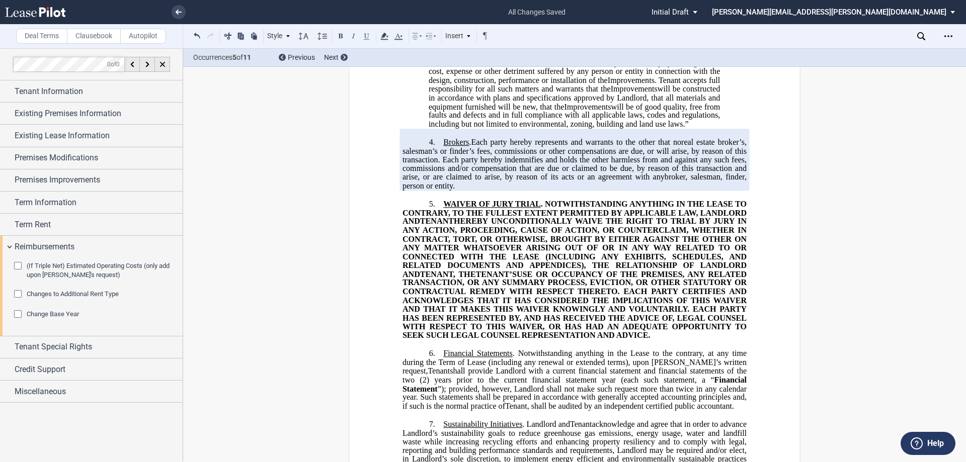
click at [43, 314] on span "Change Base Year" at bounding box center [53, 314] width 52 height 8
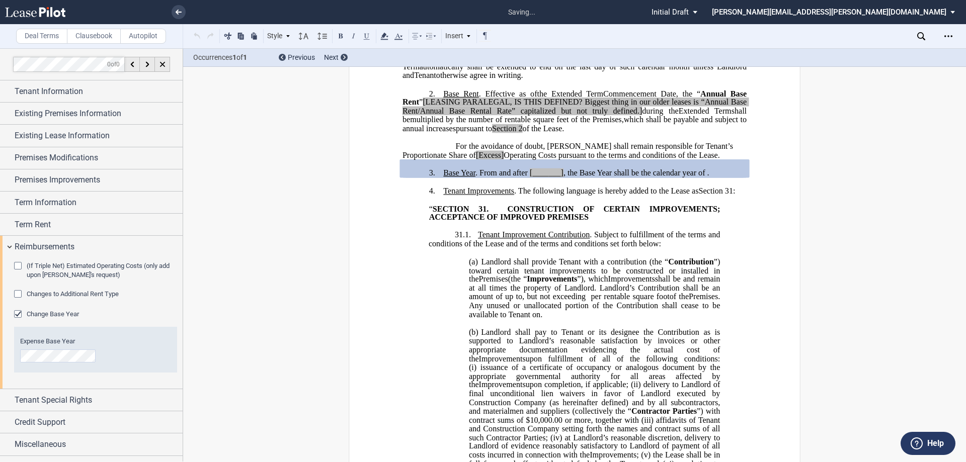
scroll to position [264, 0]
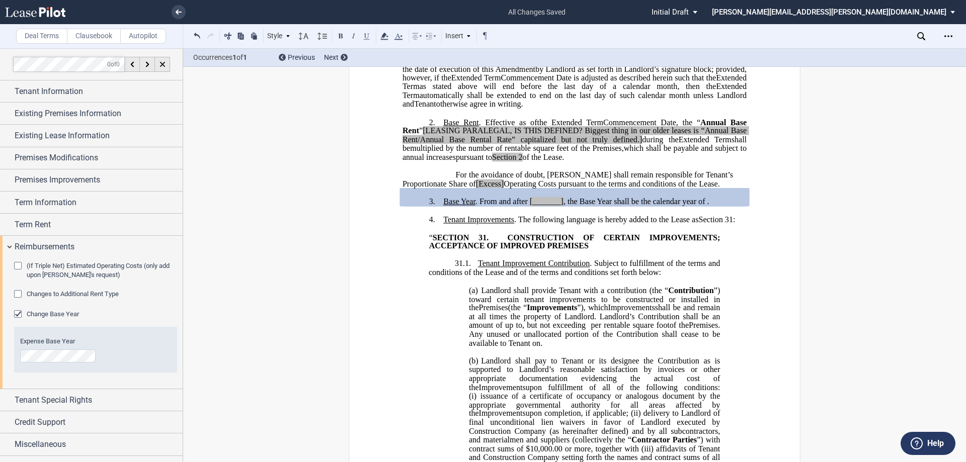
click at [21, 315] on div "Change Base Year" at bounding box center [19, 315] width 10 height 10
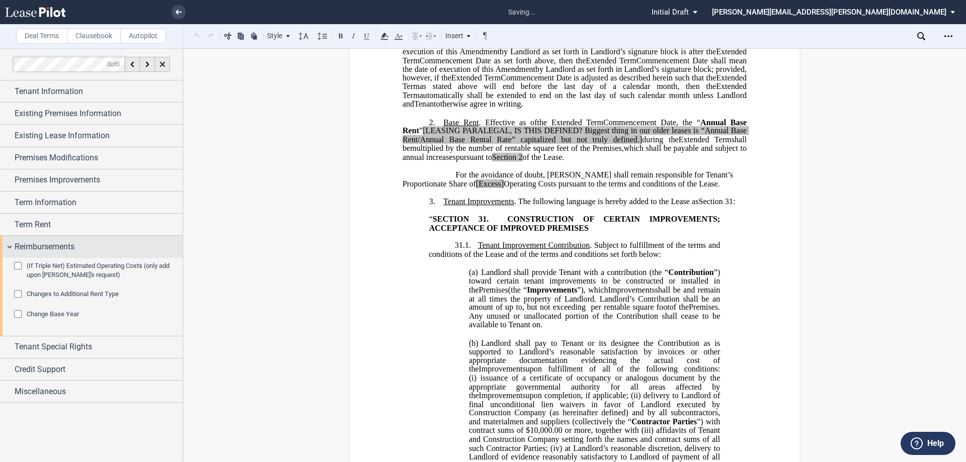
click at [50, 244] on span "Reimbursements" at bounding box center [45, 247] width 60 height 12
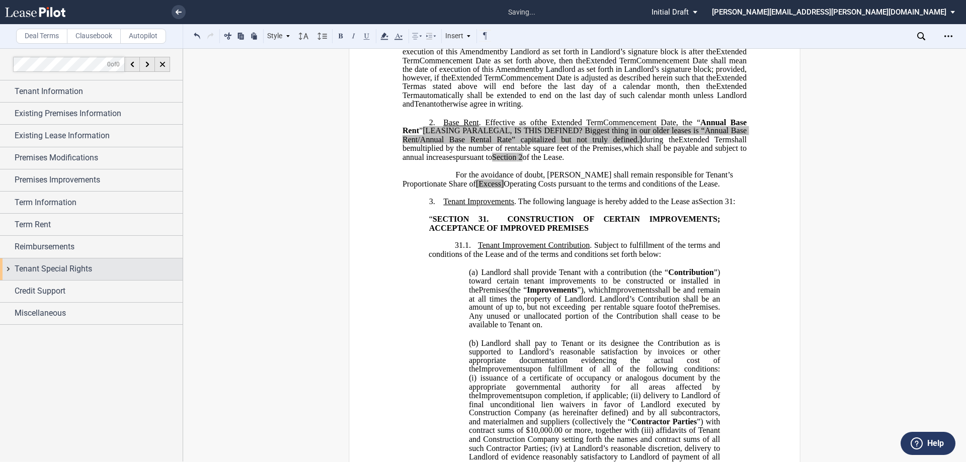
click at [56, 268] on span "Tenant Special Rights" at bounding box center [53, 269] width 77 height 12
click at [55, 268] on span "Tenant Special Rights" at bounding box center [53, 269] width 77 height 12
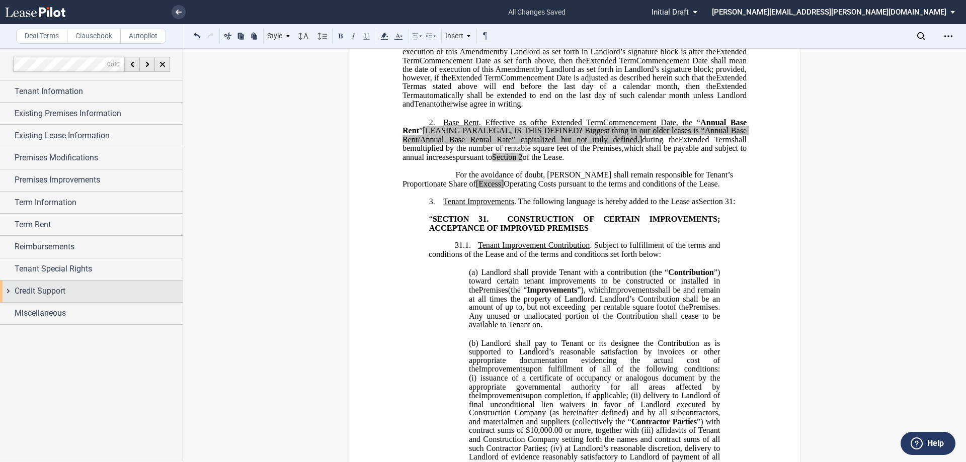
click at [44, 289] on span "Credit Support" at bounding box center [40, 291] width 51 height 12
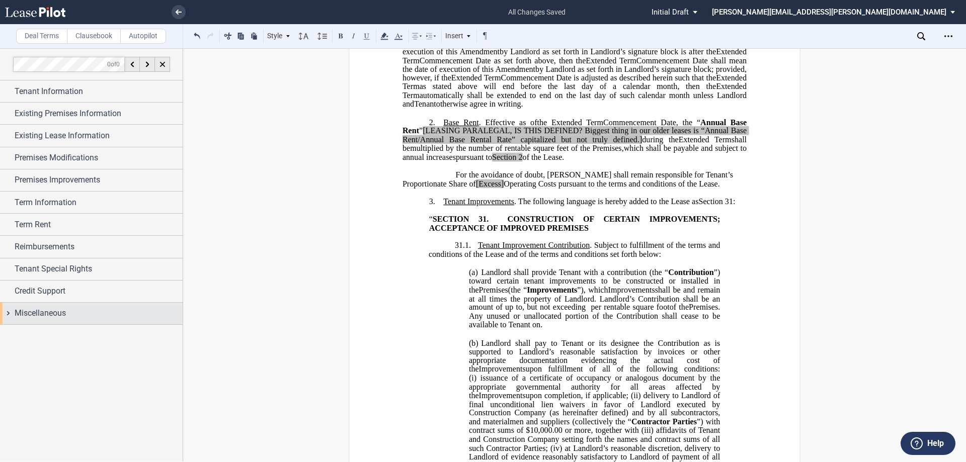
click at [43, 311] on span "Miscellaneous" at bounding box center [40, 313] width 51 height 12
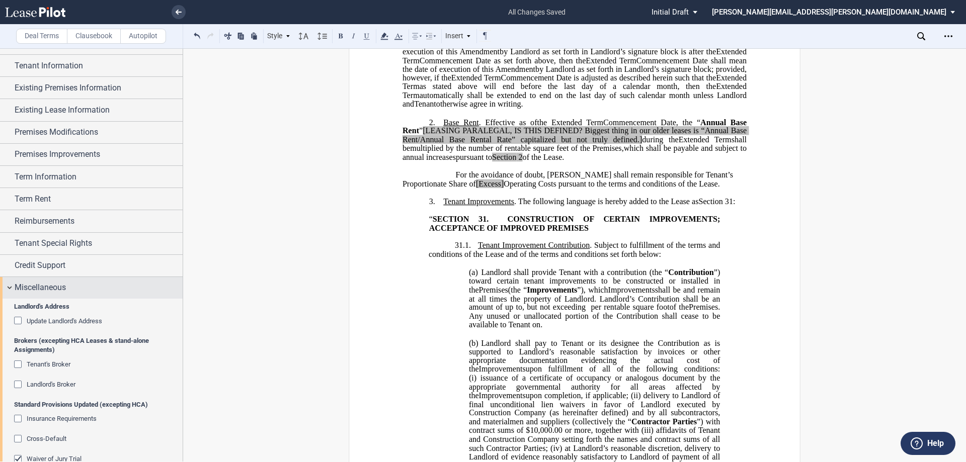
scroll to position [50, 0]
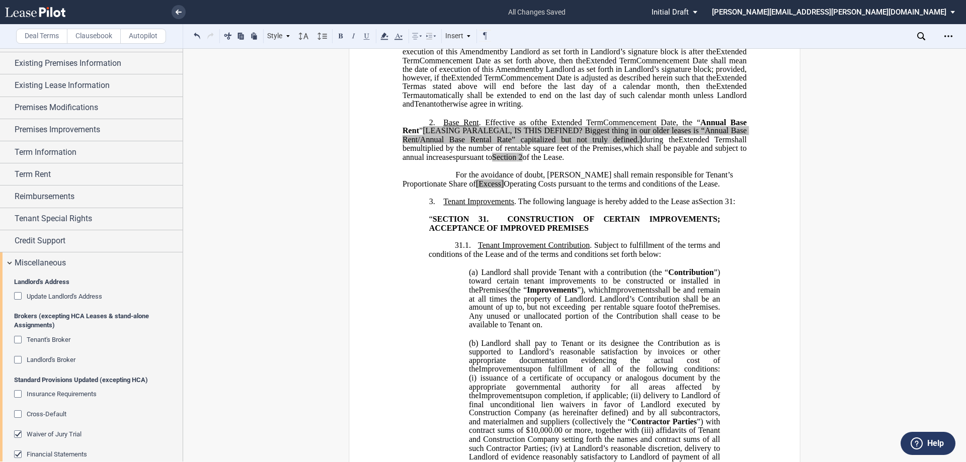
click at [34, 358] on span "Landlord's Broker" at bounding box center [51, 360] width 49 height 8
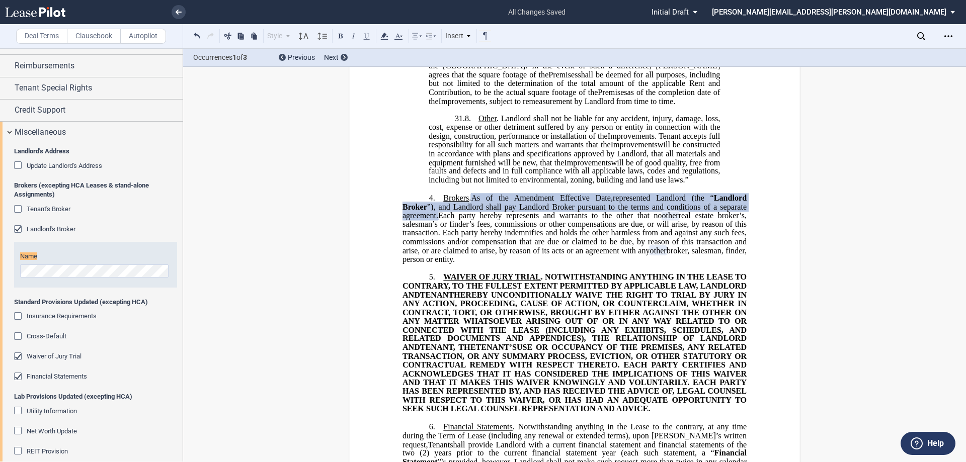
scroll to position [182, 0]
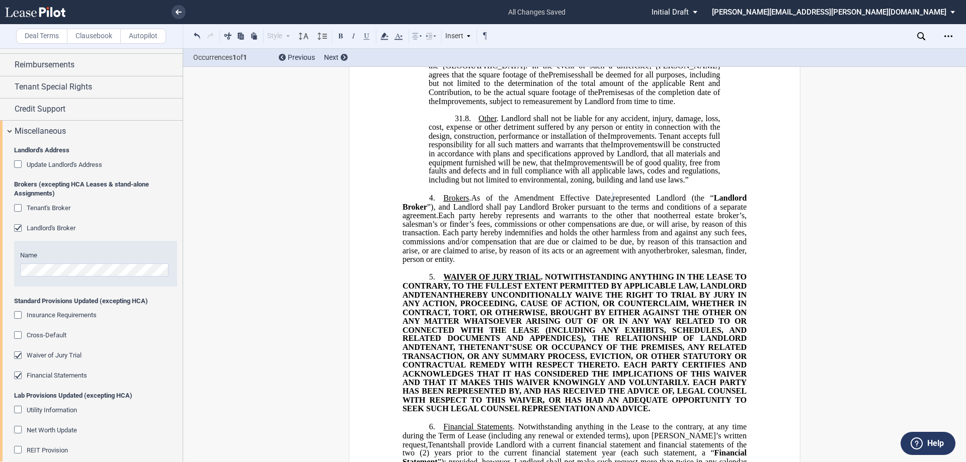
click at [656, 220] on span "”), and Landlord shall pay Landlord Broker pursuant to the terms and conditions…" at bounding box center [575, 211] width 346 height 18
click at [660, 203] on span "represented Landlord (the “" at bounding box center [663, 198] width 101 height 9
click at [452, 255] on span "real estate broker’s, salesman’s or finder’s fees, commissions or other compens…" at bounding box center [575, 233] width 346 height 44
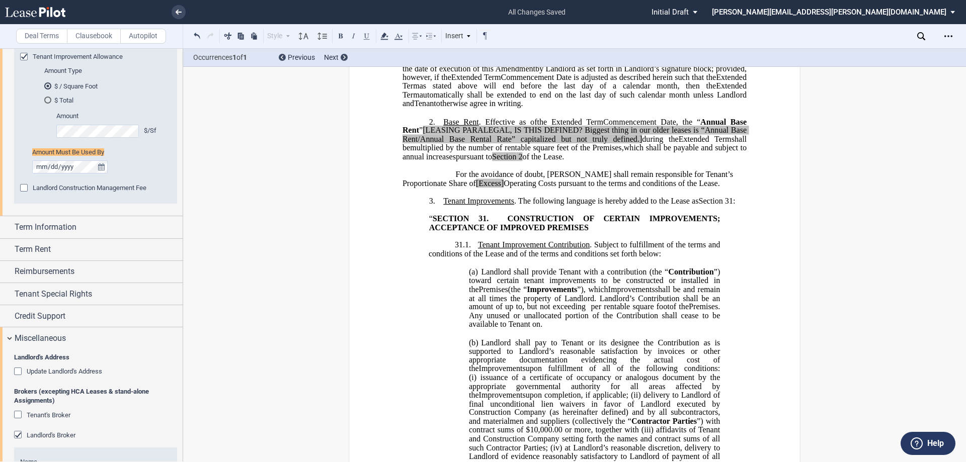
scroll to position [88, 0]
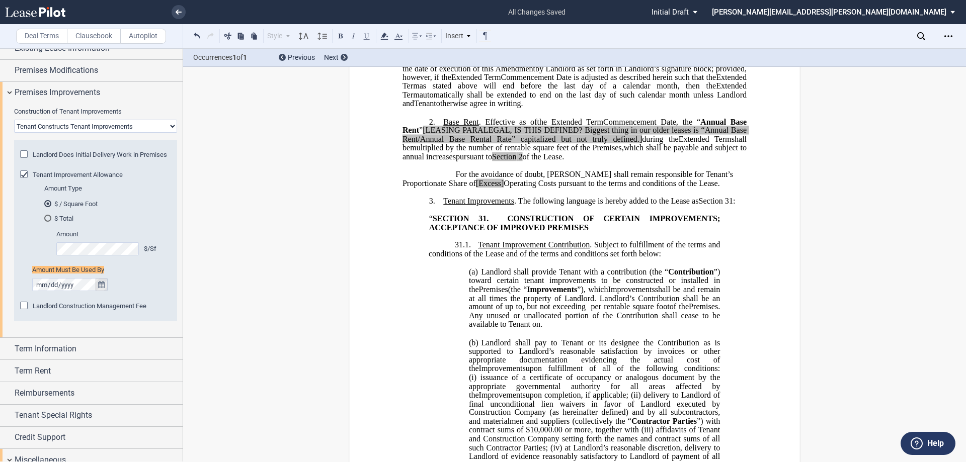
click at [103, 288] on icon "true" at bounding box center [101, 284] width 7 height 7
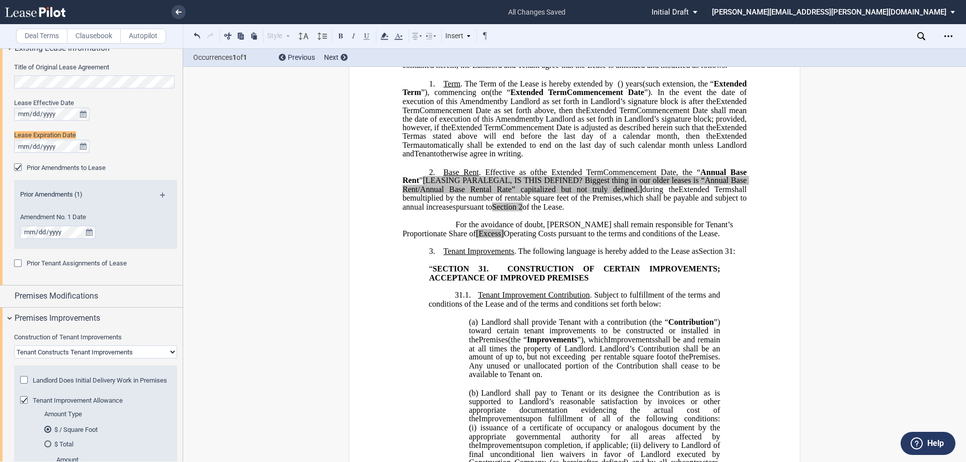
scroll to position [0, 0]
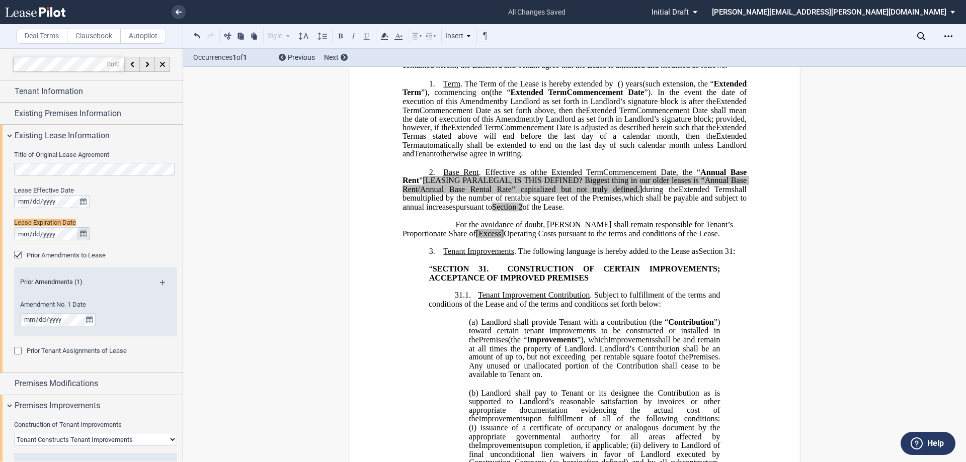
click at [81, 234] on icon "true" at bounding box center [83, 233] width 7 height 7
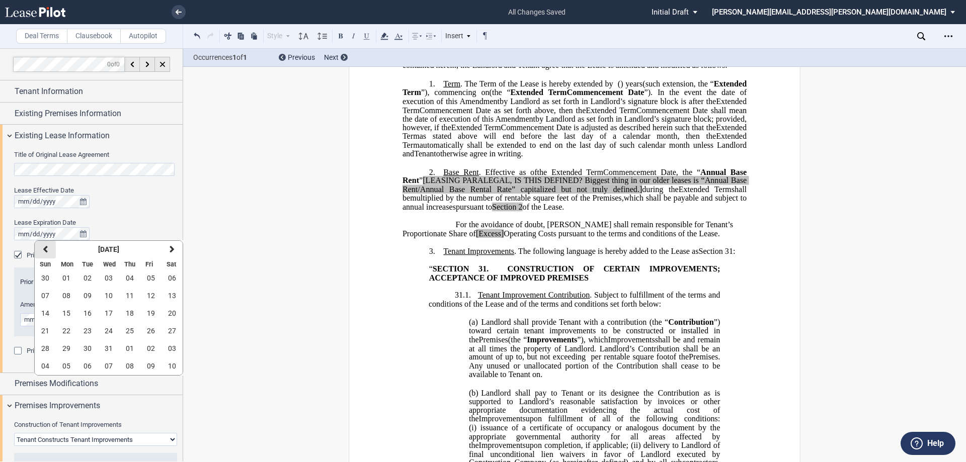
click at [43, 246] on icon "button" at bounding box center [45, 250] width 5 height 8
click at [47, 363] on span "30" at bounding box center [45, 366] width 8 height 8
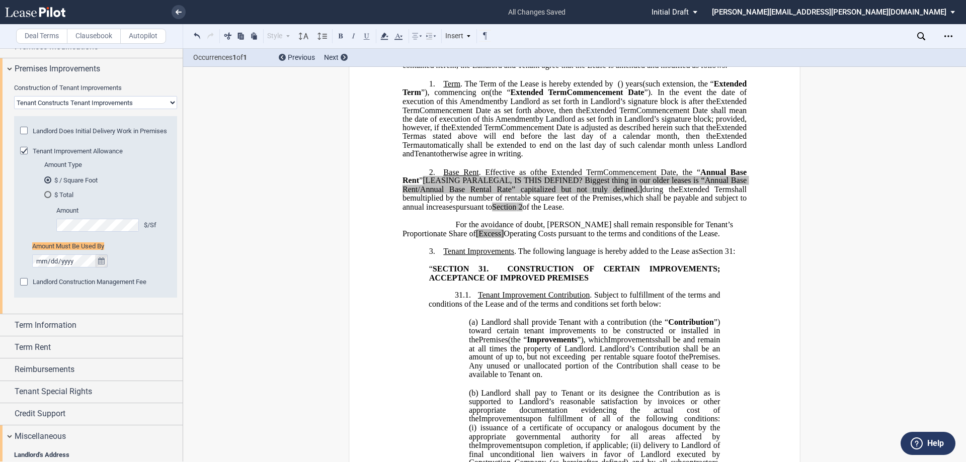
scroll to position [337, 0]
click at [105, 268] on button "true" at bounding box center [101, 261] width 13 height 13
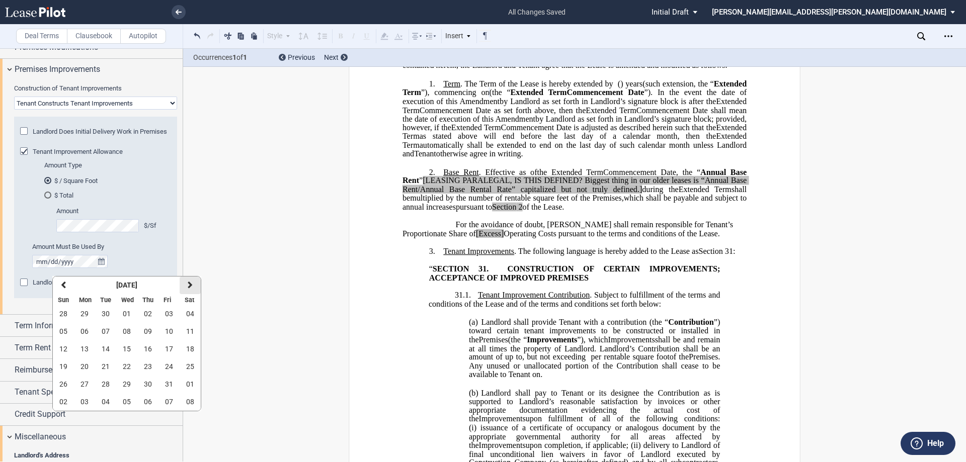
click at [191, 285] on icon "button" at bounding box center [190, 285] width 5 height 8
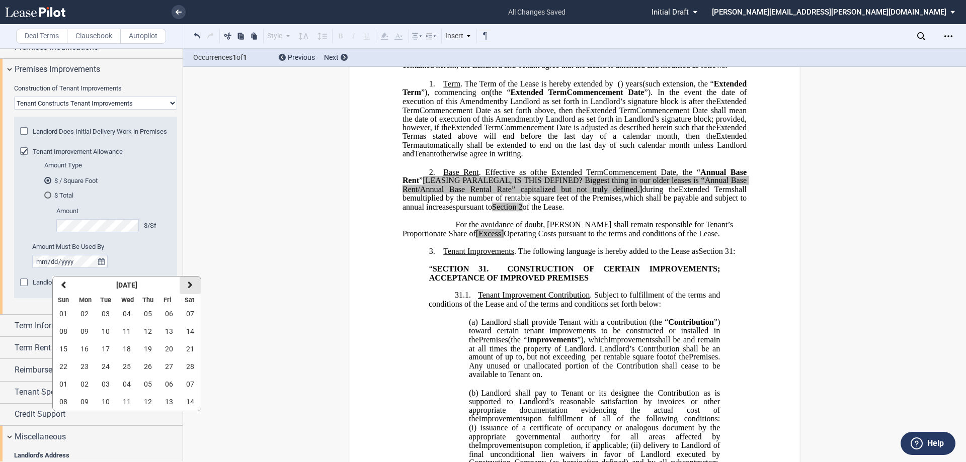
click at [191, 285] on icon "button" at bounding box center [190, 285] width 5 height 8
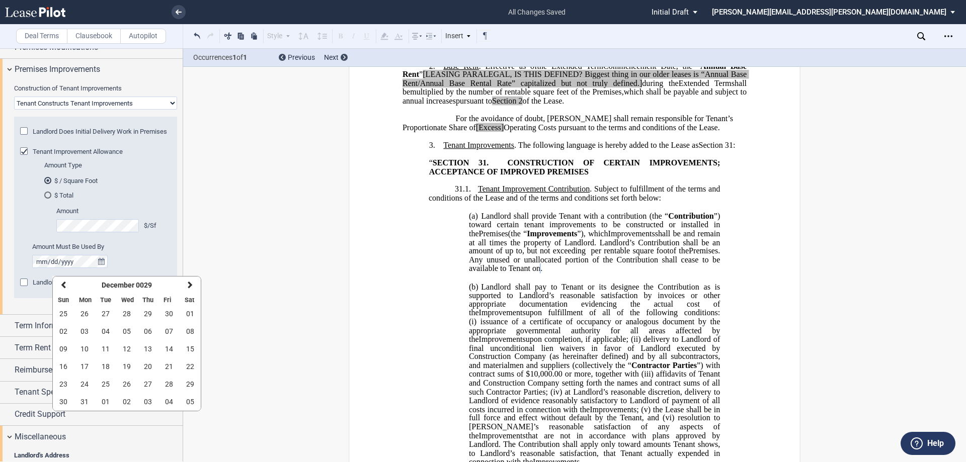
scroll to position [391, 0]
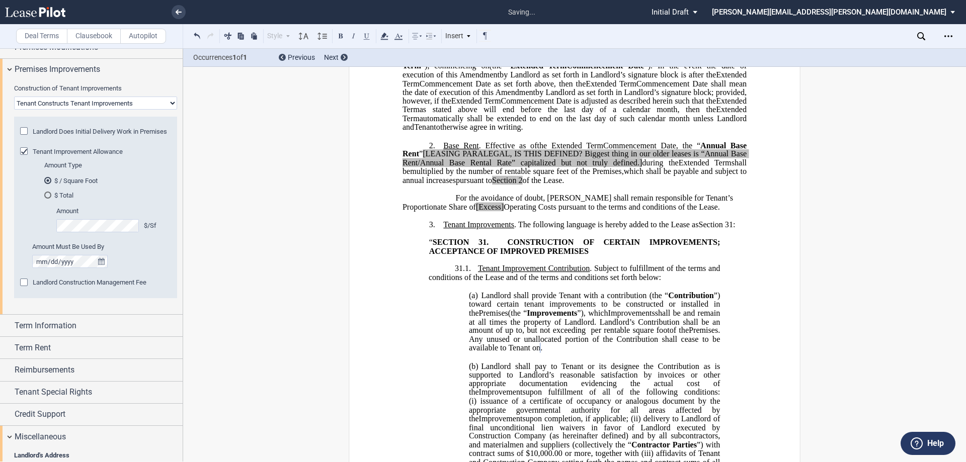
click at [506, 229] on span "Tenant Improvements" at bounding box center [478, 224] width 71 height 9
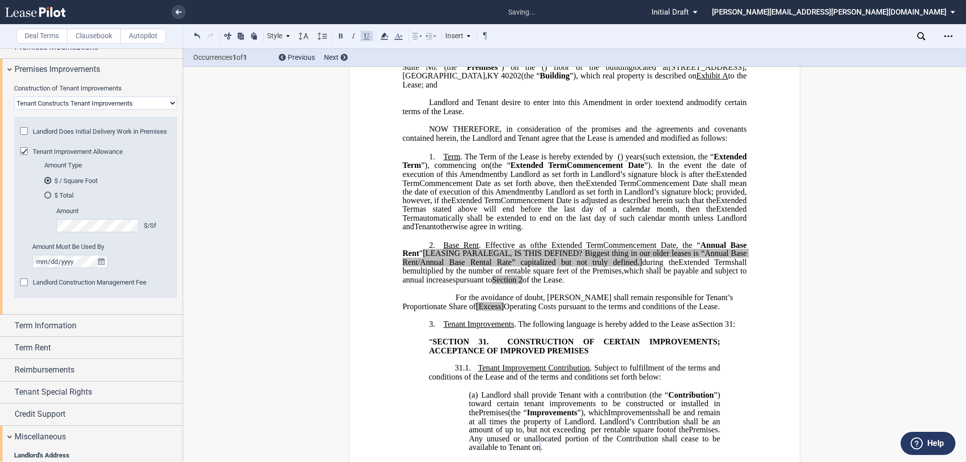
scroll to position [140, 0]
drag, startPoint x: 682, startPoint y: 334, endPoint x: 427, endPoint y: 328, distance: 255.1
click at [427, 312] on p "For the avoidance of doubt, [PERSON_NAME] shall remain responsible for Tenant’s…" at bounding box center [574, 304] width 344 height 18
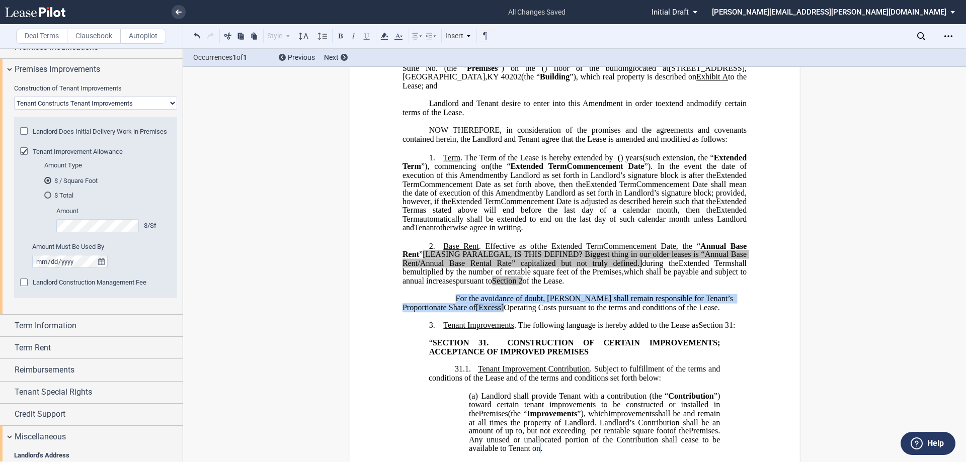
drag, startPoint x: 500, startPoint y: 423, endPoint x: 519, endPoint y: 373, distance: 53.8
click at [500, 400] on span "Landlord shall provide Tenant with a contribution (the “" at bounding box center [574, 395] width 187 height 9
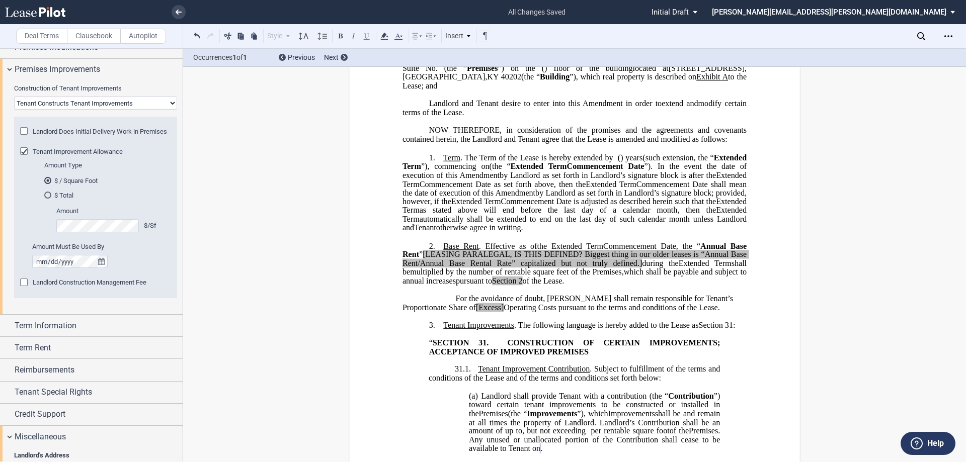
click at [576, 330] on span ". The following language is hereby added to the Lease as" at bounding box center [606, 325] width 184 height 9
drag, startPoint x: 684, startPoint y: 335, endPoint x: 424, endPoint y: 327, distance: 260.2
click at [424, 312] on p "For the avoidance of doubt, [PERSON_NAME] shall remain responsible for Tenant’s…" at bounding box center [574, 304] width 344 height 18
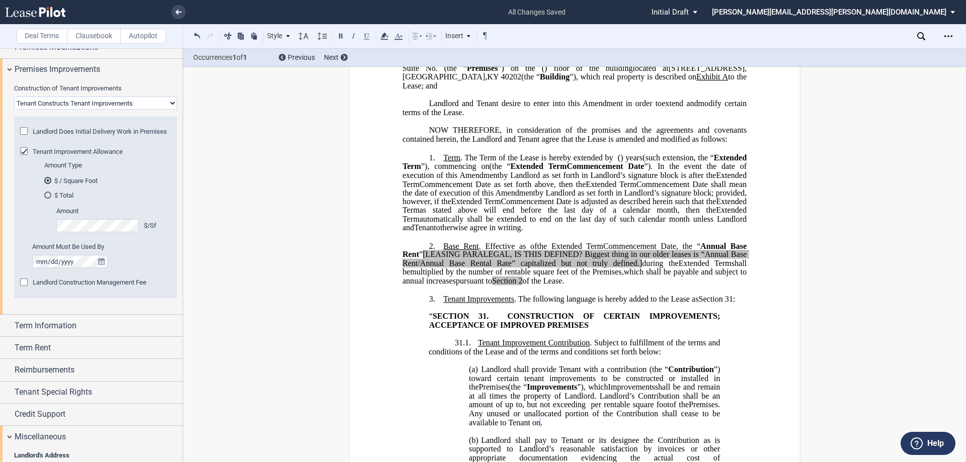
scroll to position [0, 0]
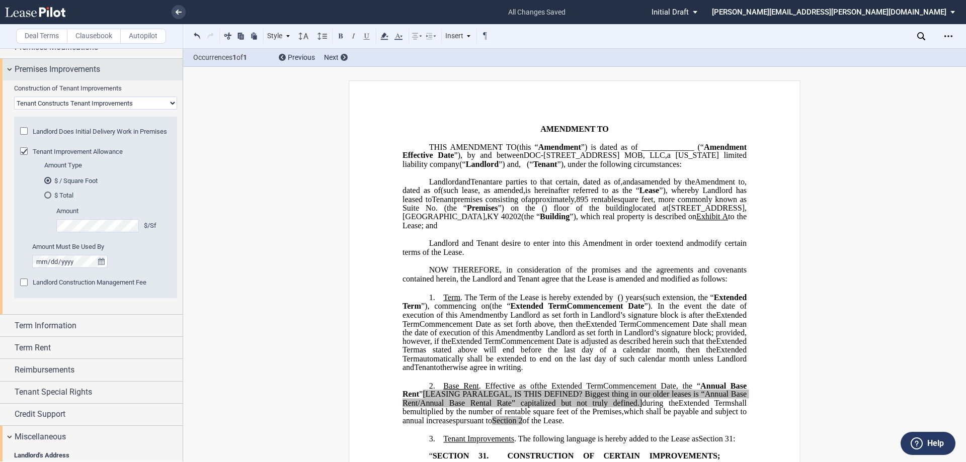
click at [58, 72] on span "Premises Improvements" at bounding box center [58, 69] width 86 height 12
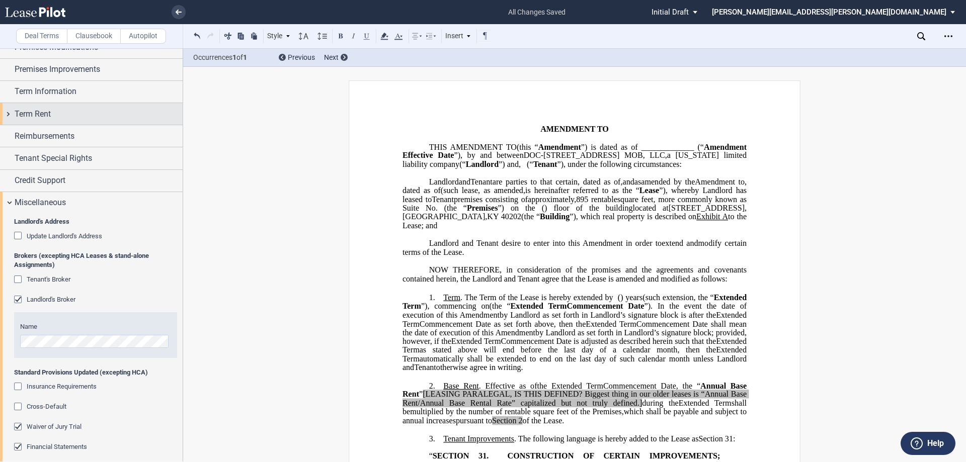
click at [61, 116] on div "Term Rent" at bounding box center [99, 114] width 168 height 12
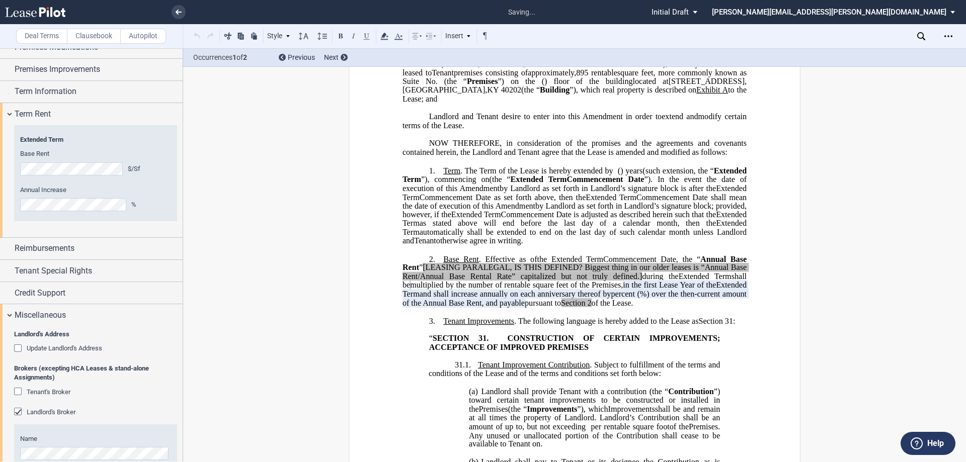
scroll to position [215, 0]
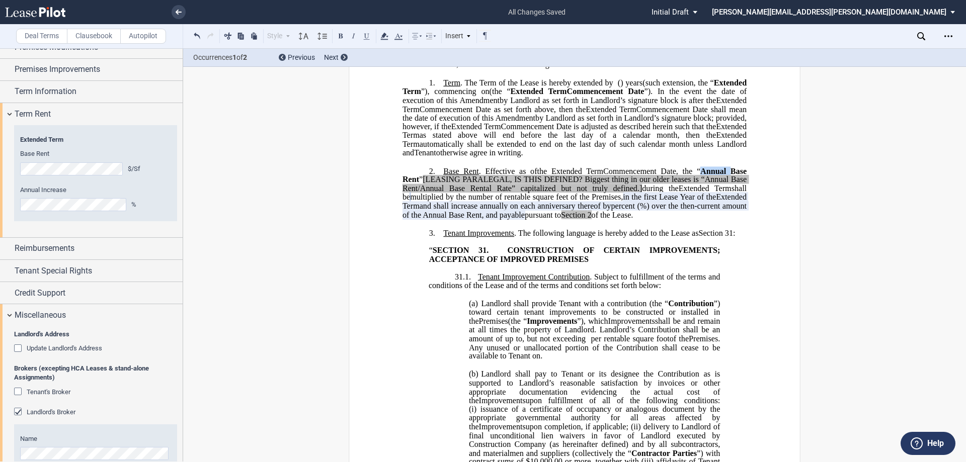
drag, startPoint x: 727, startPoint y: 195, endPoint x: 700, endPoint y: 195, distance: 26.7
click at [700, 184] on span "Annual Base Rent" at bounding box center [575, 176] width 346 height 18
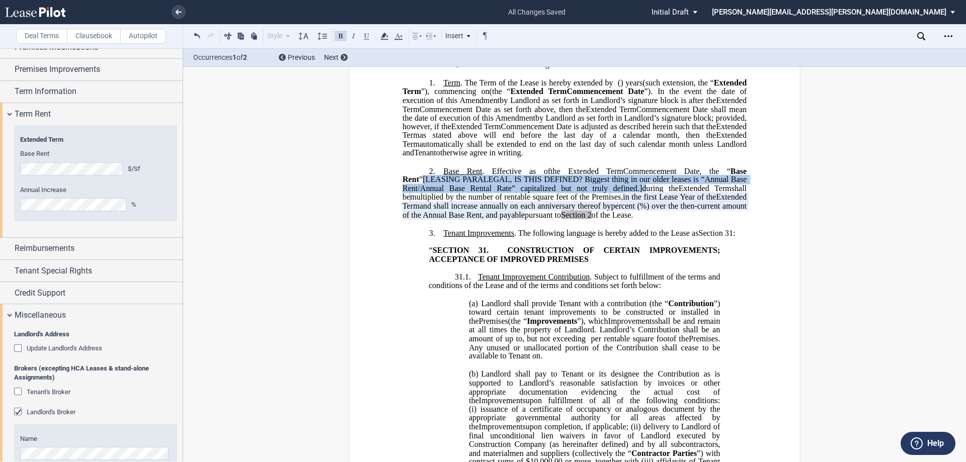
drag, startPoint x: 396, startPoint y: 206, endPoint x: 626, endPoint y: 217, distance: 229.7
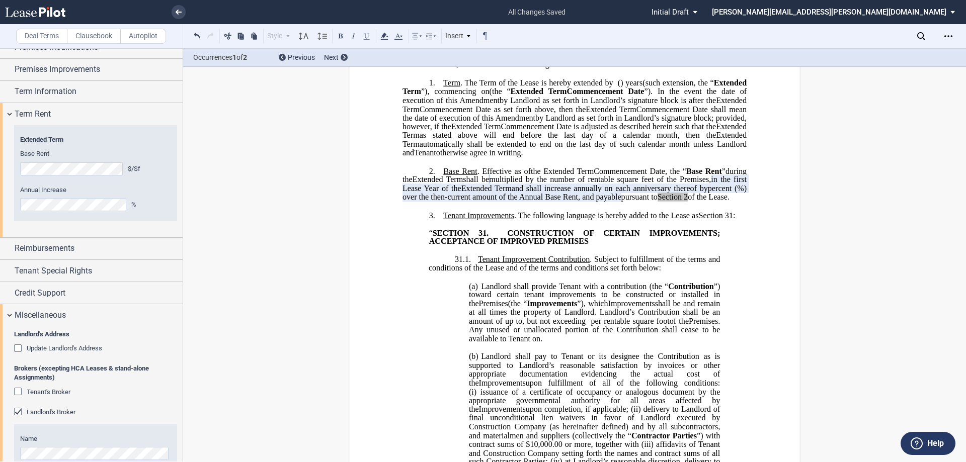
click at [504, 202] on p "2. Base Rent . Effective as of [______] [______] the Extended Term the ﻿ ﻿ Exte…" at bounding box center [574, 185] width 344 height 36
click at [688, 202] on span "of the Lease." at bounding box center [709, 197] width 42 height 9
click at [489, 220] on span "Tenant Improvements" at bounding box center [478, 215] width 71 height 9
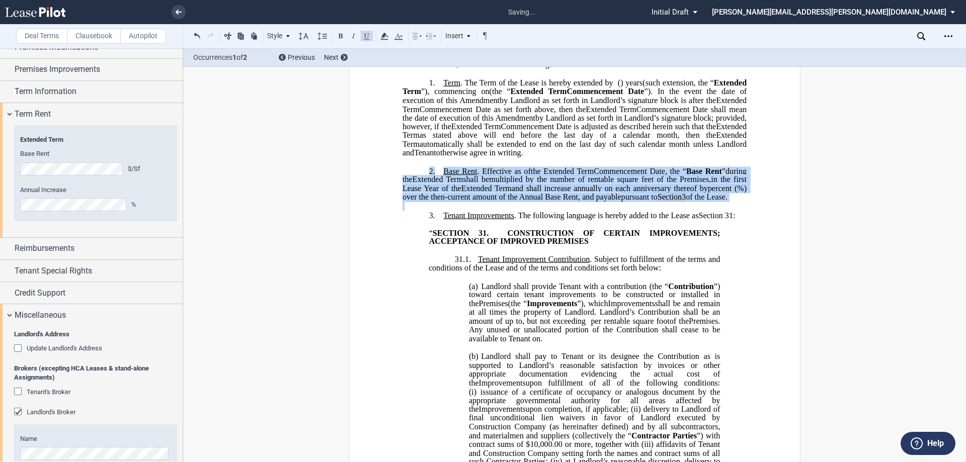
drag, startPoint x: 459, startPoint y: 239, endPoint x: 429, endPoint y: 189, distance: 58.7
click at [388, 36] on icon at bounding box center [384, 36] width 12 height 12
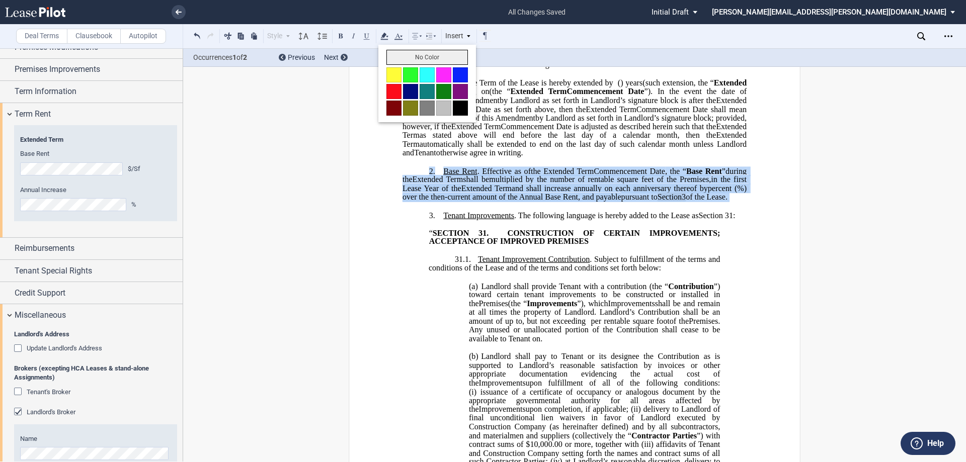
click at [406, 53] on button "No Color" at bounding box center [426, 57] width 81 height 15
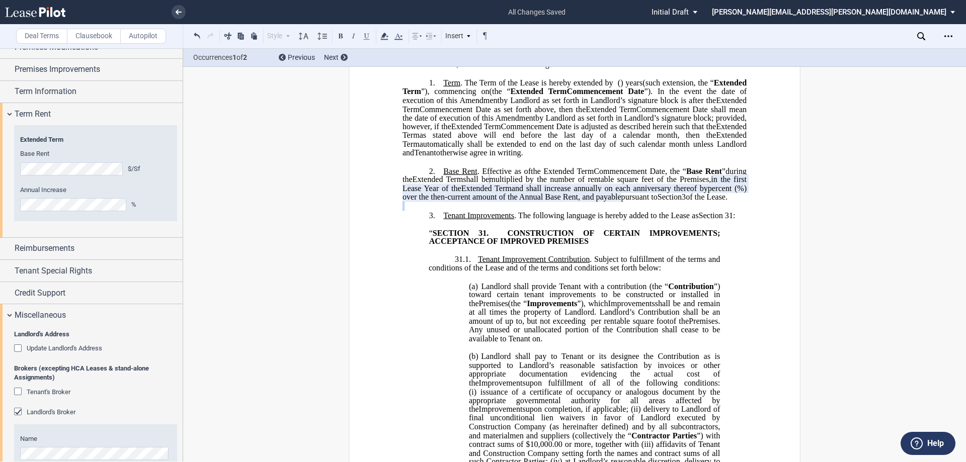
click at [537, 113] on span "Extended Term" at bounding box center [575, 105] width 346 height 18
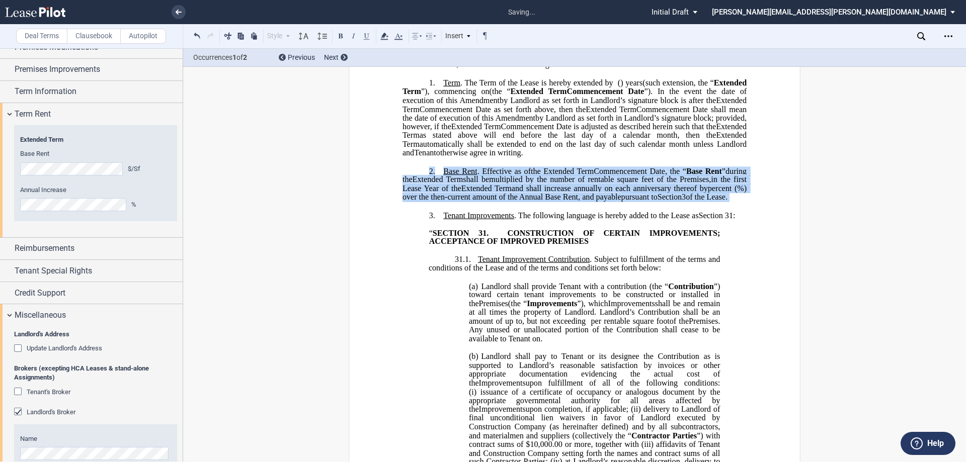
click at [580, 131] on span "by Landlord as set forth in Landlord’s signature block; provided, however, if t…" at bounding box center [575, 122] width 346 height 18
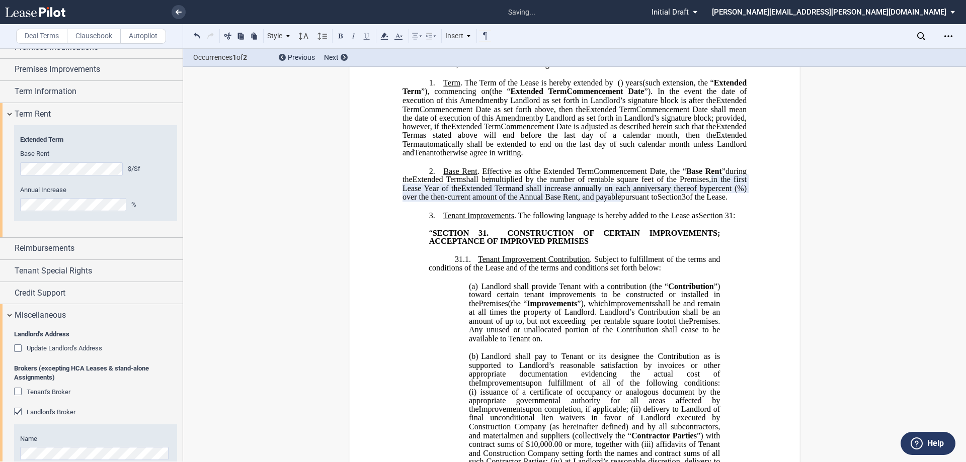
click at [527, 255] on p at bounding box center [574, 251] width 344 height 9
click at [19, 114] on span "Term Rent" at bounding box center [33, 114] width 36 height 12
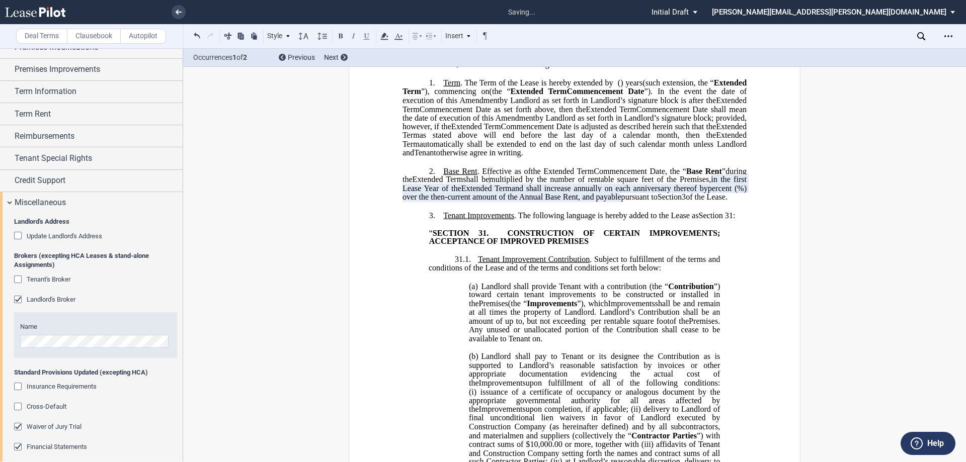
click at [536, 140] on span "Extended Term" at bounding box center [575, 131] width 346 height 18
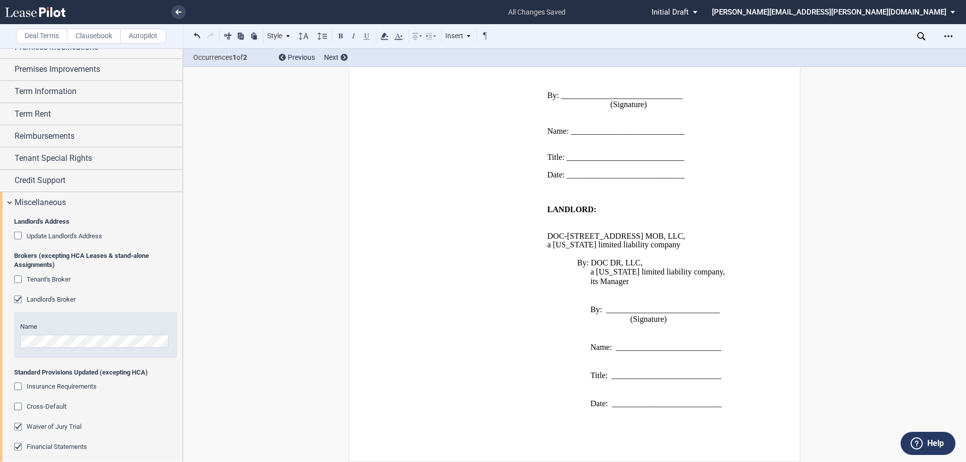
scroll to position [2703, 0]
click at [949, 33] on icon "Open Lease options menu" at bounding box center [948, 36] width 8 height 8
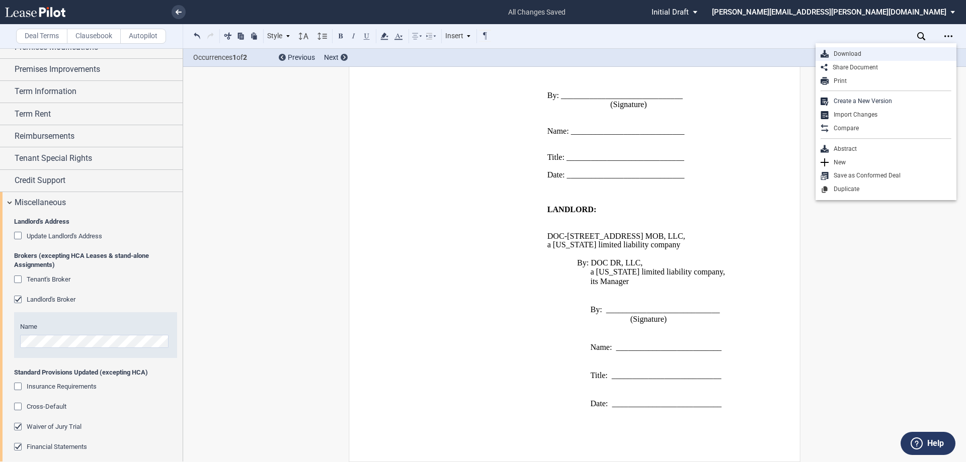
click at [862, 48] on div "Download" at bounding box center [885, 54] width 141 height 14
